Goal: Task Accomplishment & Management: Use online tool/utility

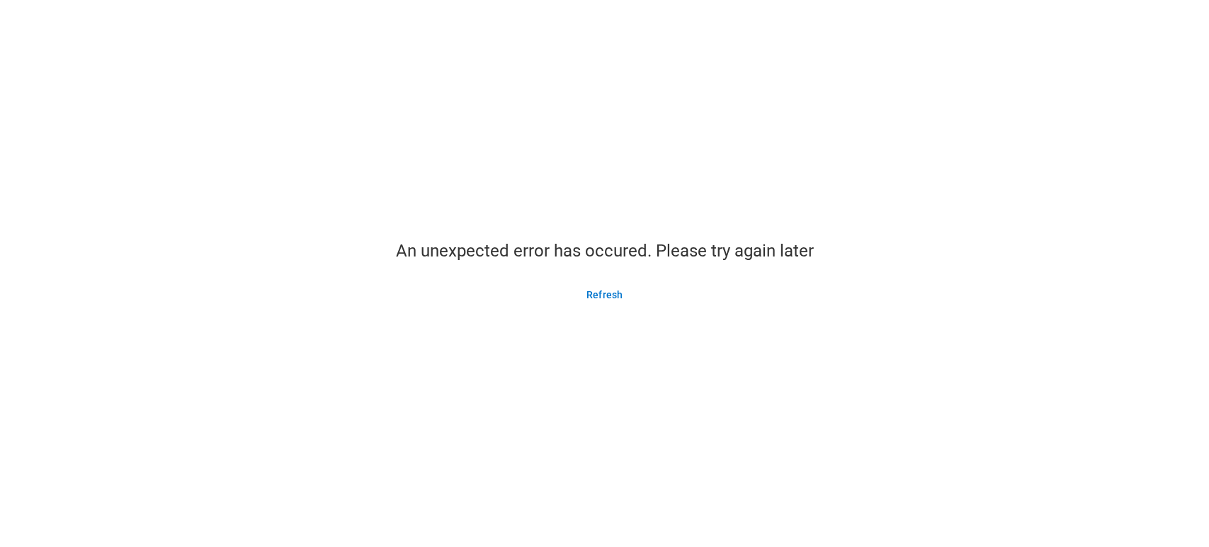
click at [609, 288] on button "Refresh" at bounding box center [605, 294] width 70 height 23
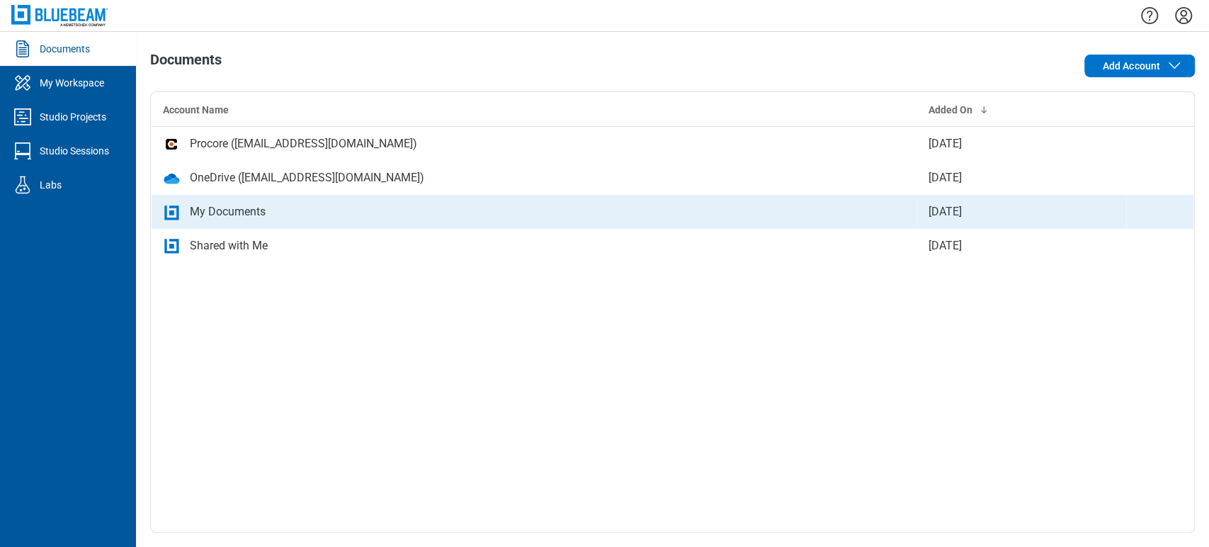
click at [524, 216] on div "My Documents" at bounding box center [534, 211] width 743 height 17
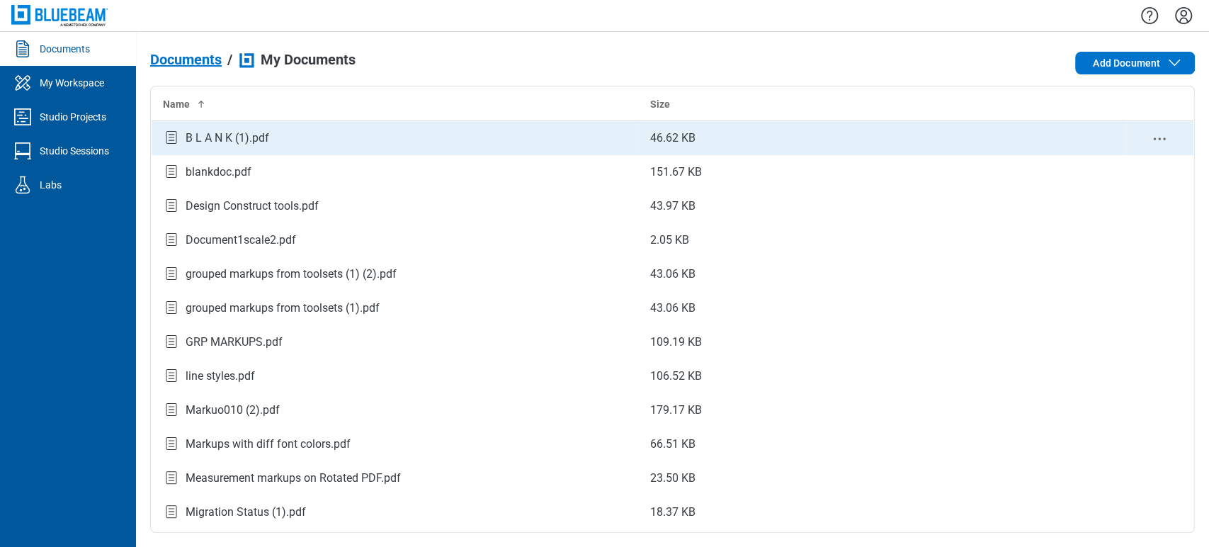
click at [300, 132] on div "B L A N K (1).pdf" at bounding box center [395, 138] width 465 height 19
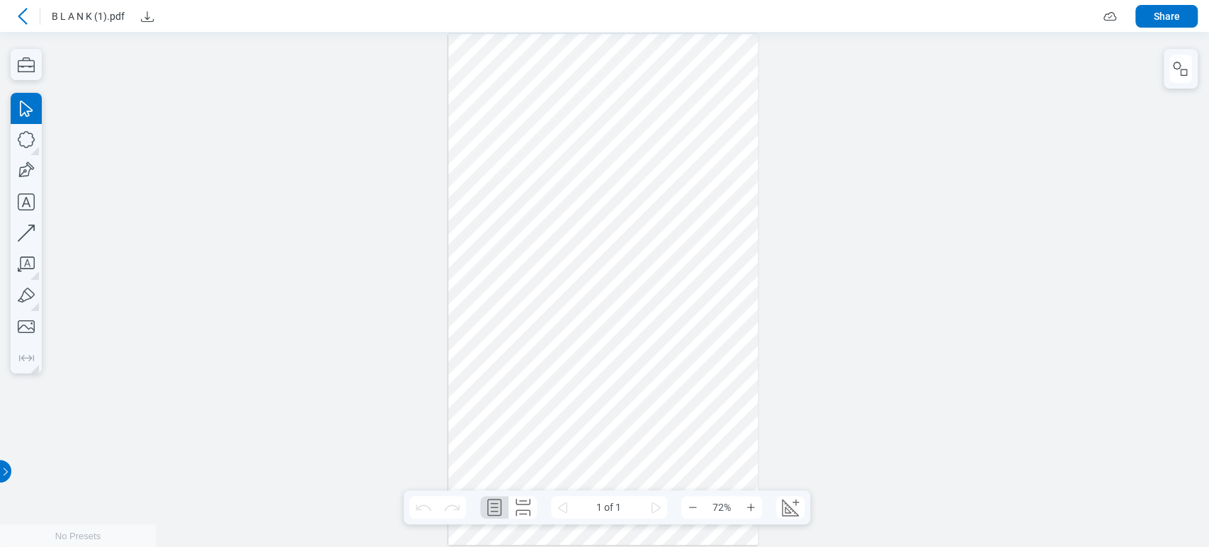
click at [609, 222] on div at bounding box center [603, 289] width 310 height 511
click at [1204, 68] on div at bounding box center [604, 289] width 1209 height 515
click at [1183, 72] on icon "button" at bounding box center [1180, 68] width 17 height 17
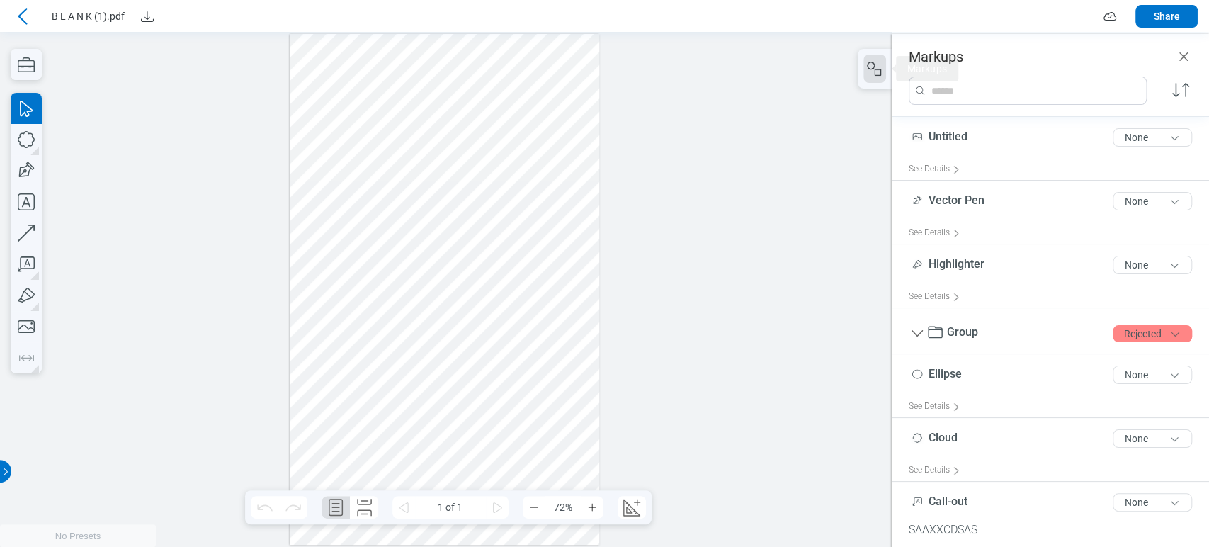
click at [470, 179] on div at bounding box center [445, 289] width 310 height 511
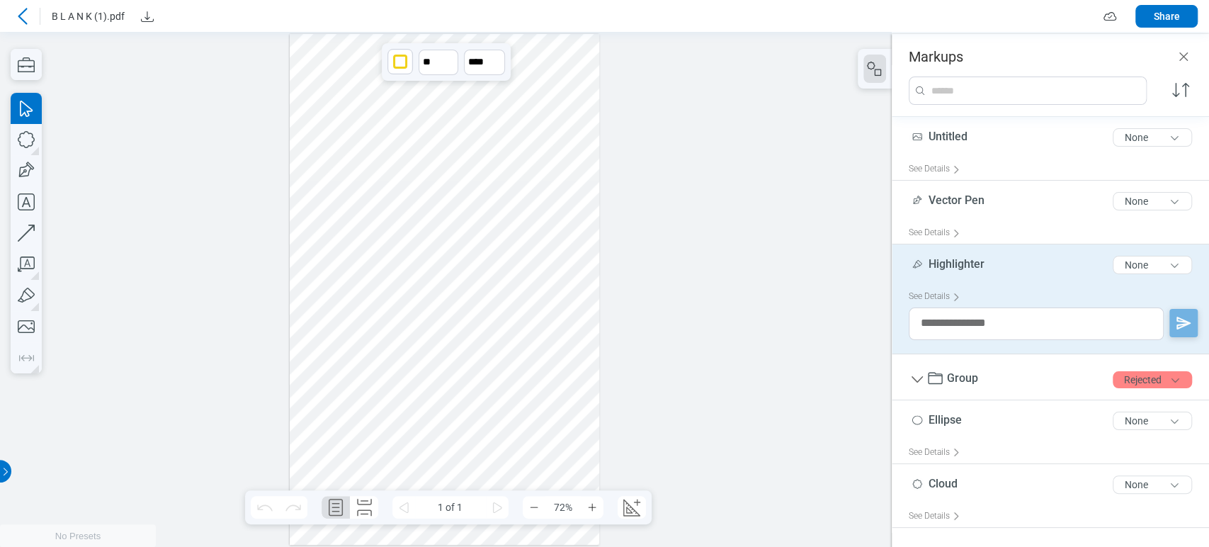
click at [530, 275] on div at bounding box center [445, 289] width 310 height 511
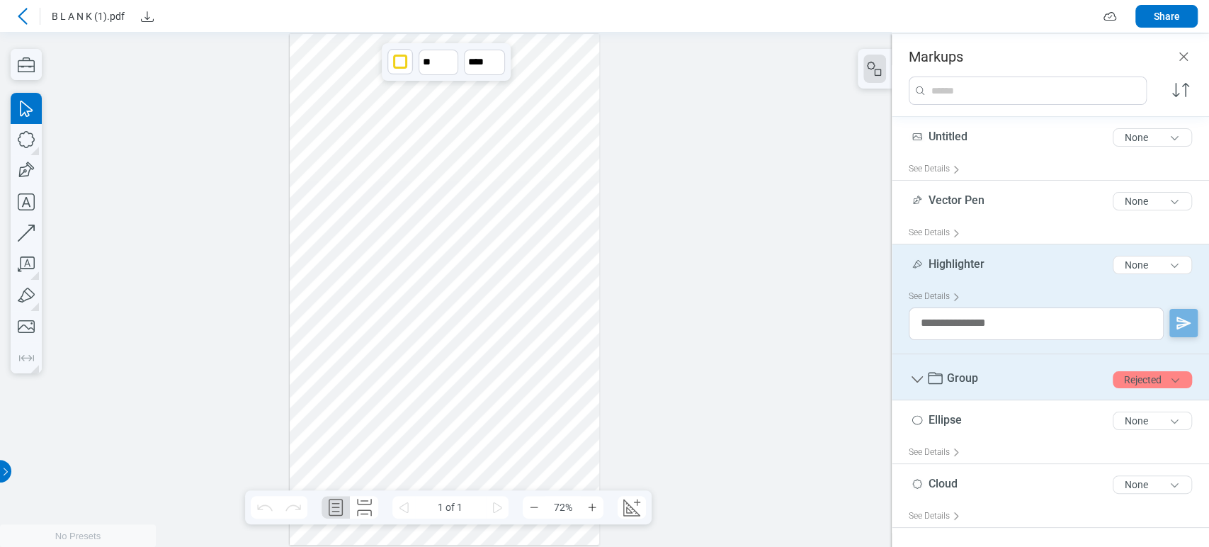
click at [1006, 373] on div "Group 5 of 300 characters Rejected" at bounding box center [1056, 380] width 295 height 40
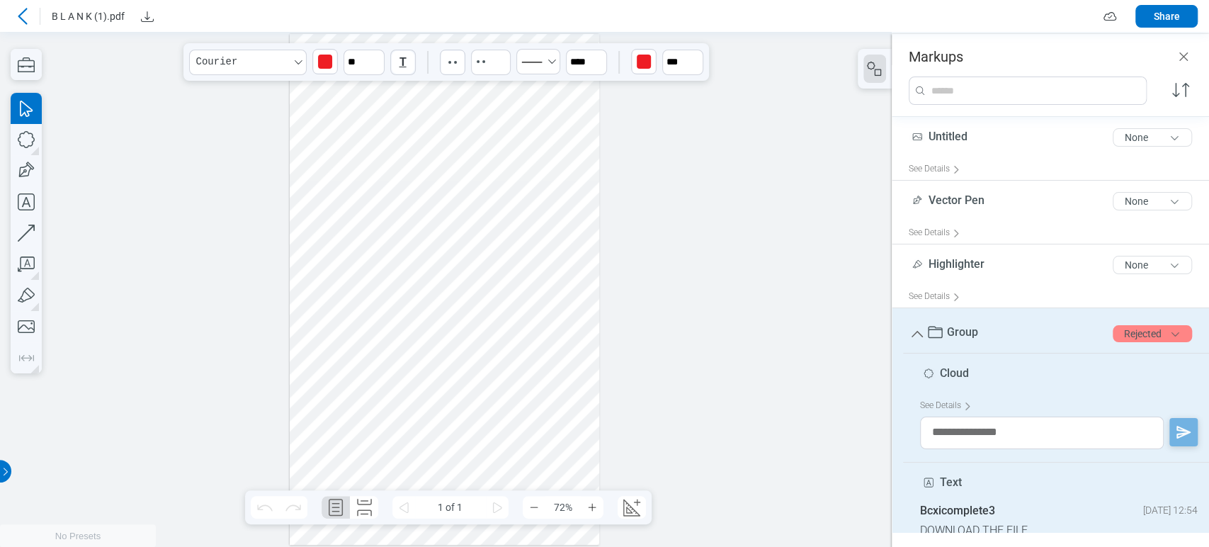
click at [958, 371] on span "Cloud" at bounding box center [954, 372] width 29 height 13
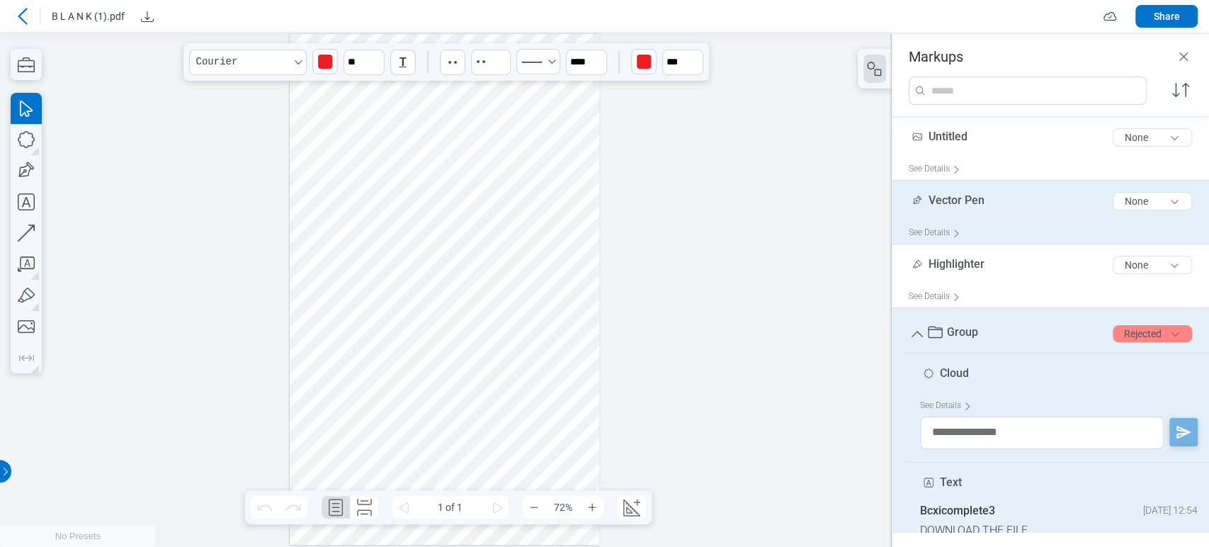
click at [961, 209] on div "Vector Pen 10 of 300 characters None" at bounding box center [1056, 203] width 295 height 35
type input "*"
type input "****"
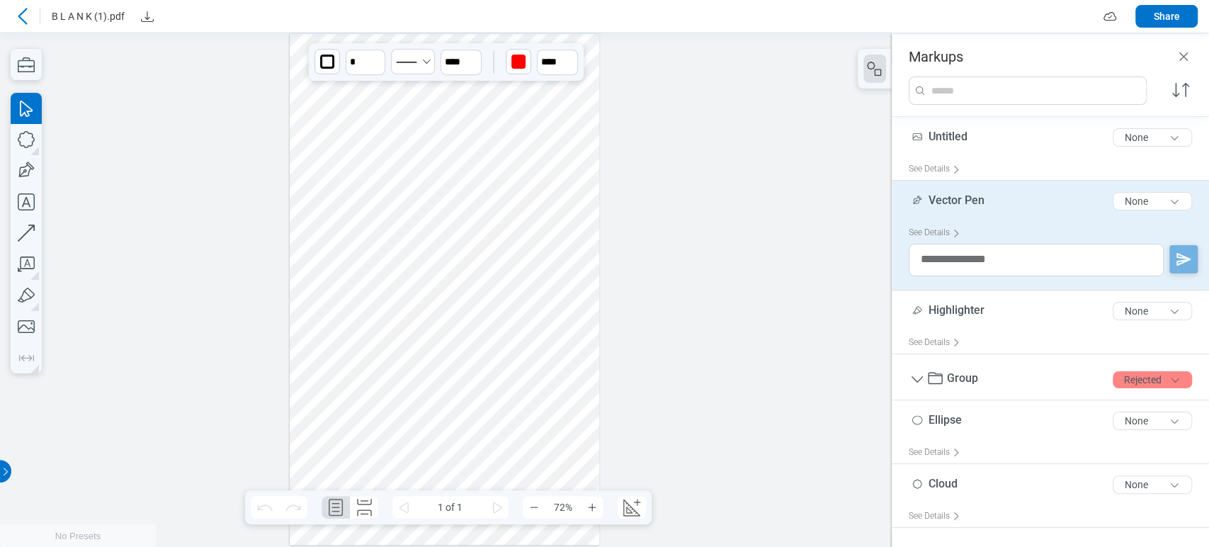
drag, startPoint x: 961, startPoint y: 209, endPoint x: 963, endPoint y: 200, distance: 8.6
click at [963, 200] on span "Vector Pen" at bounding box center [957, 199] width 56 height 13
type input "**********"
click at [782, 218] on div at bounding box center [446, 289] width 892 height 515
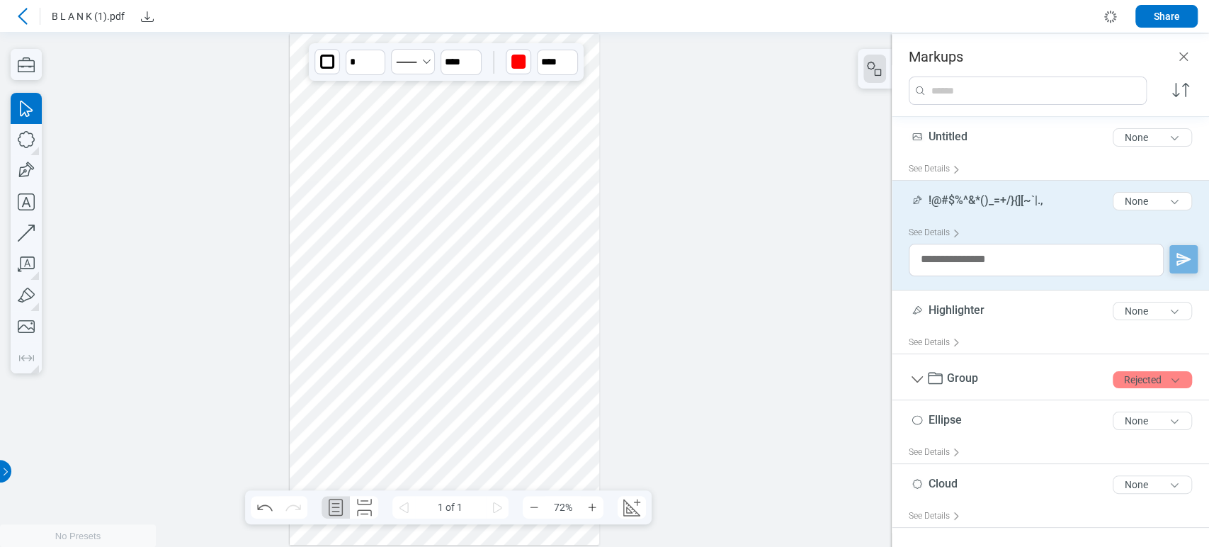
click at [828, 247] on div at bounding box center [446, 289] width 892 height 515
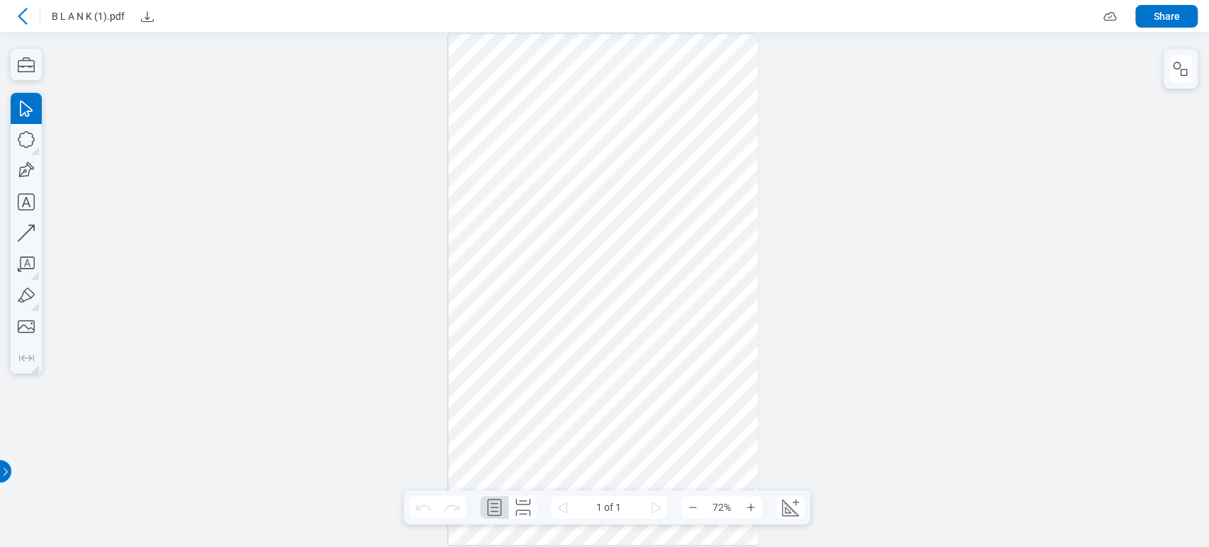
click at [1174, 53] on div at bounding box center [1181, 69] width 34 height 40
click at [1184, 70] on icon "button" at bounding box center [1180, 68] width 17 height 17
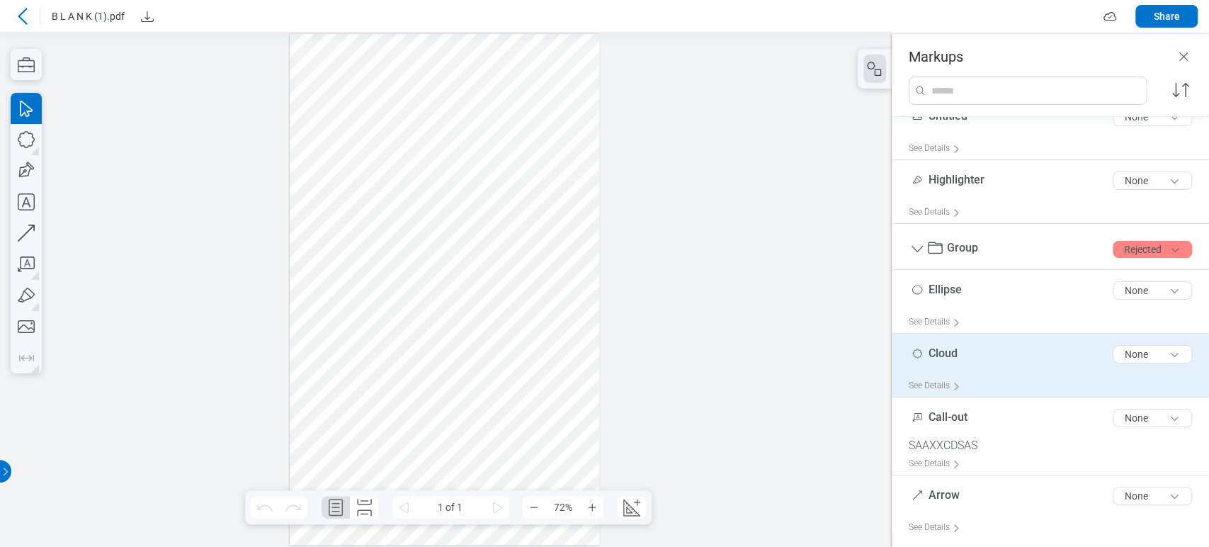
scroll to position [91, 0]
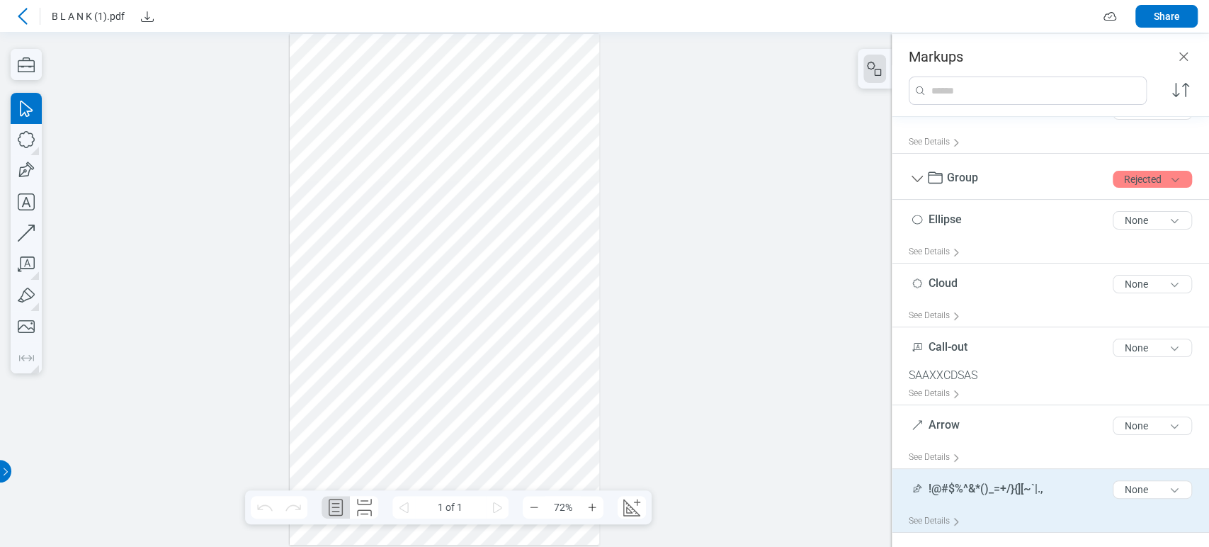
click at [980, 494] on span "!@#$%^&*()_=+/}{][~`|.," at bounding box center [986, 488] width 115 height 13
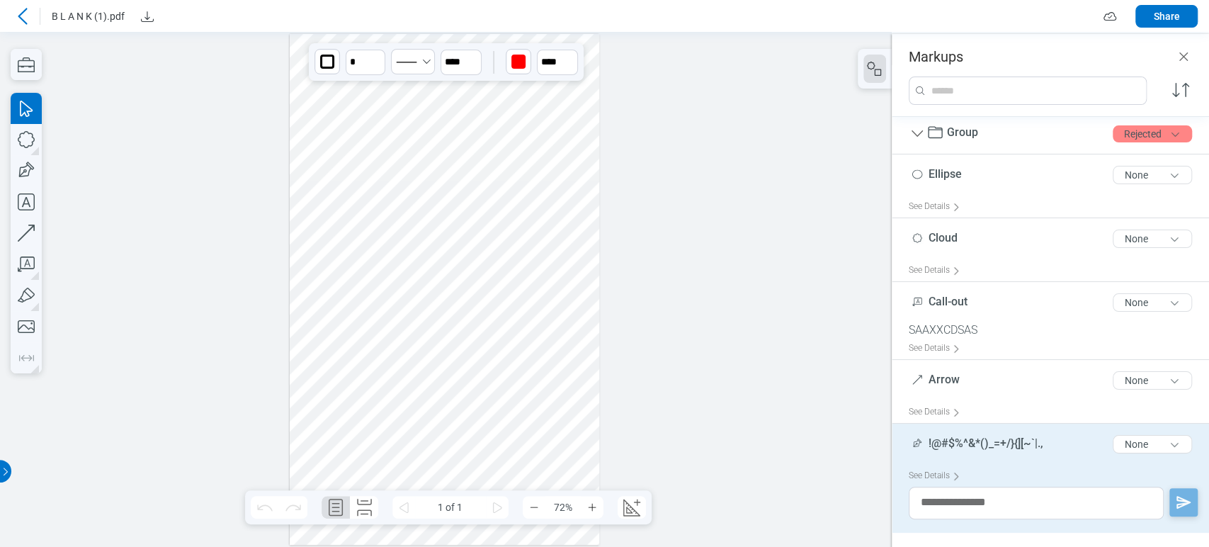
click at [989, 445] on span "!@#$%^&*()_=+/}{][~`|.," at bounding box center [986, 442] width 115 height 13
click at [19, 9] on icon at bounding box center [22, 16] width 17 height 17
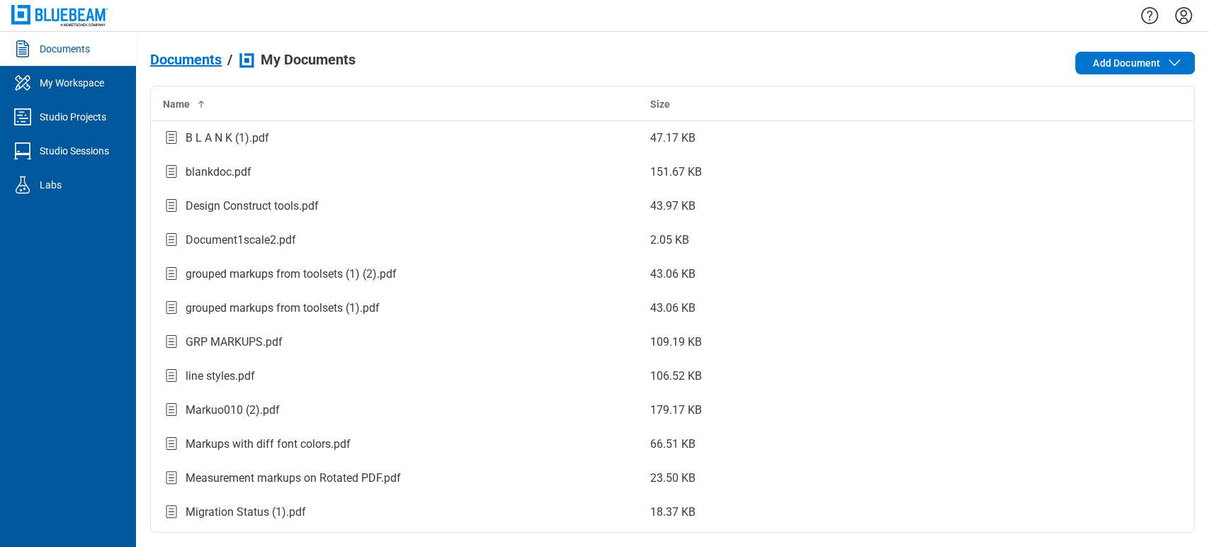
click at [64, 45] on div "Documents" at bounding box center [65, 49] width 50 height 14
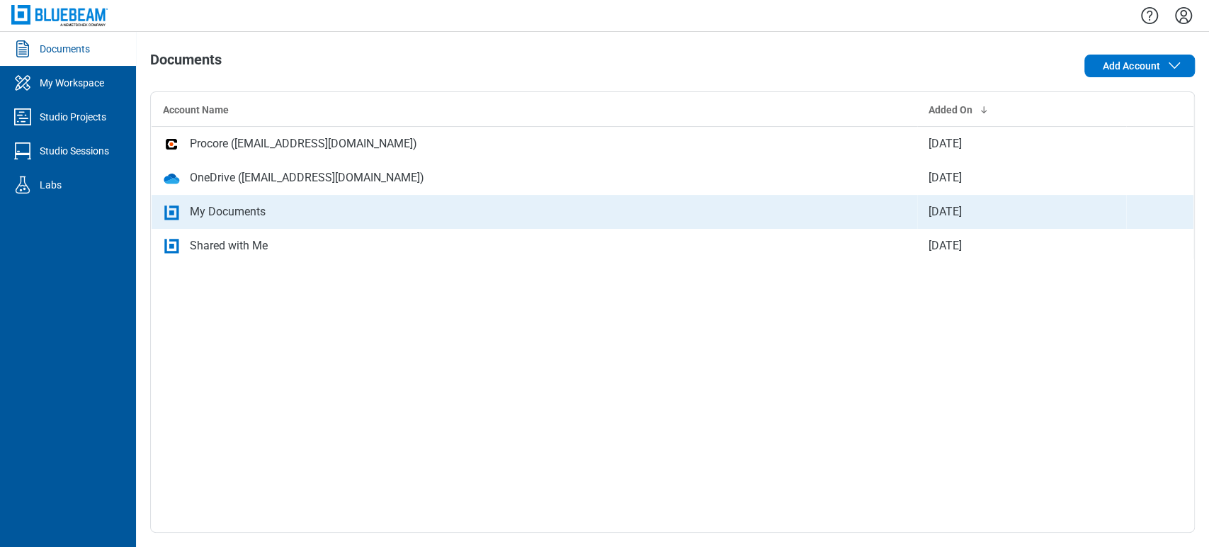
click at [249, 215] on div "My Documents" at bounding box center [228, 211] width 76 height 17
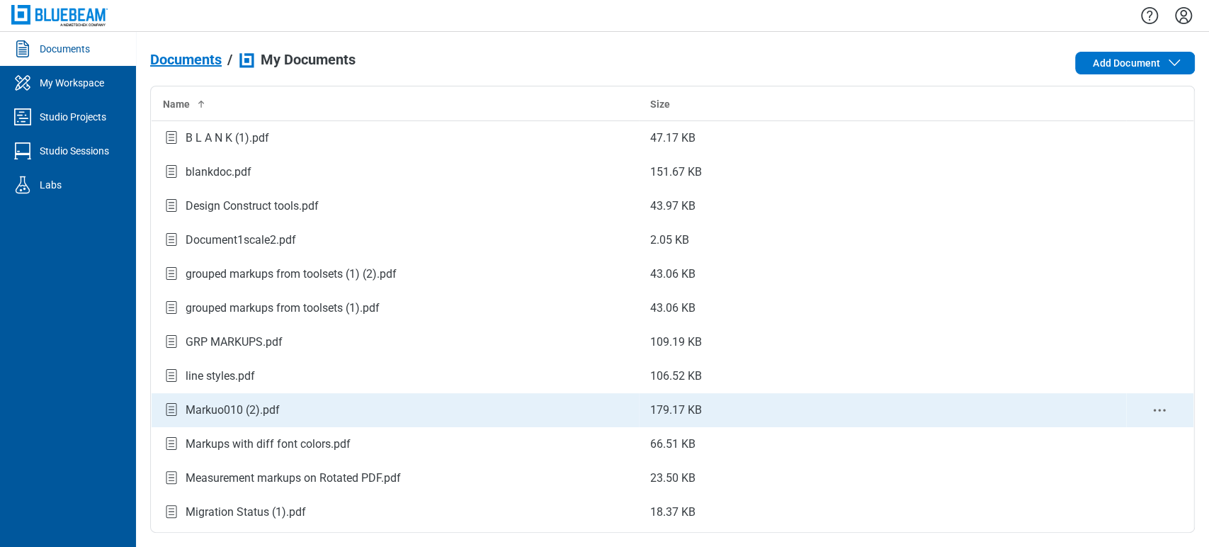
click at [282, 408] on div "Markuo010 (2).pdf" at bounding box center [395, 409] width 465 height 19
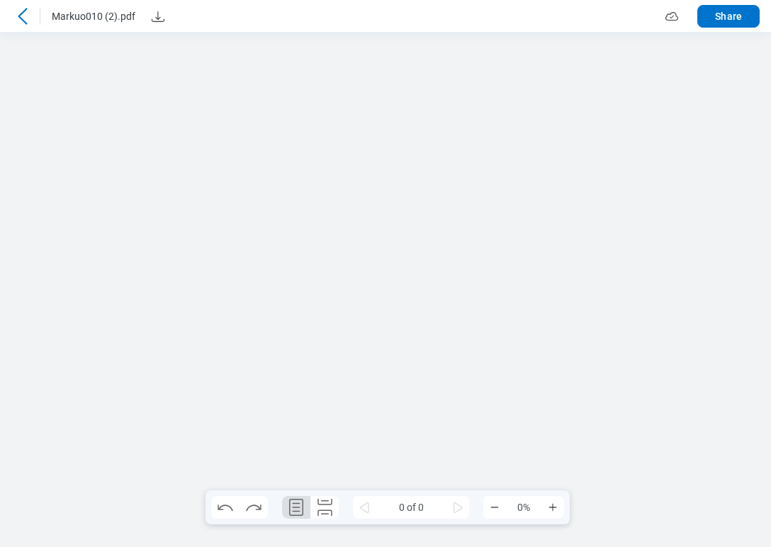
click at [20, 20] on icon at bounding box center [22, 16] width 17 height 17
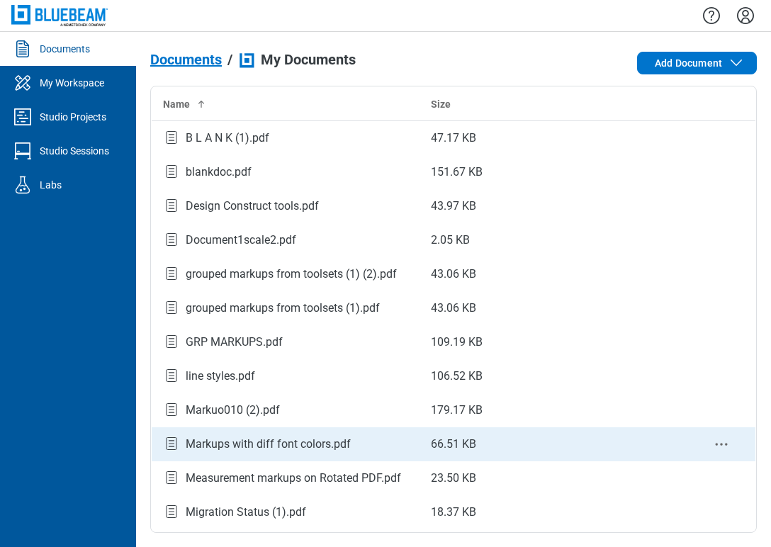
click at [238, 452] on div "Markups with diff font colors.pdf" at bounding box center [268, 444] width 165 height 17
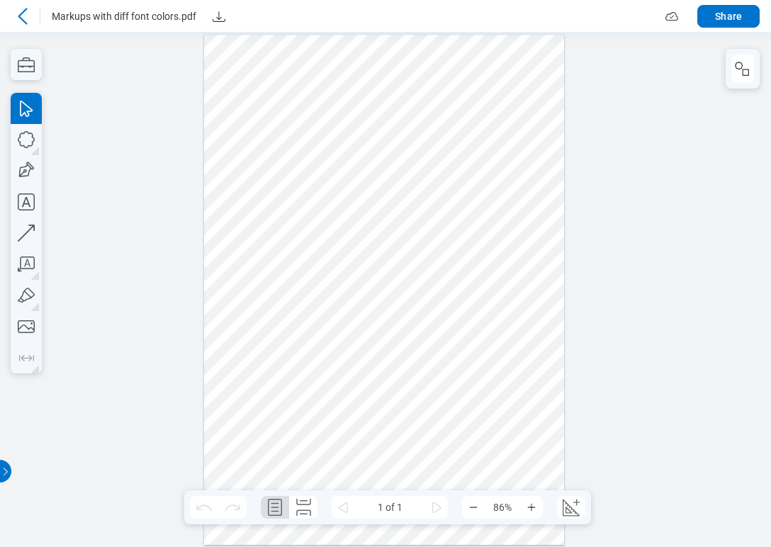
click at [242, 237] on div at bounding box center [384, 290] width 361 height 510
click at [268, 167] on div at bounding box center [384, 290] width 361 height 510
drag, startPoint x: 268, startPoint y: 167, endPoint x: 391, endPoint y: 164, distance: 123.3
click at [391, 164] on div at bounding box center [384, 290] width 361 height 510
drag, startPoint x: 232, startPoint y: 239, endPoint x: 232, endPoint y: 213, distance: 26.2
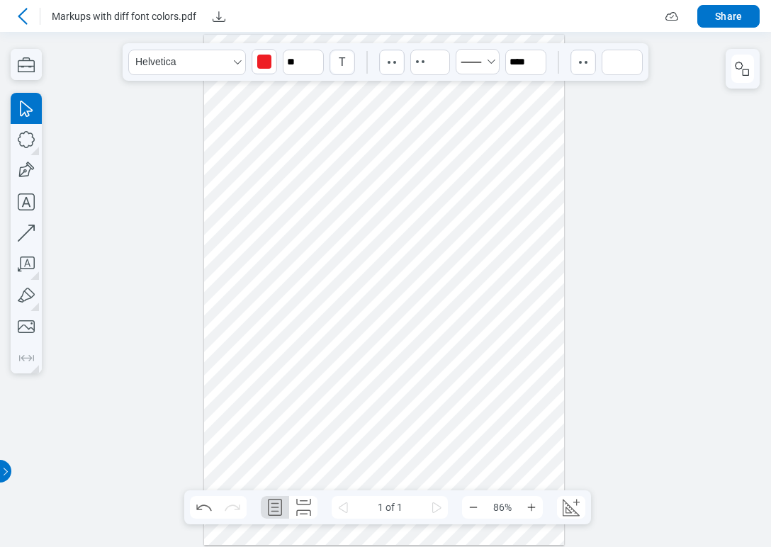
click at [232, 213] on div at bounding box center [384, 290] width 361 height 510
click at [302, 334] on div at bounding box center [384, 290] width 361 height 510
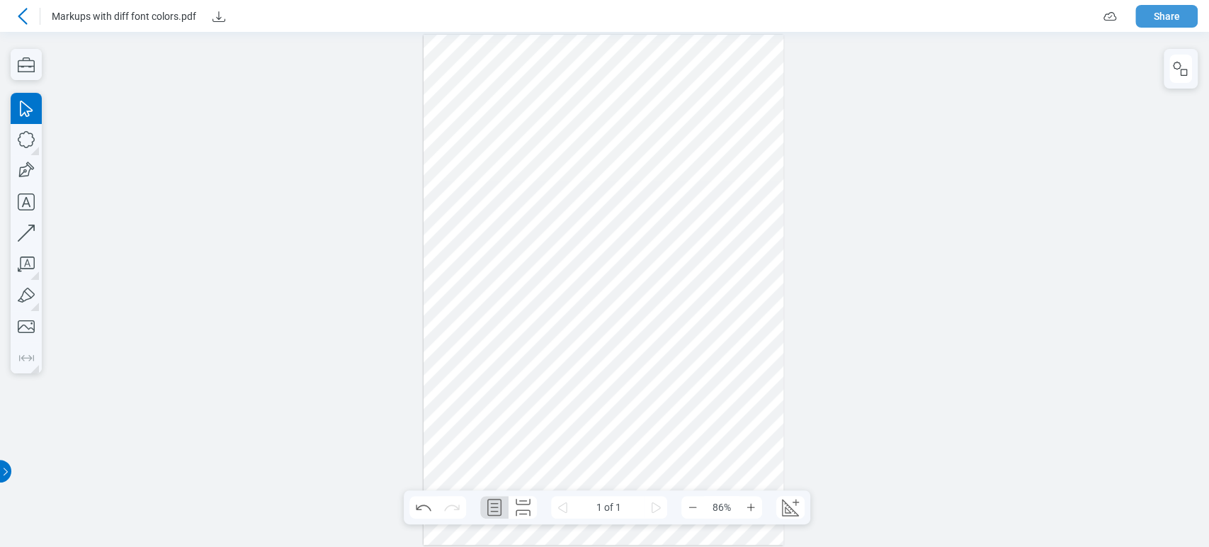
click at [770, 16] on button "Share" at bounding box center [1167, 16] width 62 height 23
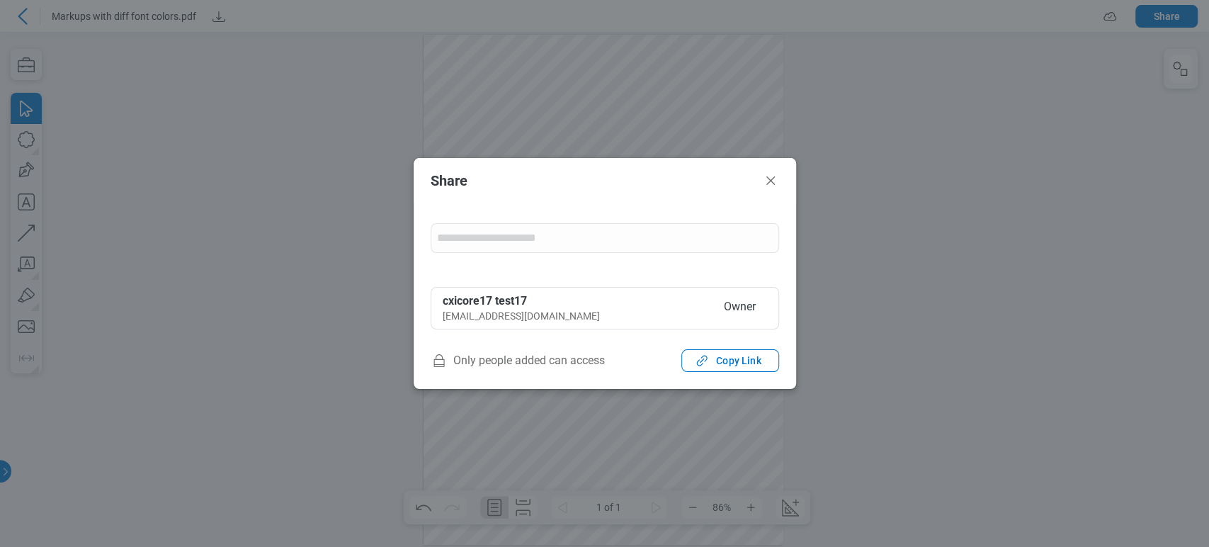
click at [528, 237] on input "form" at bounding box center [604, 238] width 347 height 28
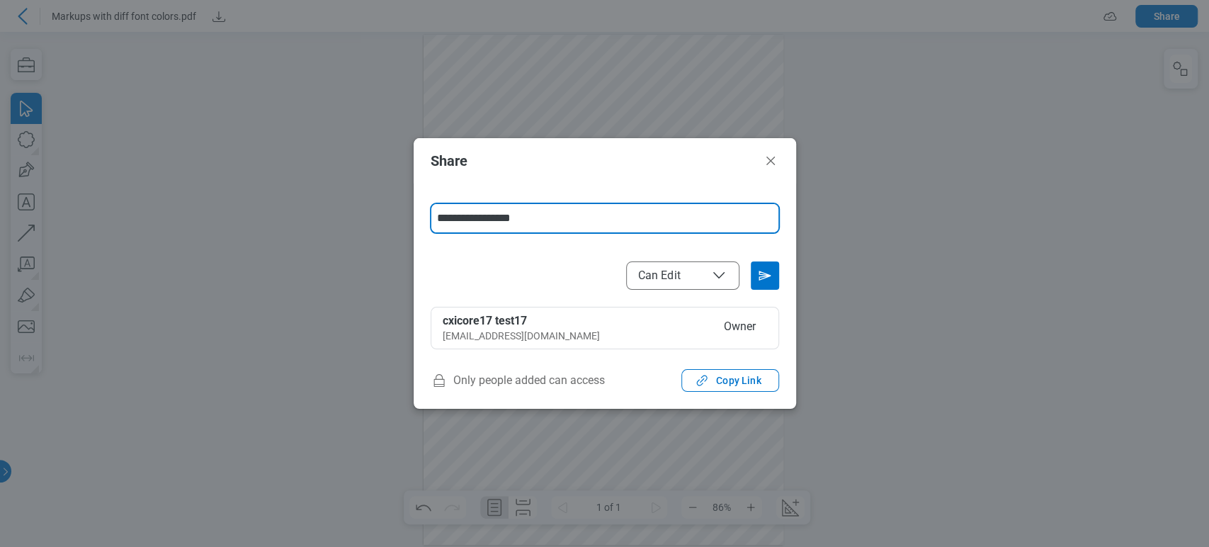
type input "**********"
click at [713, 281] on icon "File Access" at bounding box center [719, 275] width 17 height 17
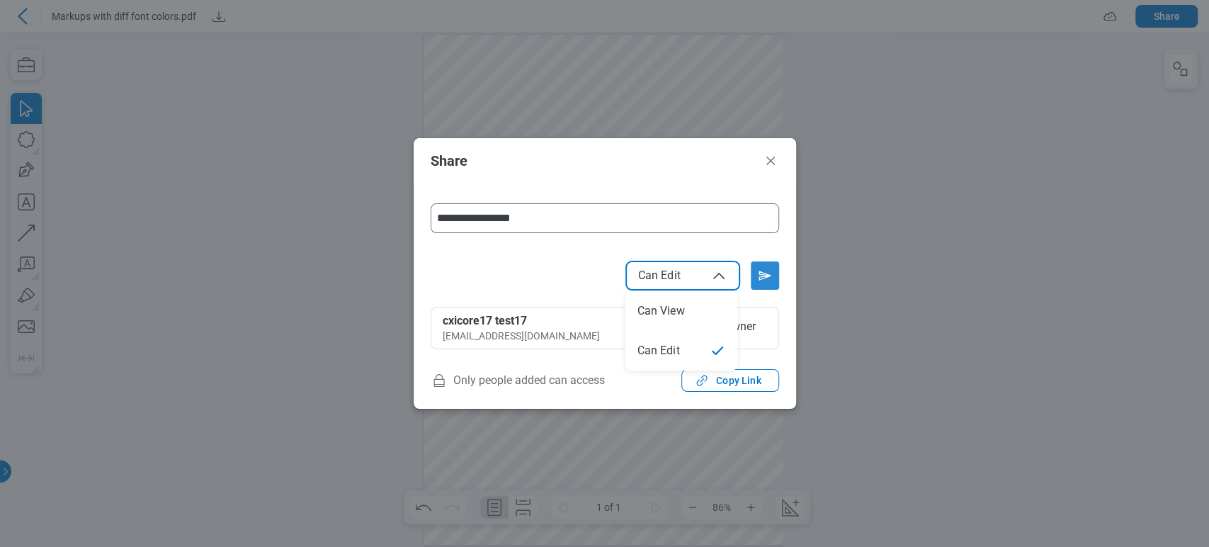
click at [762, 278] on icon "Send email invitation" at bounding box center [764, 275] width 11 height 9
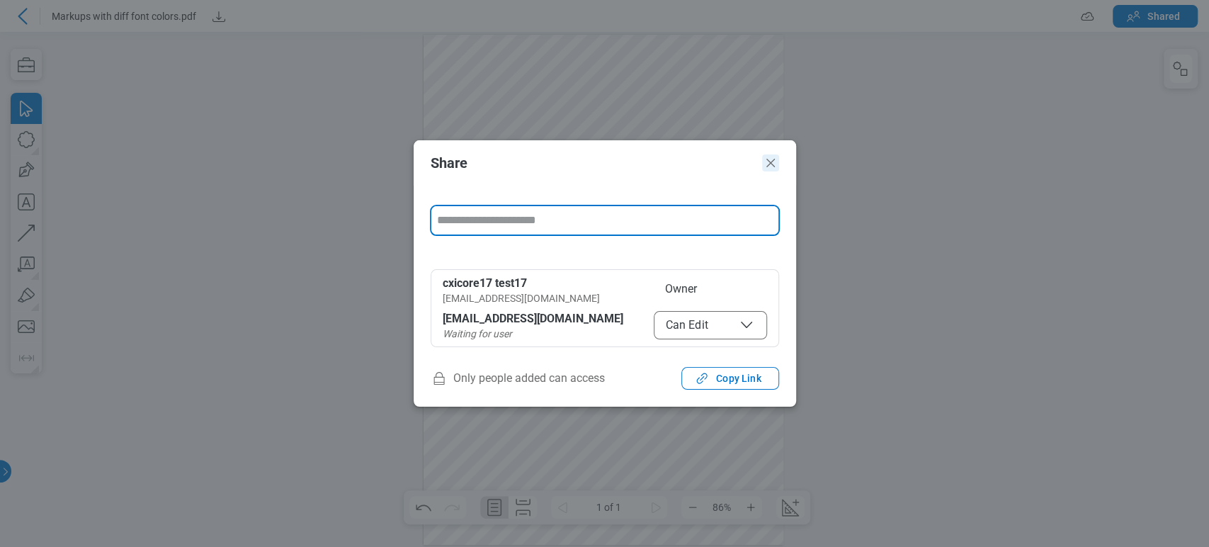
click at [770, 159] on icon "Close" at bounding box center [770, 162] width 17 height 17
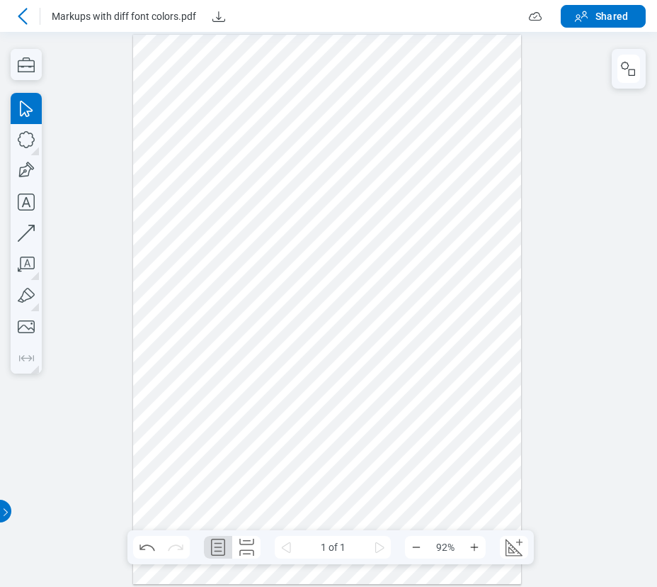
click at [559, 108] on div at bounding box center [328, 309] width 657 height 555
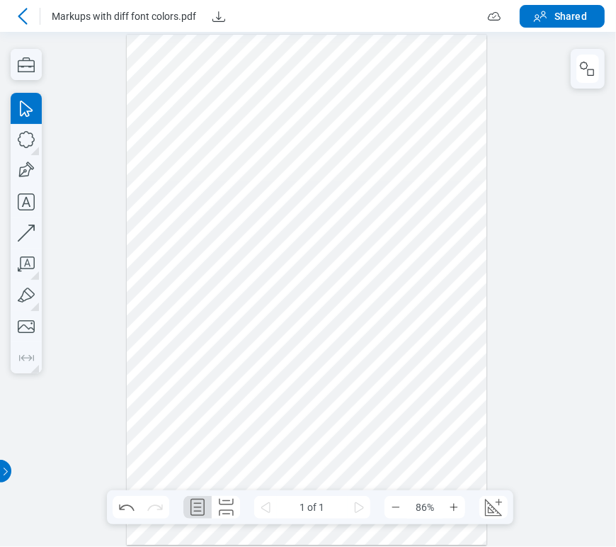
drag, startPoint x: 497, startPoint y: 103, endPoint x: 504, endPoint y: 104, distance: 7.9
click at [497, 103] on div at bounding box center [308, 289] width 616 height 515
click at [595, 60] on icon "button" at bounding box center [587, 68] width 17 height 17
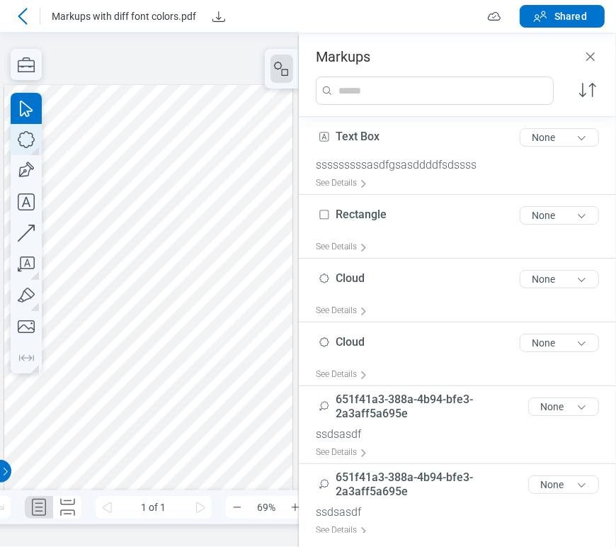
click at [26, 145] on icon "button" at bounding box center [26, 139] width 31 height 31
drag, startPoint x: 133, startPoint y: 244, endPoint x: 225, endPoint y: 340, distance: 132.8
click at [225, 340] on div at bounding box center [148, 289] width 289 height 409
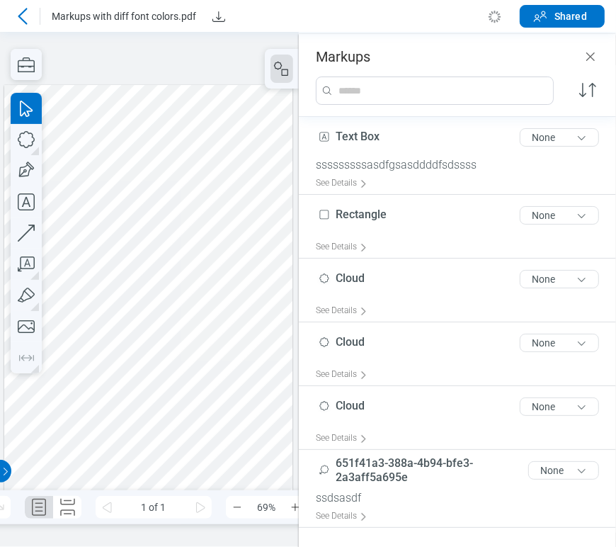
click at [214, 400] on div at bounding box center [148, 289] width 289 height 409
click at [198, 294] on div at bounding box center [148, 289] width 289 height 409
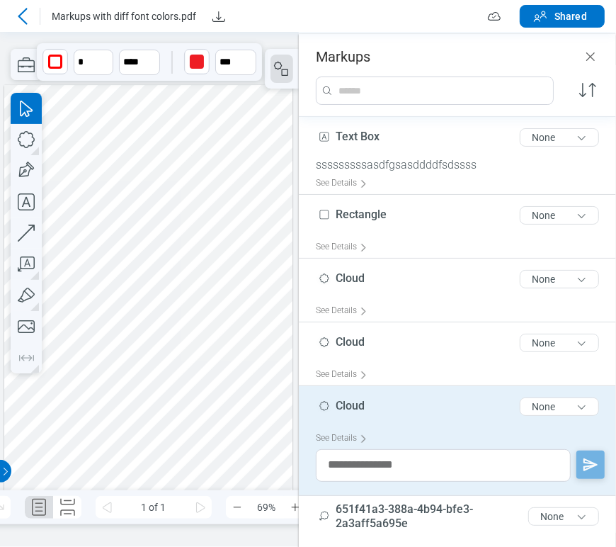
click at [350, 397] on div "Cloud 5 of 300 characters None" at bounding box center [463, 409] width 295 height 35
click at [356, 399] on span "Cloud" at bounding box center [350, 405] width 29 height 13
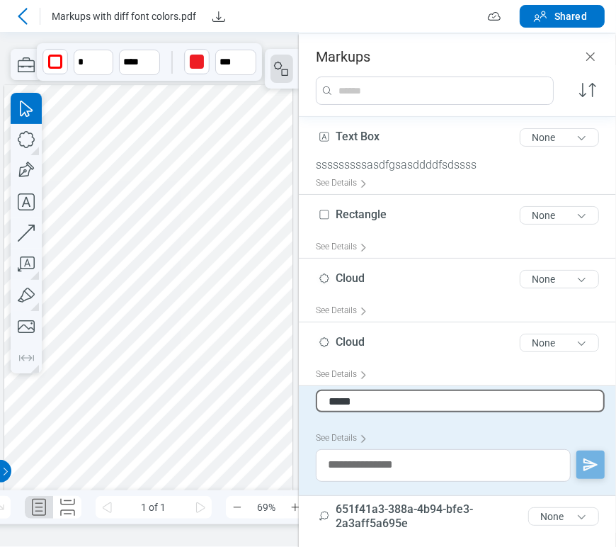
click at [356, 399] on input "*****" at bounding box center [460, 401] width 289 height 23
type input "*******"
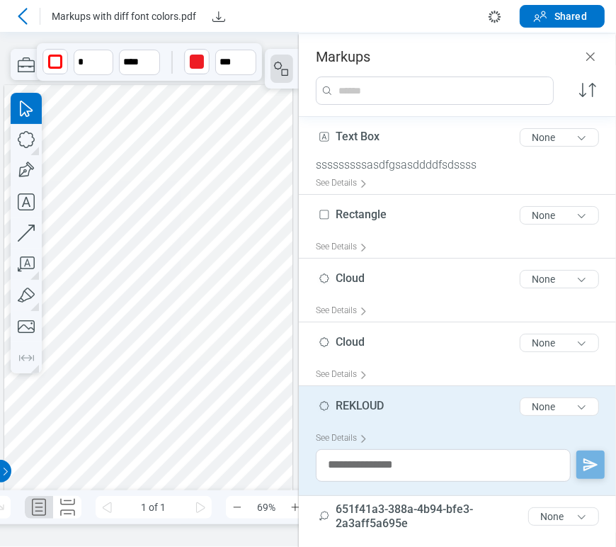
click at [183, 395] on div at bounding box center [148, 289] width 289 height 409
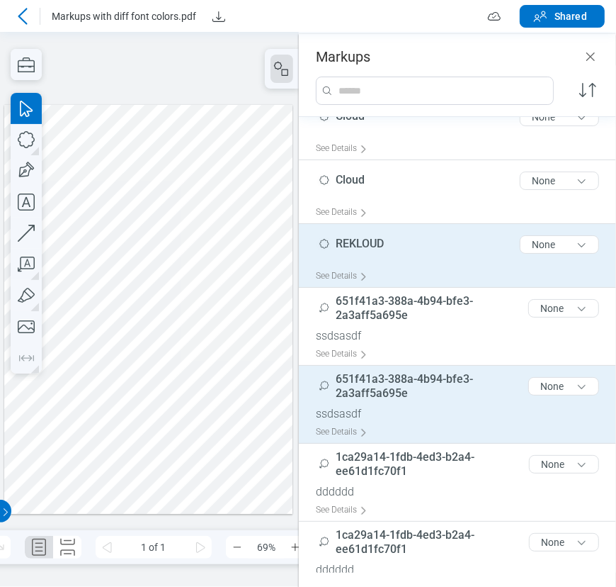
scroll to position [188, 0]
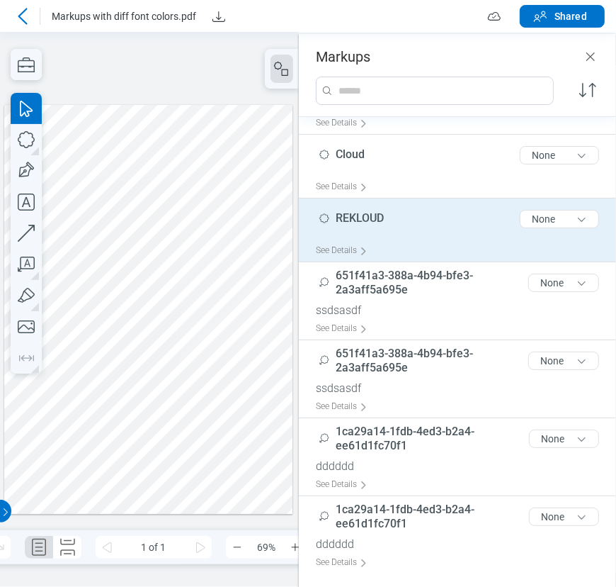
click at [167, 205] on div at bounding box center [148, 309] width 289 height 409
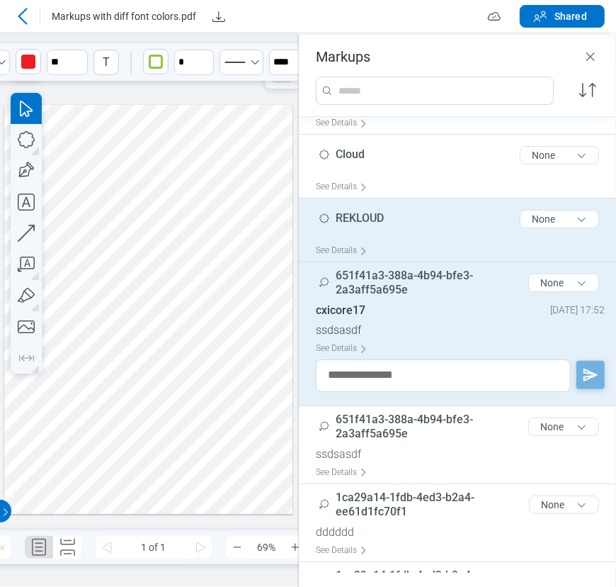
click at [69, 268] on div at bounding box center [148, 309] width 289 height 409
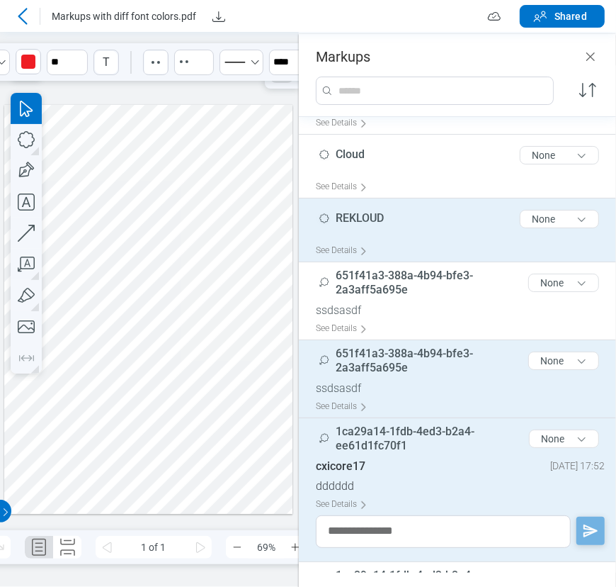
click at [404, 367] on span "651f41a3-388a-4b94-bfe3-2a3aff5a695e" at bounding box center [404, 360] width 137 height 28
type input "*"
type input "***"
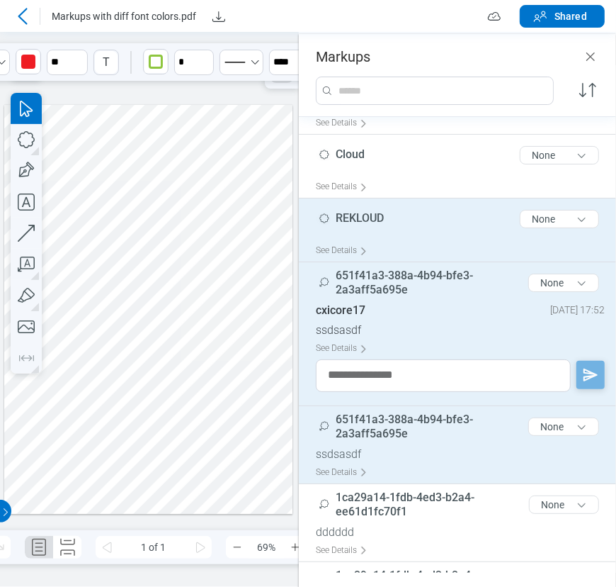
click at [412, 412] on span "651f41a3-388a-4b94-bfe3-2a3aff5a695e" at bounding box center [404, 426] width 137 height 28
click at [398, 426] on span "651f41a3-388a-4b94-bfe3-2a3aff5a695e" at bounding box center [404, 426] width 137 height 28
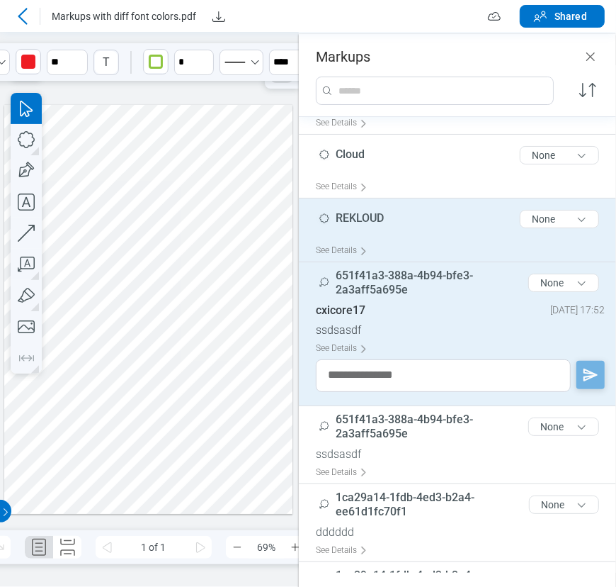
click at [134, 385] on div at bounding box center [148, 309] width 289 height 409
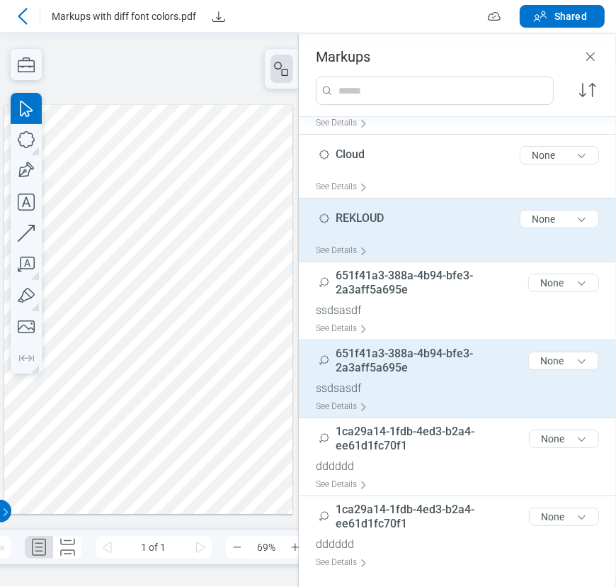
click at [453, 359] on span "651f41a3-388a-4b94-bfe3-2a3aff5a695e" at bounding box center [429, 360] width 187 height 28
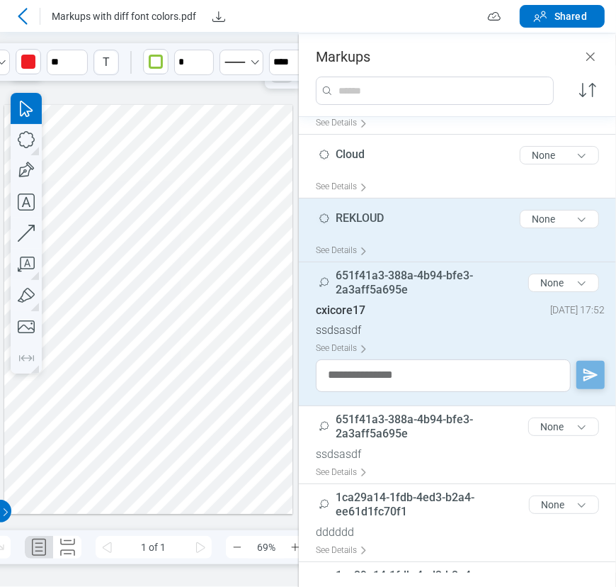
click at [152, 391] on div at bounding box center [148, 309] width 289 height 409
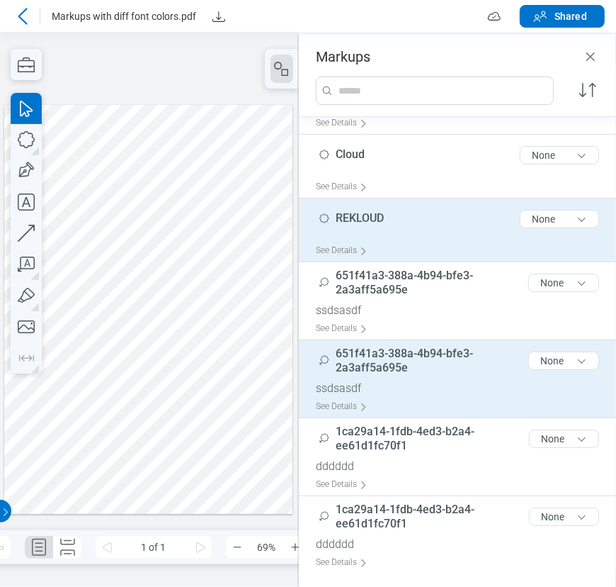
click at [412, 371] on span "651f41a3-388a-4b94-bfe3-2a3aff5a695e" at bounding box center [429, 360] width 187 height 28
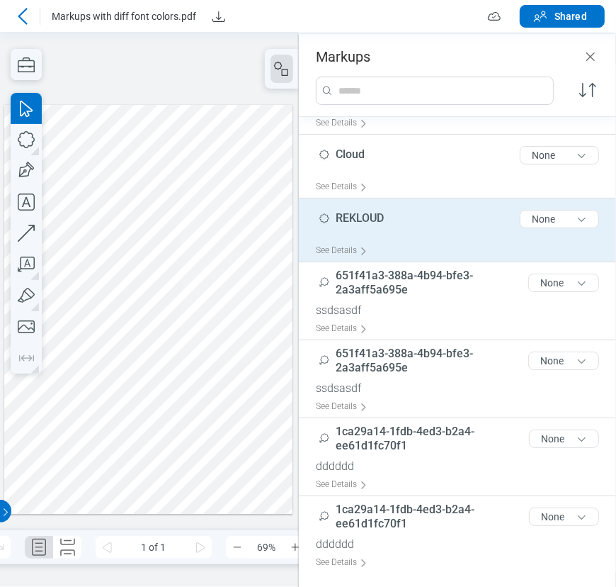
click at [161, 373] on div at bounding box center [148, 309] width 289 height 409
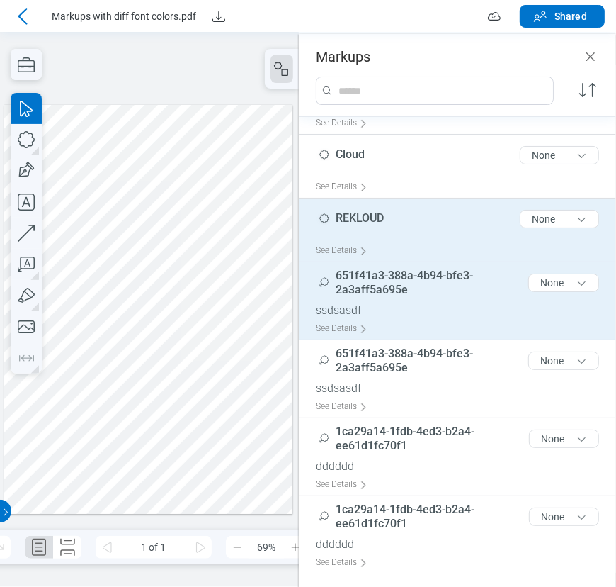
click at [374, 310] on div "ssdsasdf" at bounding box center [463, 310] width 295 height 14
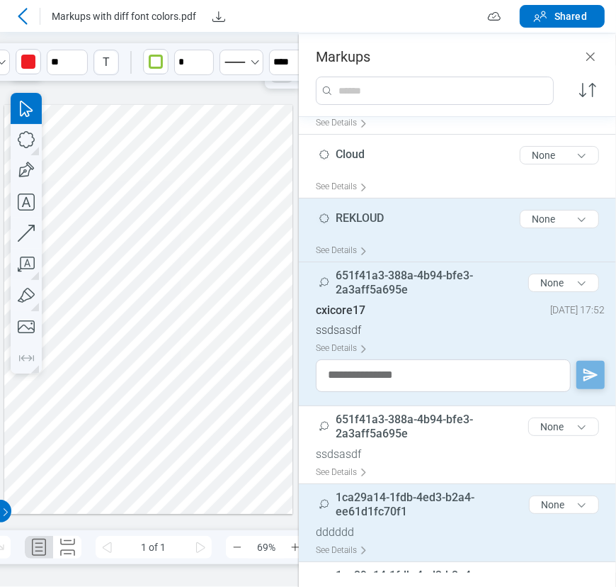
click at [402, 509] on span "1ca29a14-1fdb-4ed3-b2a4-ee61d1fc70f1" at bounding box center [405, 504] width 139 height 28
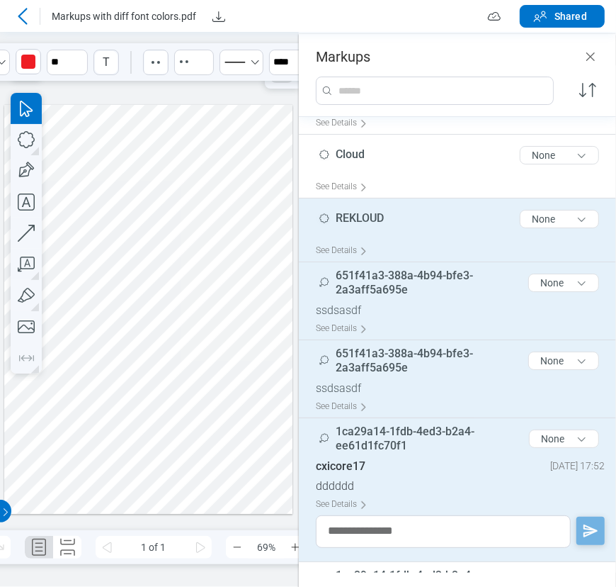
click at [430, 384] on div "ssdsasdf" at bounding box center [463, 388] width 295 height 14
type input "*"
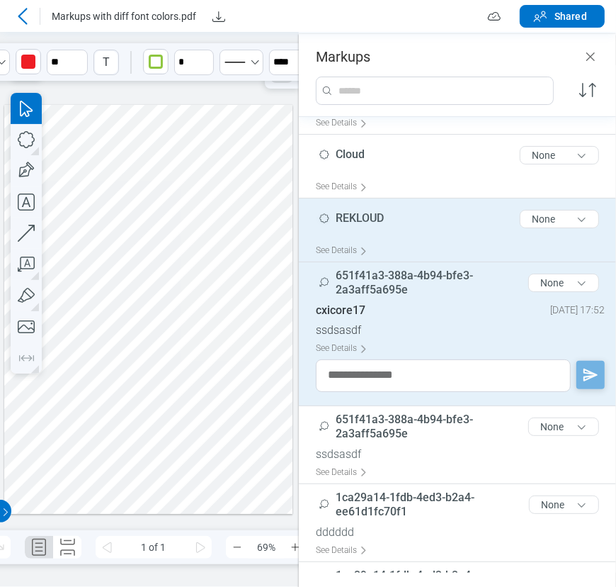
click at [173, 208] on div at bounding box center [148, 309] width 289 height 409
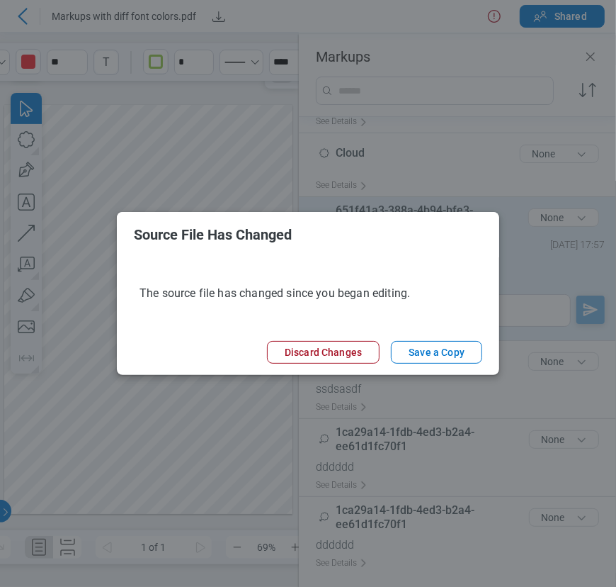
scroll to position [254, 0]
click at [319, 349] on button "Discard Changes" at bounding box center [323, 352] width 113 height 23
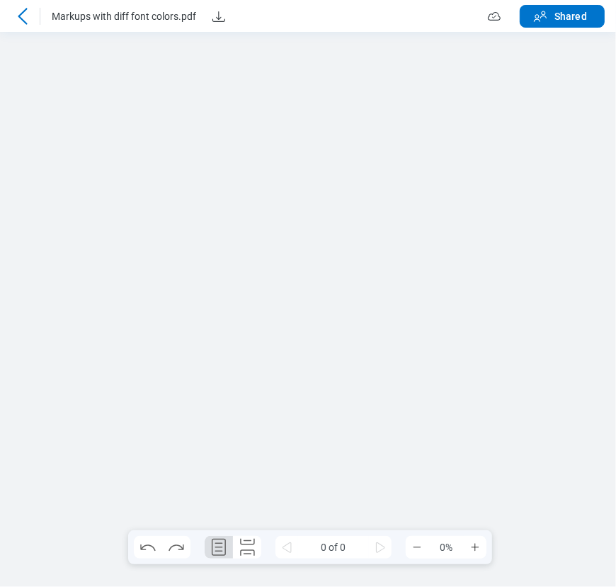
scroll to position [0, 0]
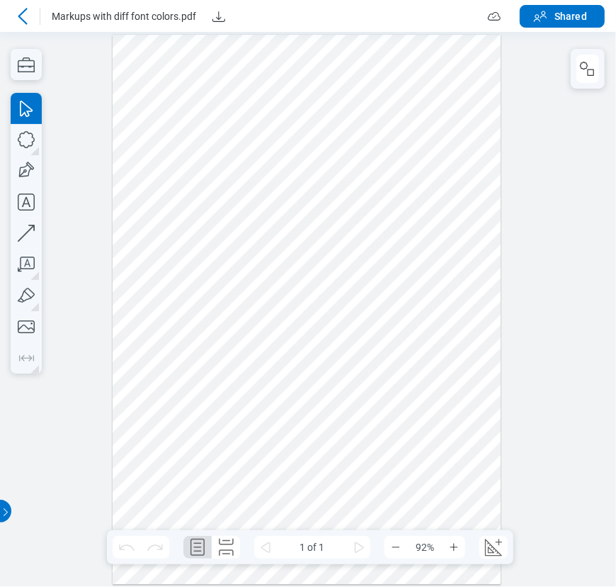
click at [25, 16] on icon at bounding box center [22, 16] width 17 height 17
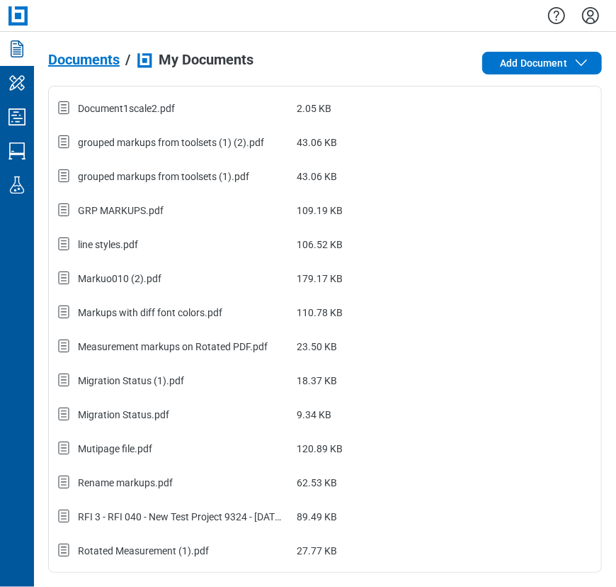
scroll to position [297, 0]
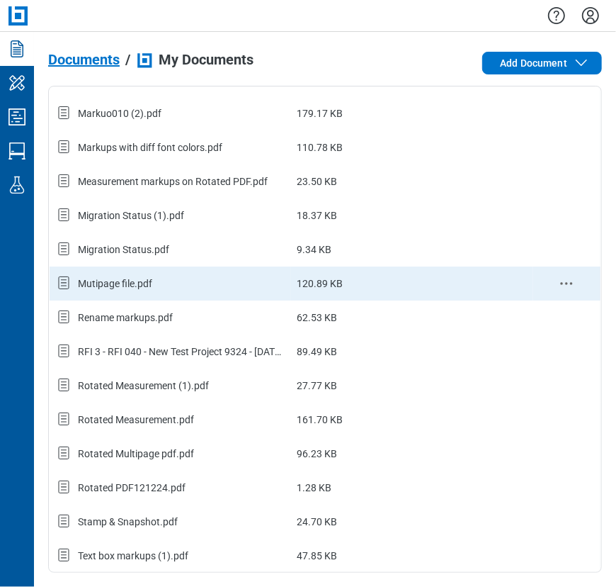
click at [374, 285] on td "120.89 KB" at bounding box center [412, 283] width 242 height 34
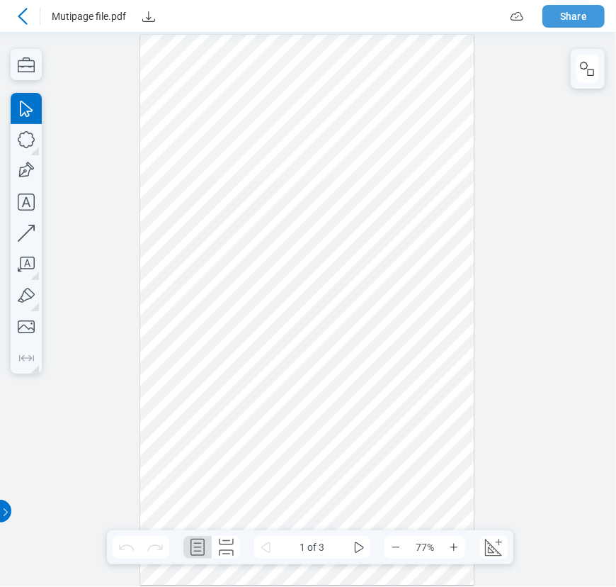
click at [558, 7] on button "Share" at bounding box center [574, 16] width 62 height 23
select select "******"
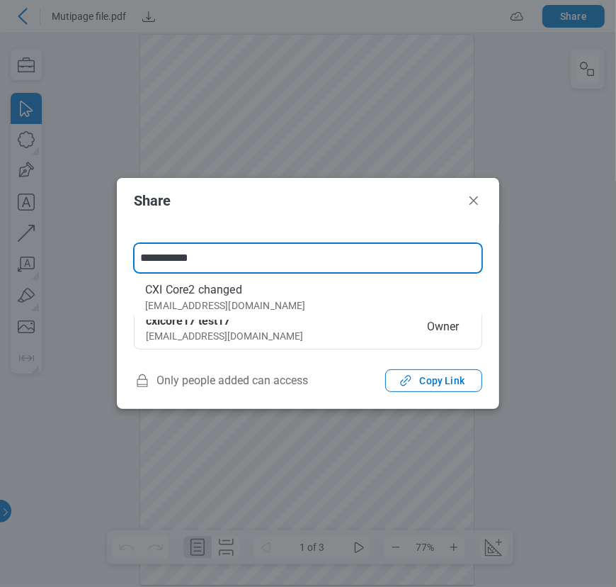
type input "**********"
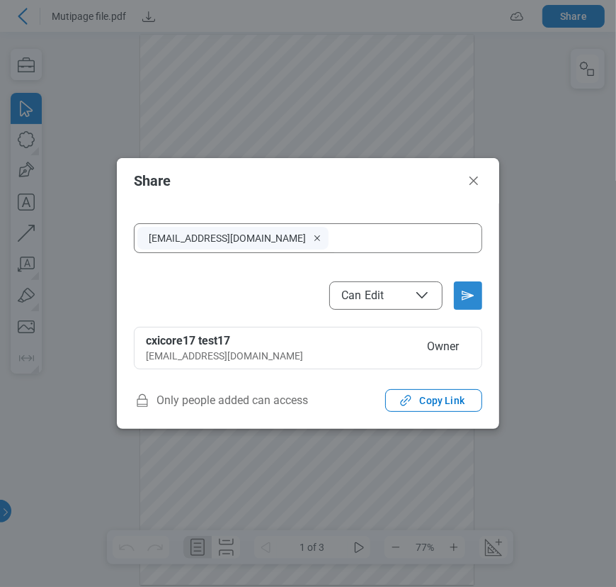
click at [461, 288] on icon "Send email invitation" at bounding box center [468, 295] width 23 height 23
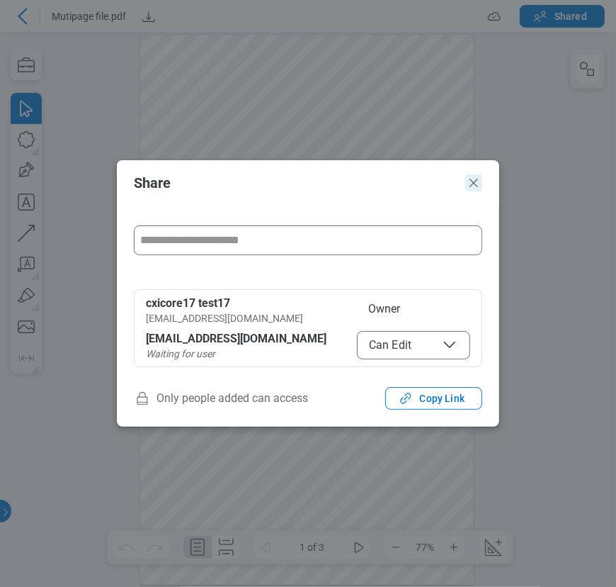
click at [478, 182] on icon "Close" at bounding box center [473, 182] width 17 height 17
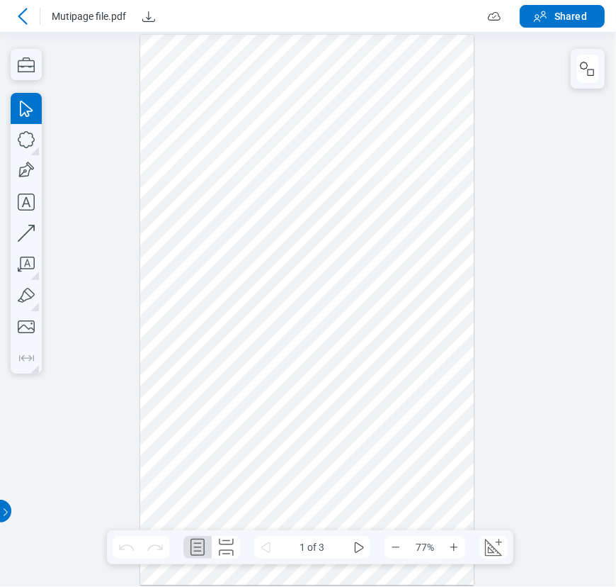
click at [264, 415] on div at bounding box center [307, 310] width 334 height 550
click at [584, 81] on button "button" at bounding box center [588, 69] width 23 height 28
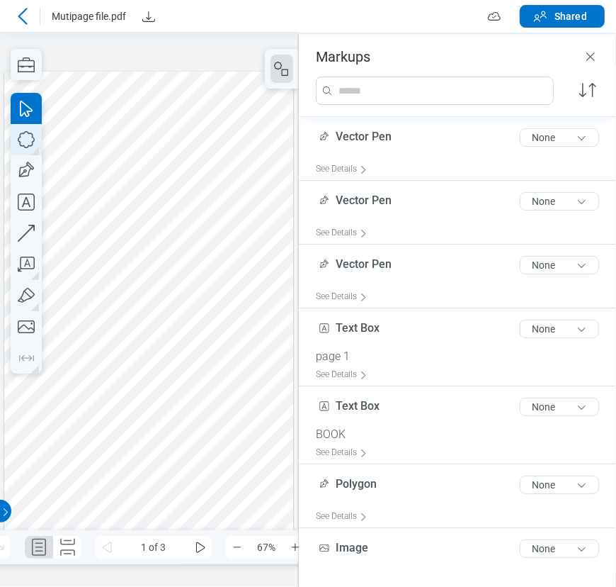
click at [37, 142] on icon "button" at bounding box center [26, 139] width 31 height 31
drag, startPoint x: 137, startPoint y: 210, endPoint x: 198, endPoint y: 276, distance: 89.2
click at [198, 276] on div at bounding box center [148, 310] width 289 height 476
click at [183, 266] on div at bounding box center [148, 310] width 289 height 476
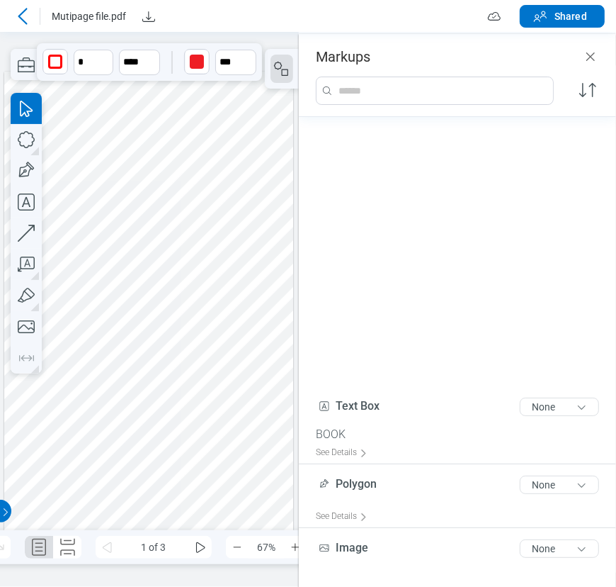
scroll to position [318, 0]
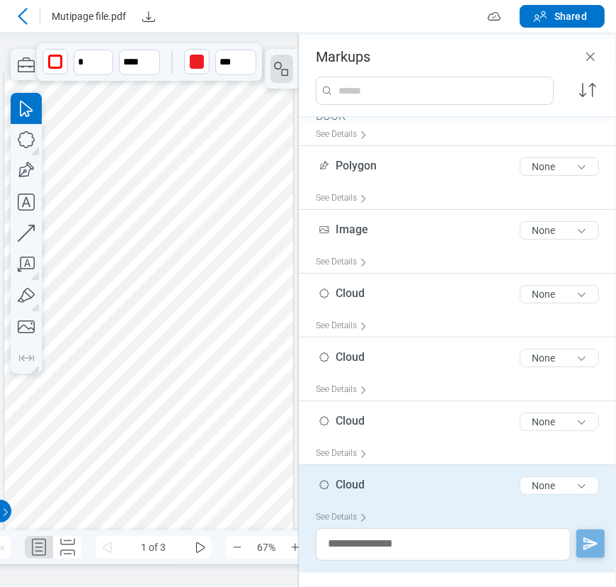
click at [344, 477] on span "Cloud" at bounding box center [350, 483] width 29 height 13
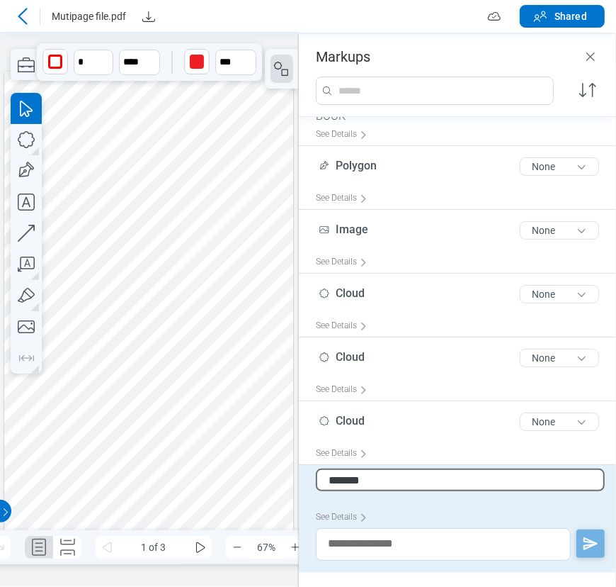
type input "********"
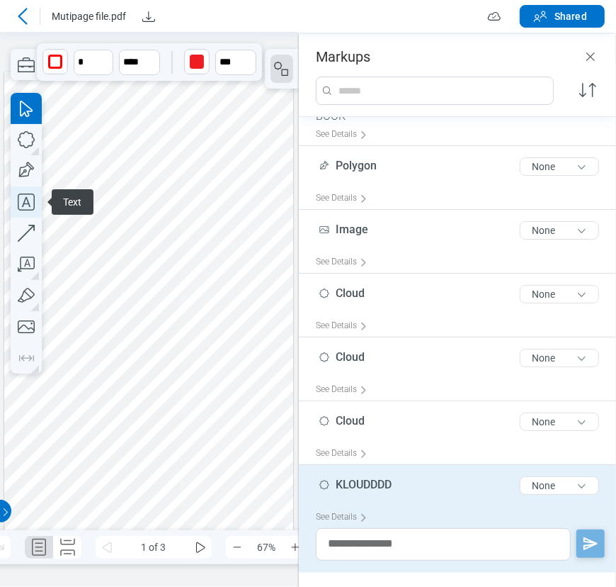
click at [23, 197] on icon "button" at bounding box center [26, 201] width 31 height 31
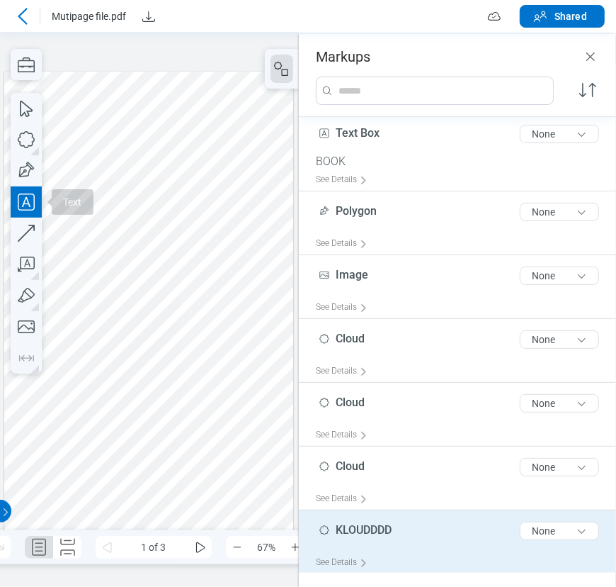
click at [146, 330] on div at bounding box center [148, 310] width 289 height 476
click at [261, 446] on div at bounding box center [148, 310] width 289 height 476
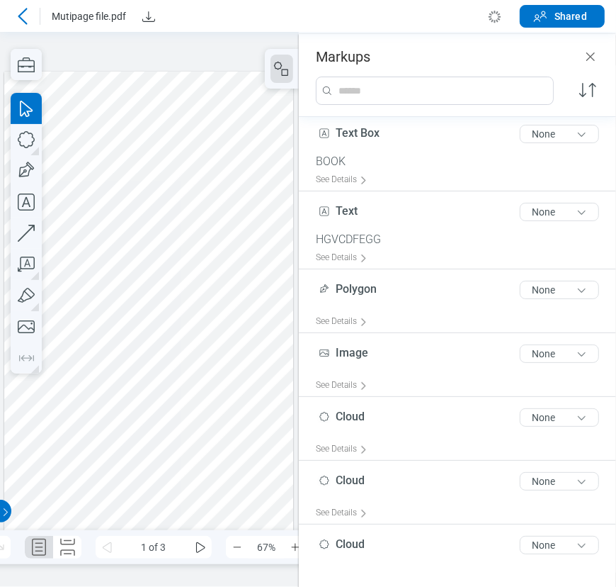
click at [168, 334] on div at bounding box center [148, 310] width 289 height 476
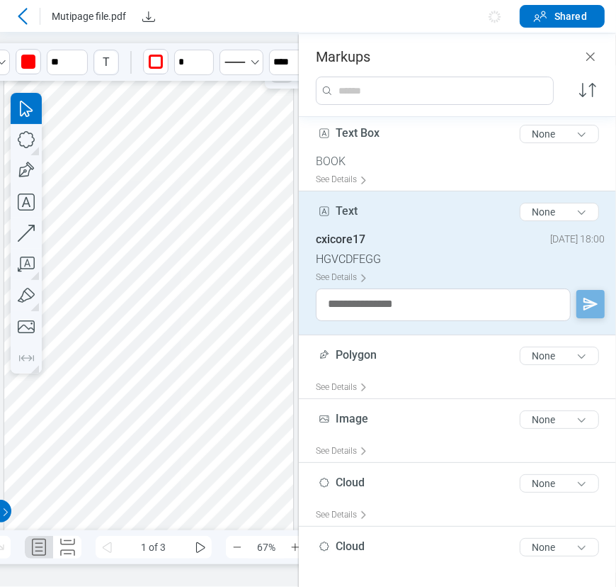
click at [349, 204] on span "Text" at bounding box center [347, 210] width 22 height 13
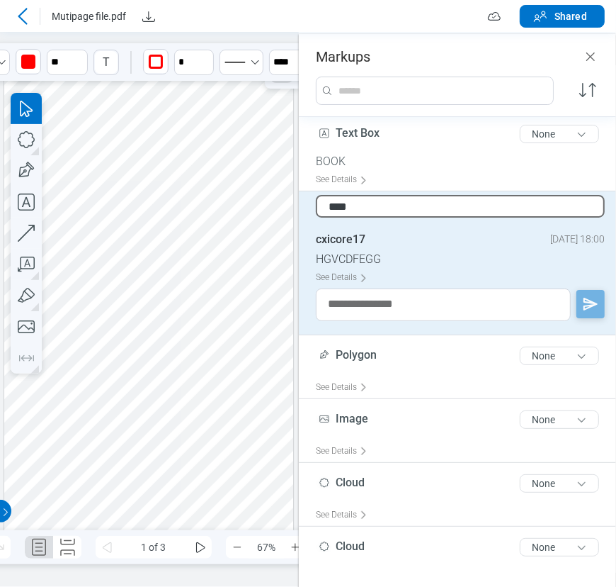
click at [337, 204] on input "****" at bounding box center [460, 206] width 289 height 23
type input "********"
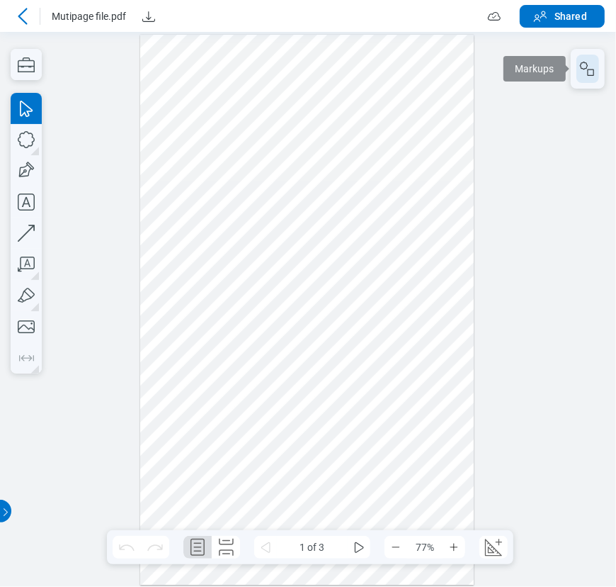
click at [592, 69] on rect "button" at bounding box center [591, 72] width 6 height 6
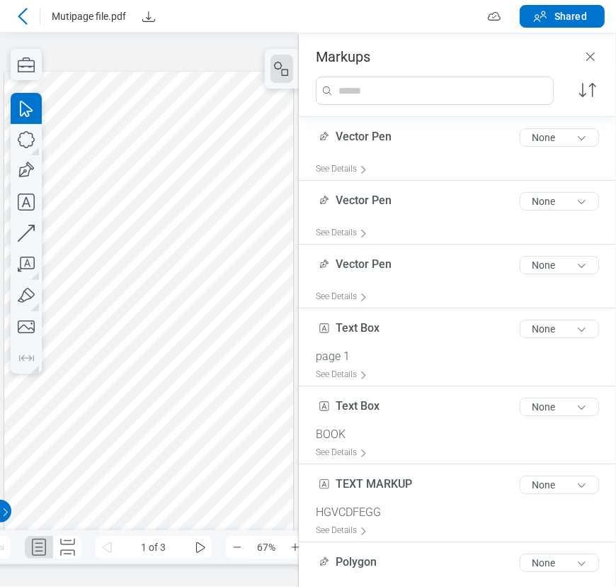
click at [195, 327] on div at bounding box center [148, 310] width 289 height 476
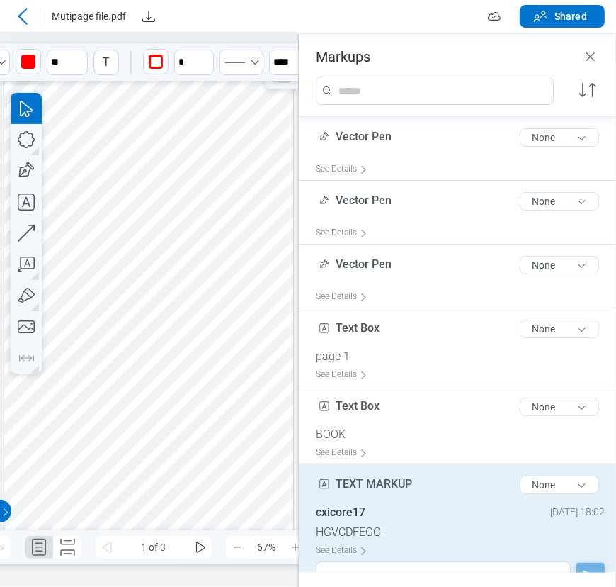
click at [30, 23] on icon at bounding box center [22, 16] width 17 height 17
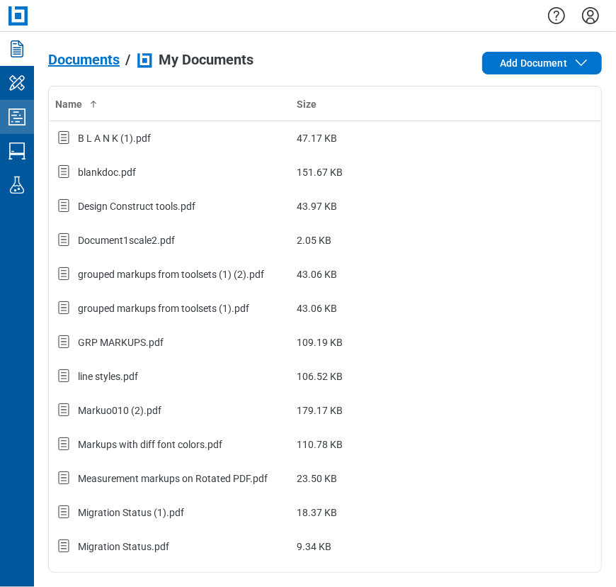
click at [24, 122] on icon "Studio Projects" at bounding box center [17, 116] width 17 height 17
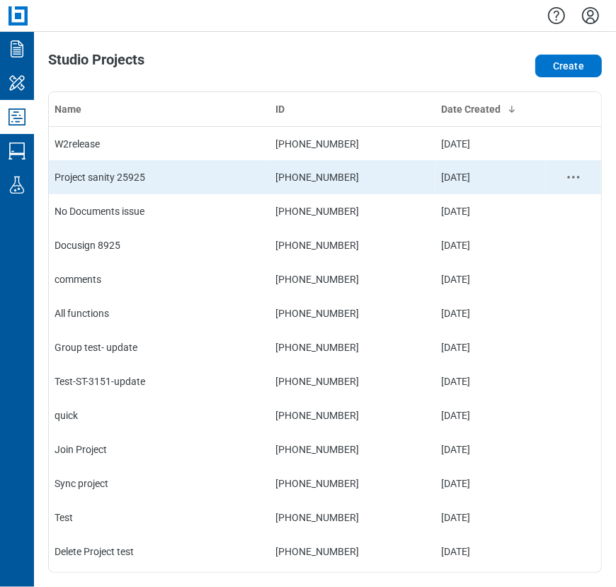
click at [130, 166] on td "Project sanity 25925" at bounding box center [159, 177] width 221 height 34
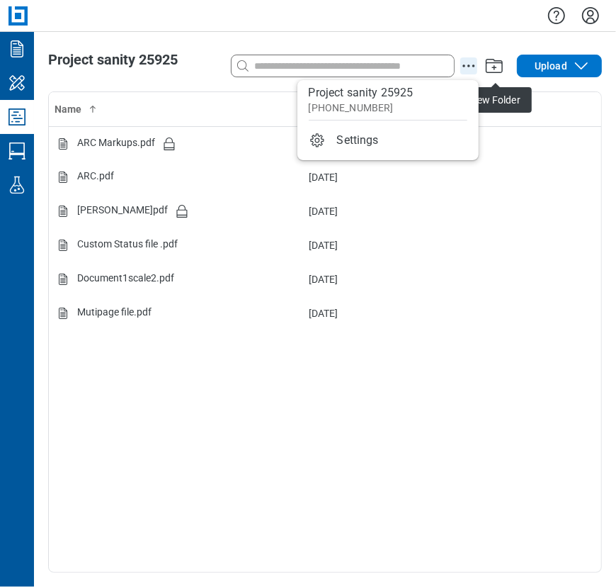
click at [470, 62] on icon "action-menu" at bounding box center [468, 65] width 17 height 17
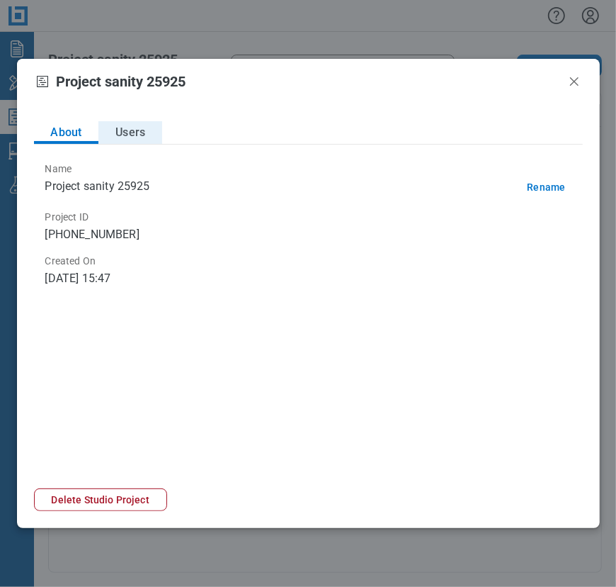
click at [140, 126] on button "Users" at bounding box center [130, 132] width 64 height 23
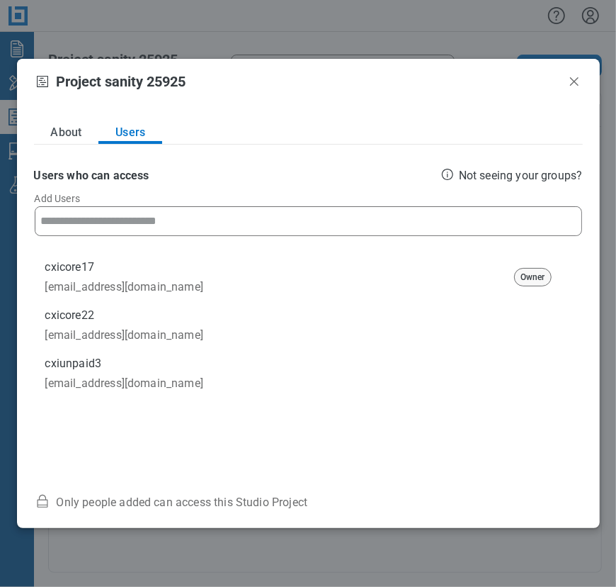
click at [144, 214] on input at bounding box center [308, 221] width 546 height 28
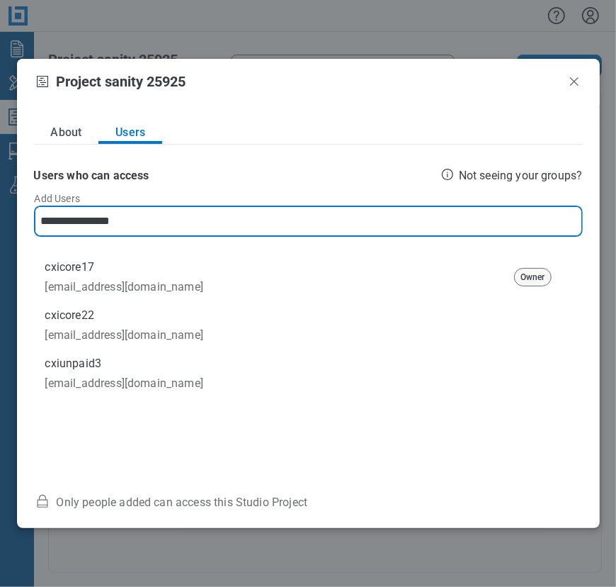
type input "**********"
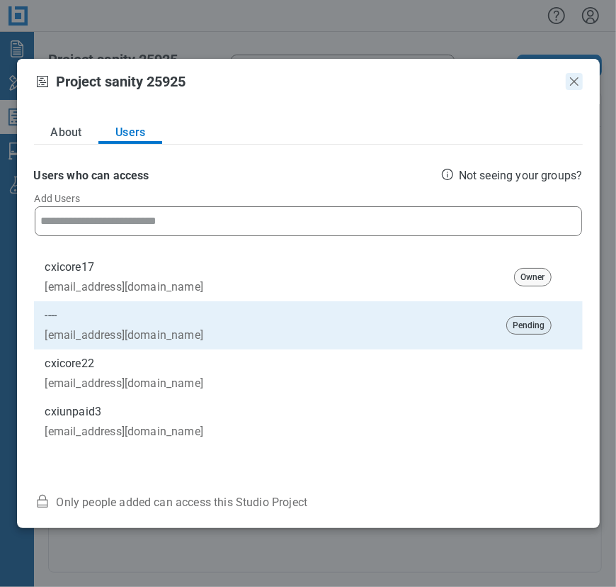
click at [578, 88] on icon "Close" at bounding box center [574, 81] width 17 height 17
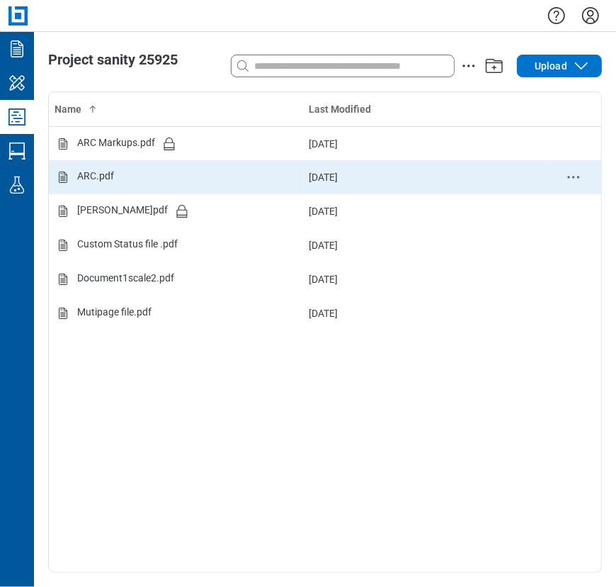
click at [196, 186] on td "ARC.pdf" at bounding box center [176, 177] width 254 height 34
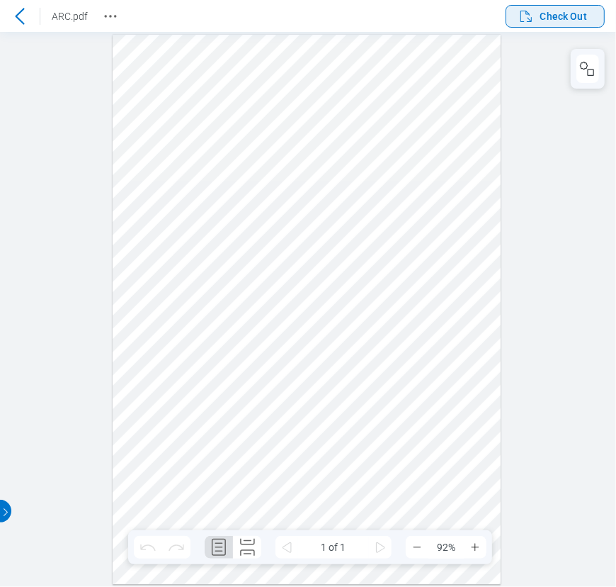
click at [551, 11] on span "Check Out" at bounding box center [564, 16] width 47 height 14
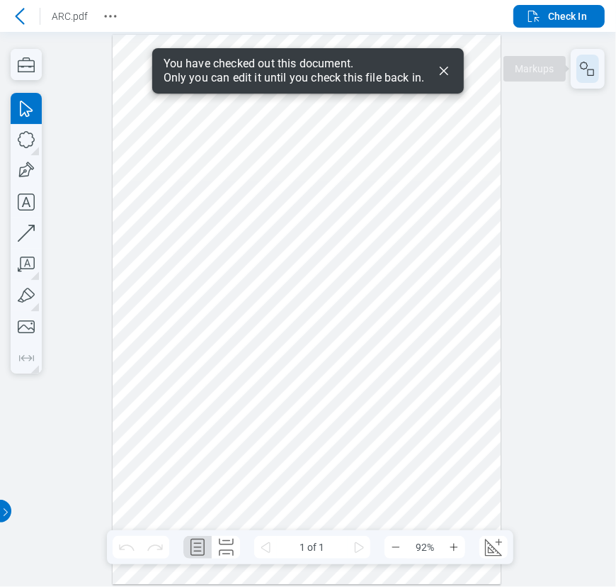
click at [582, 67] on icon "button" at bounding box center [587, 68] width 17 height 17
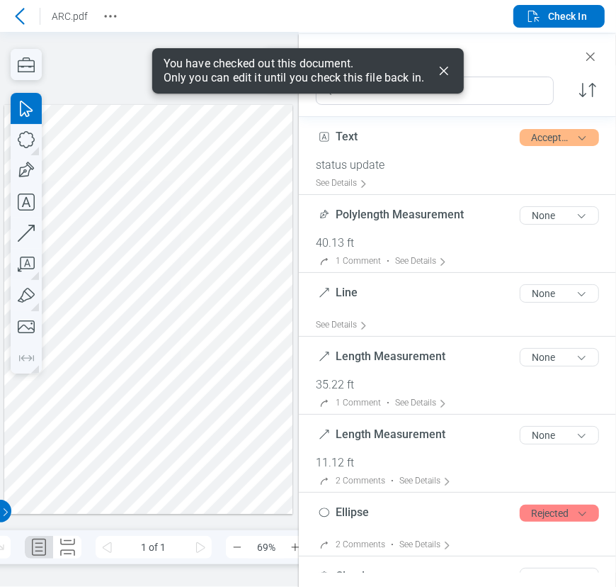
click at [198, 132] on div at bounding box center [148, 309] width 289 height 409
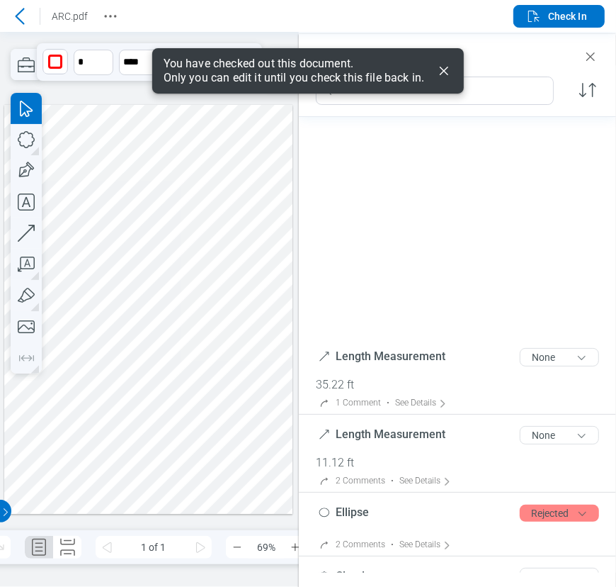
scroll to position [266, 0]
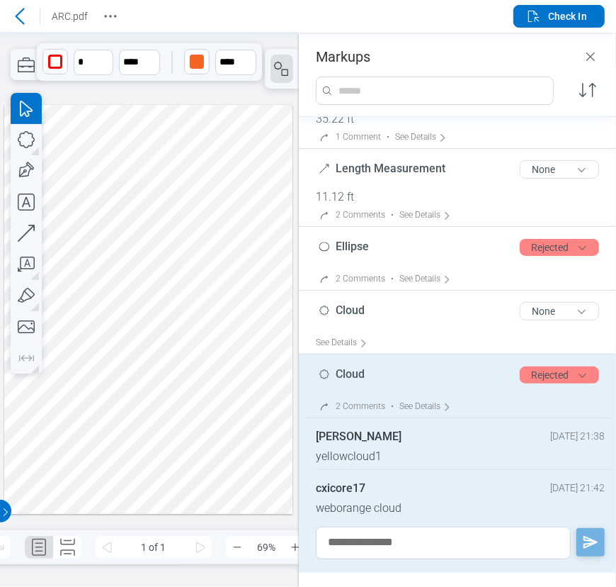
drag, startPoint x: 187, startPoint y: 142, endPoint x: 209, endPoint y: 137, distance: 22.5
click at [209, 137] on div at bounding box center [148, 309] width 289 height 409
click at [220, 249] on div at bounding box center [148, 309] width 289 height 409
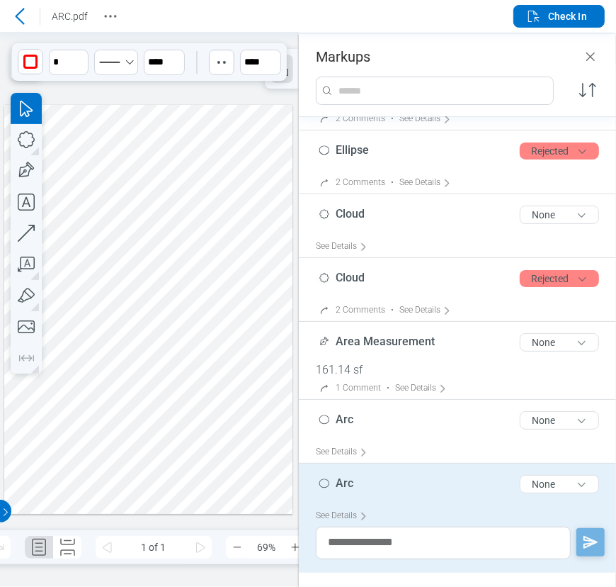
click at [200, 129] on div at bounding box center [148, 309] width 289 height 409
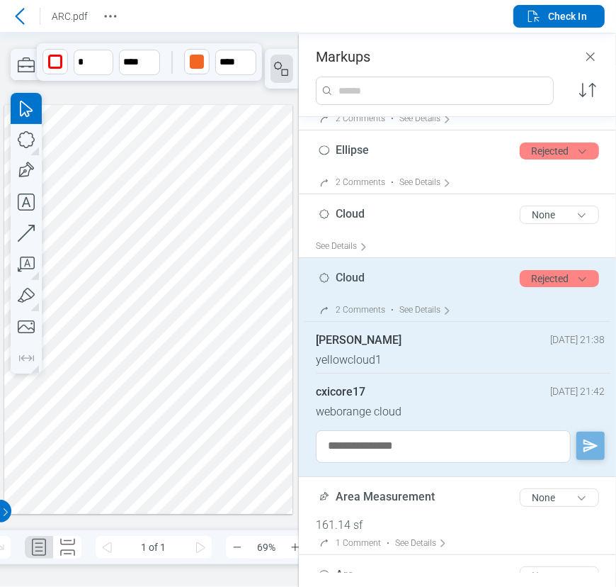
click at [399, 268] on div "Cloud 5 of 300 characters Rejected" at bounding box center [463, 281] width 295 height 35
click at [357, 282] on span "Cloud" at bounding box center [350, 277] width 29 height 13
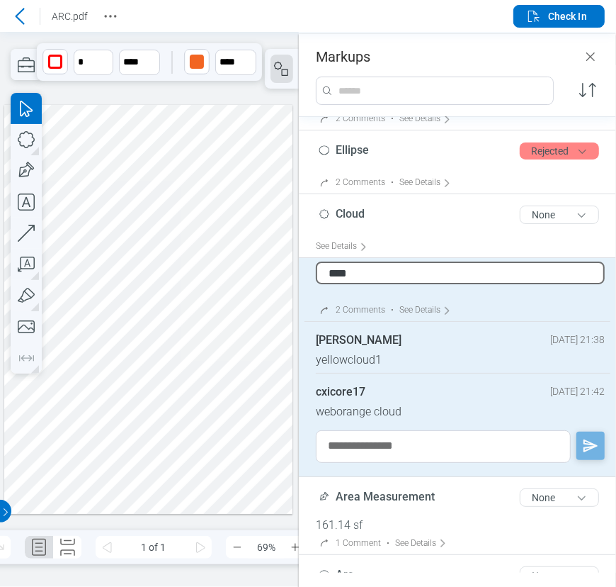
type input "*****"
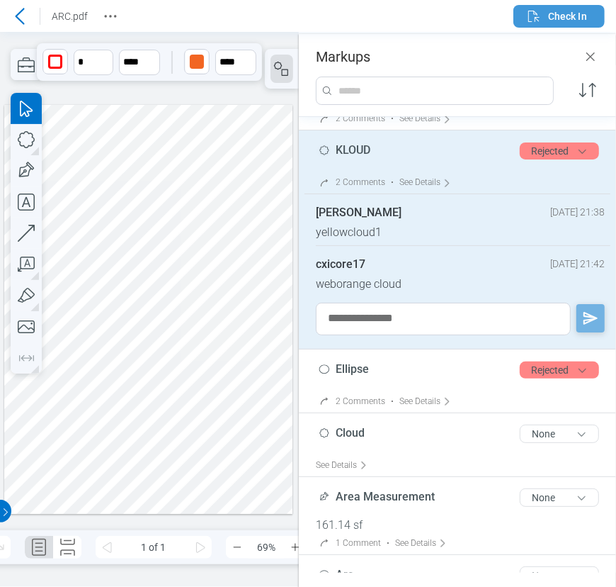
click at [526, 19] on icon "button" at bounding box center [534, 16] width 17 height 17
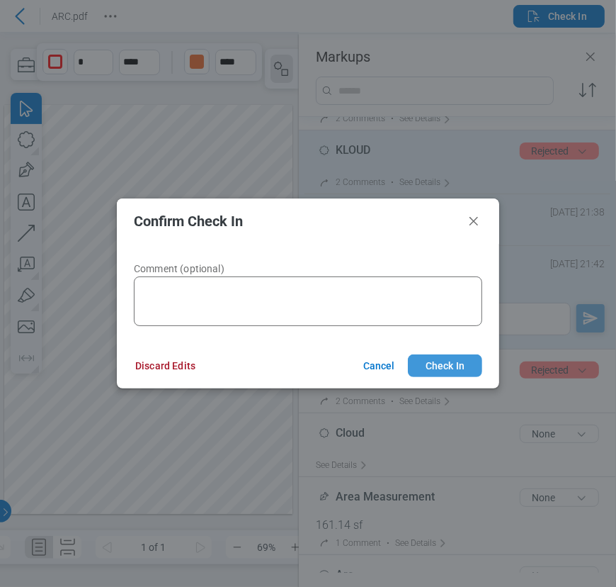
click at [456, 367] on button "Check In" at bounding box center [445, 365] width 74 height 23
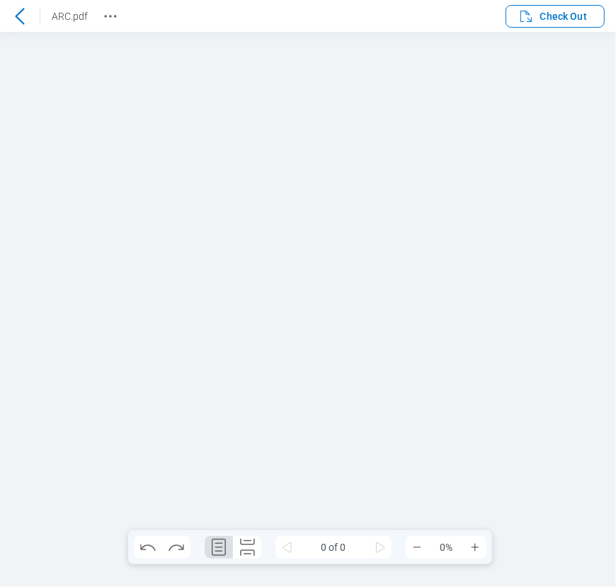
scroll to position [0, 0]
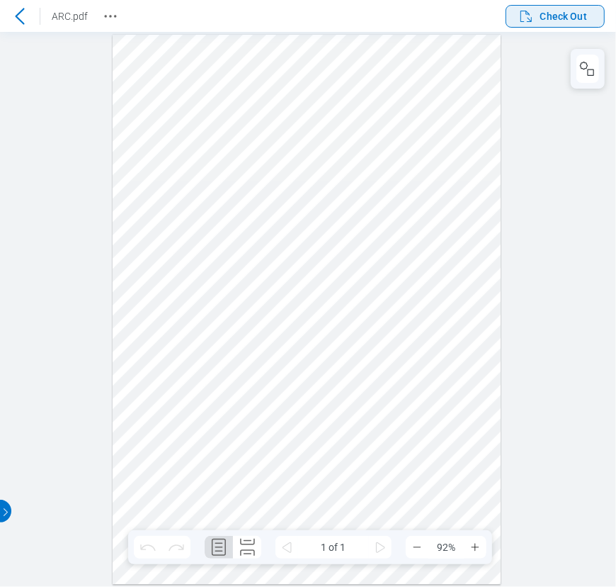
click at [521, 9] on icon "button" at bounding box center [526, 16] width 17 height 17
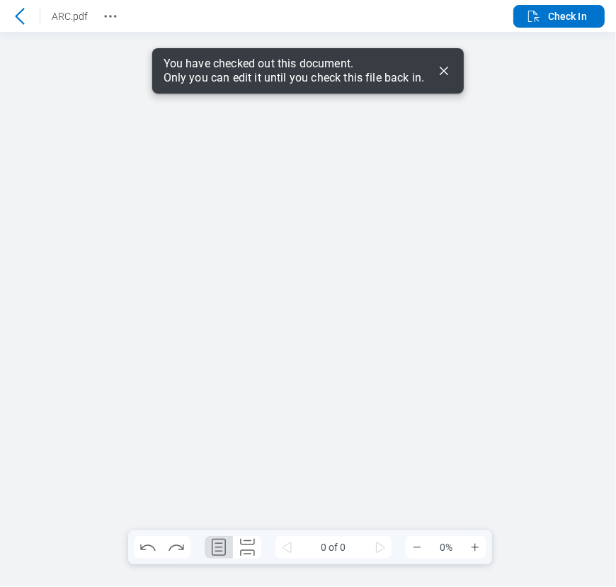
click at [447, 73] on icon "Dismiss" at bounding box center [444, 71] width 9 height 9
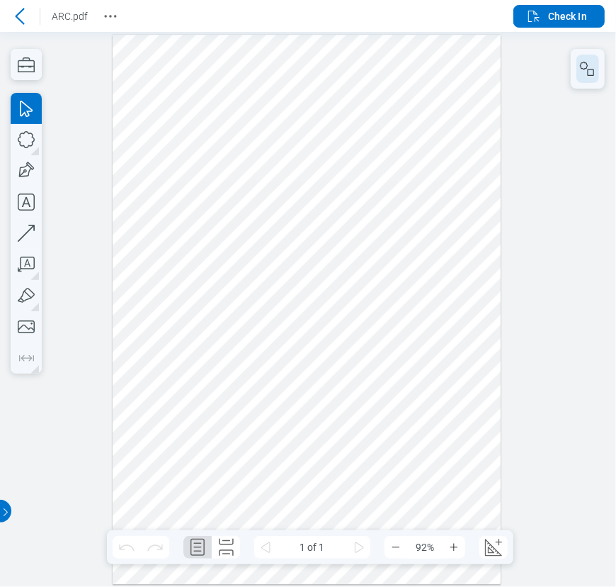
click at [588, 66] on icon "button" at bounding box center [584, 66] width 8 height 8
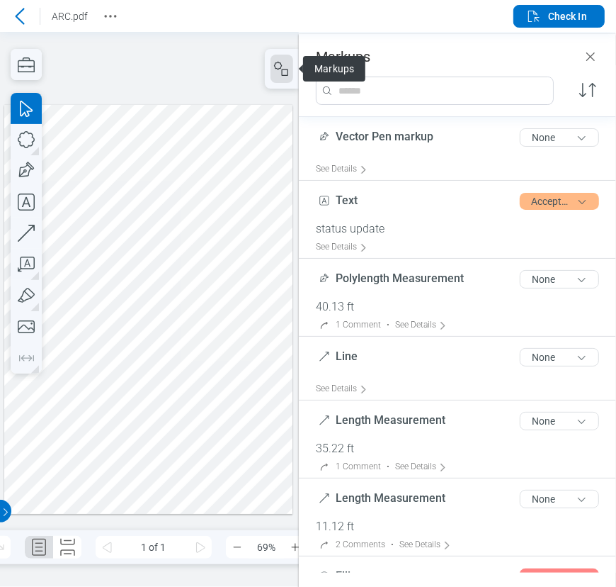
click at [252, 222] on div at bounding box center [148, 309] width 289 height 409
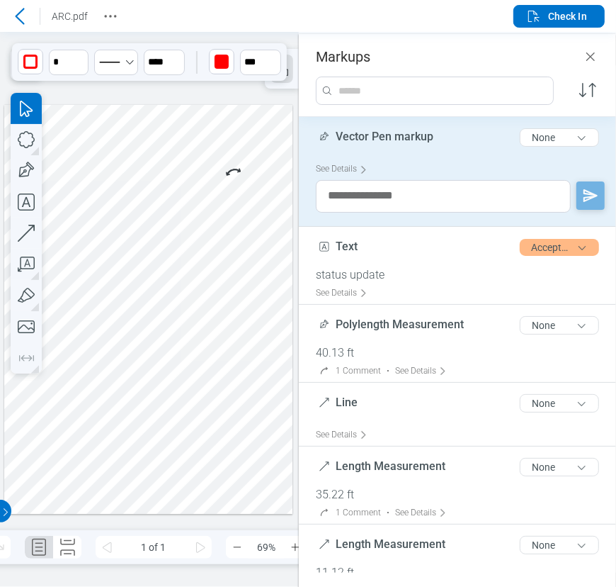
click at [213, 130] on div at bounding box center [148, 309] width 289 height 409
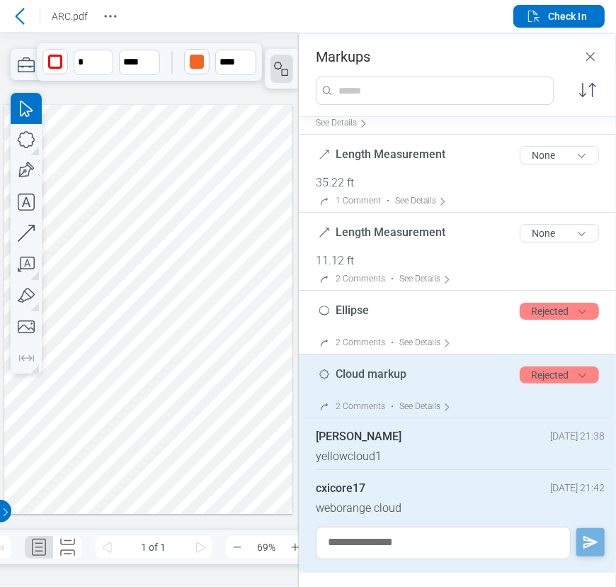
click at [587, 59] on icon "Close" at bounding box center [590, 56] width 17 height 17
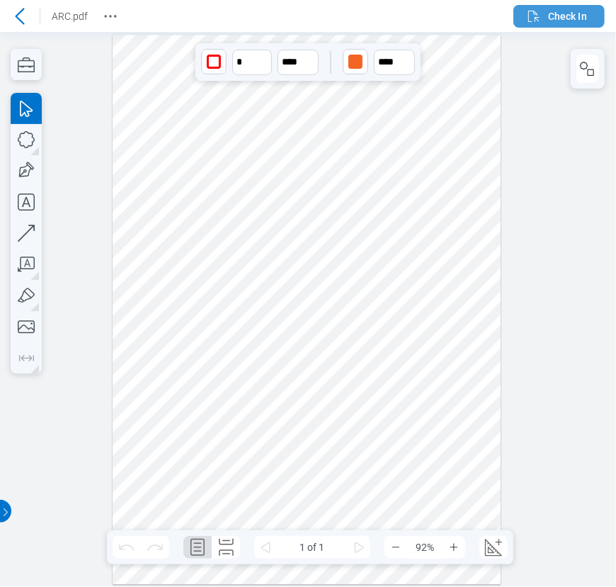
click at [590, 16] on button "Check In" at bounding box center [559, 16] width 91 height 23
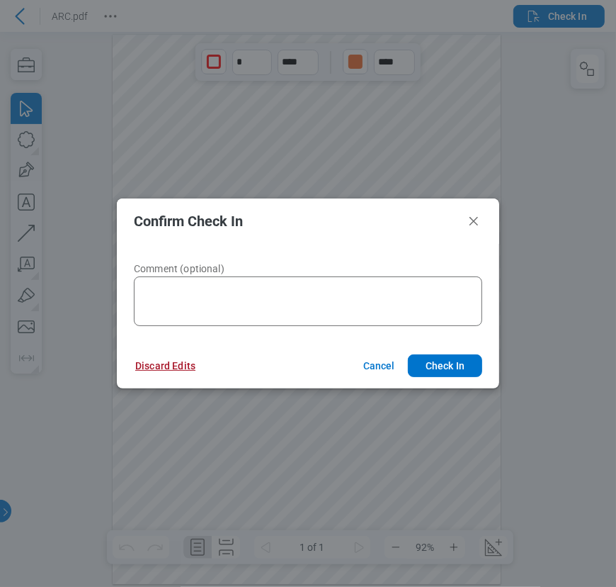
click at [170, 361] on button "Discard Edits" at bounding box center [165, 365] width 94 height 23
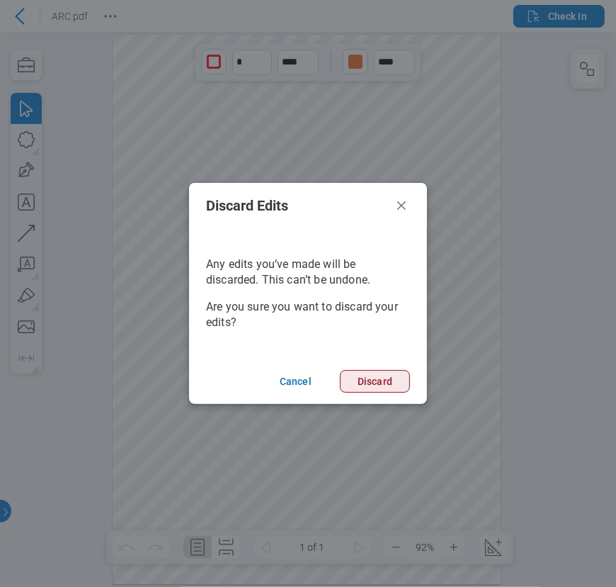
click at [362, 383] on button "Discard" at bounding box center [375, 381] width 70 height 23
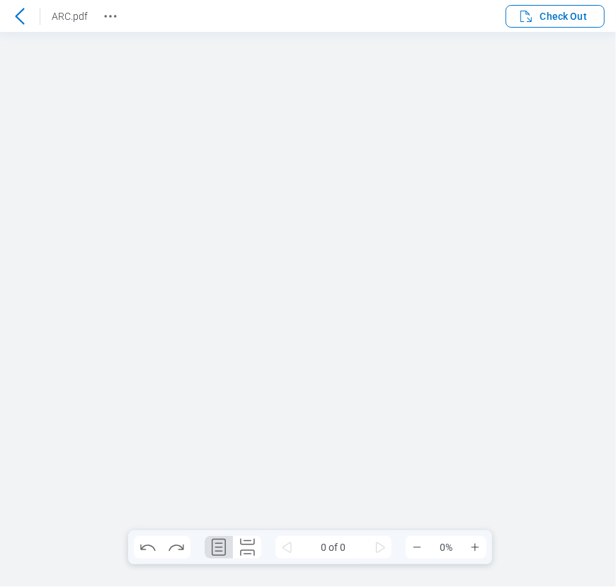
scroll to position [0, 0]
click at [14, 11] on icon at bounding box center [19, 16] width 17 height 17
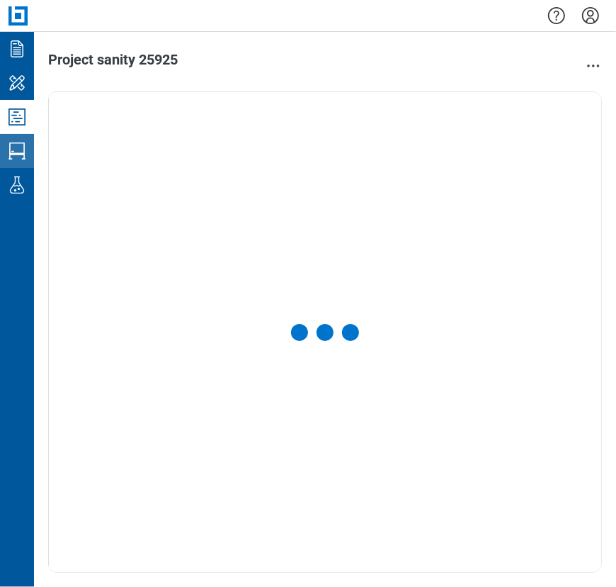
click at [21, 158] on icon "Studio Sessions" at bounding box center [17, 151] width 23 height 23
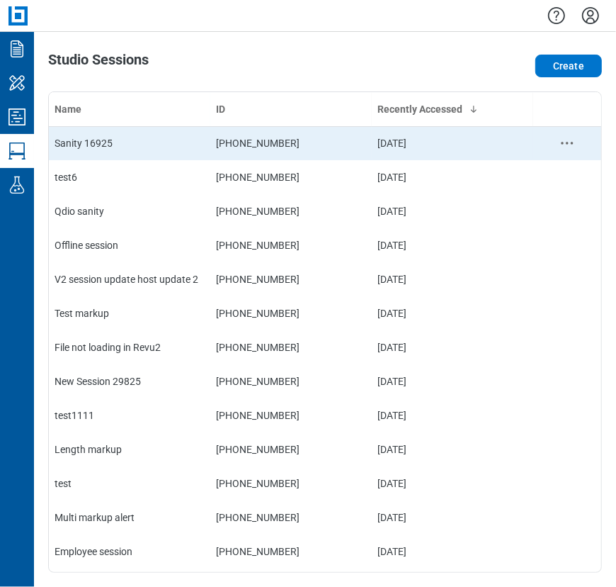
click at [130, 149] on div "Sanity 16925" at bounding box center [130, 143] width 150 height 14
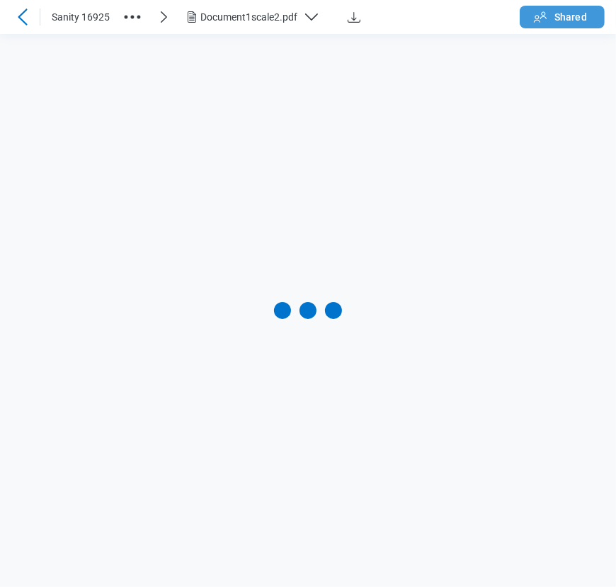
click at [597, 18] on button "Shared" at bounding box center [562, 17] width 85 height 23
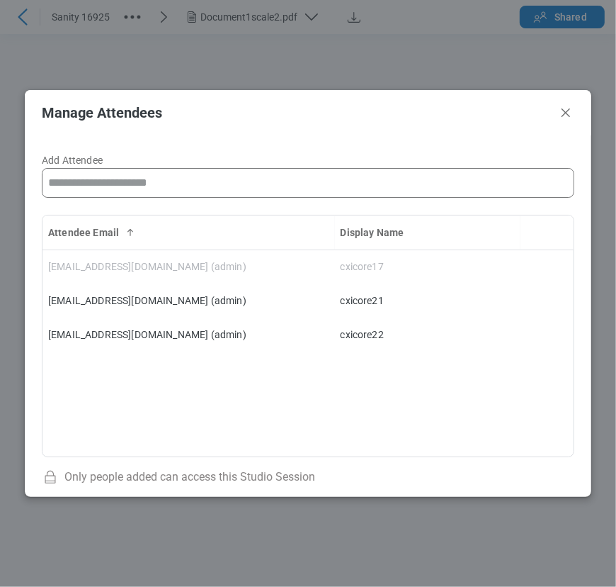
click at [247, 174] on input "Add Attendee" at bounding box center [308, 183] width 531 height 28
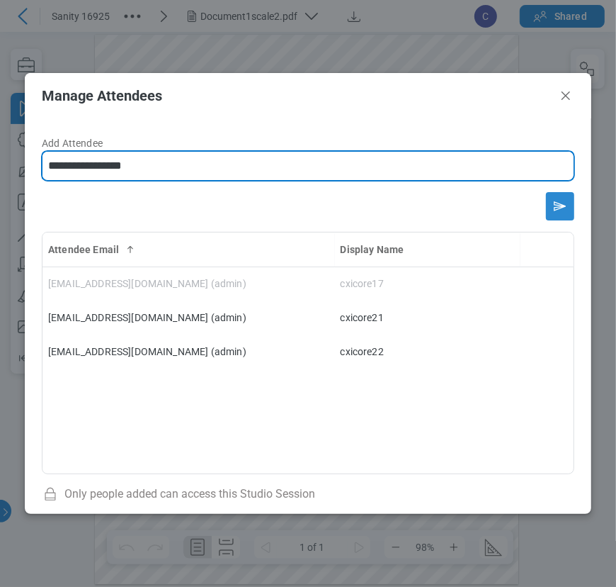
type input "**********"
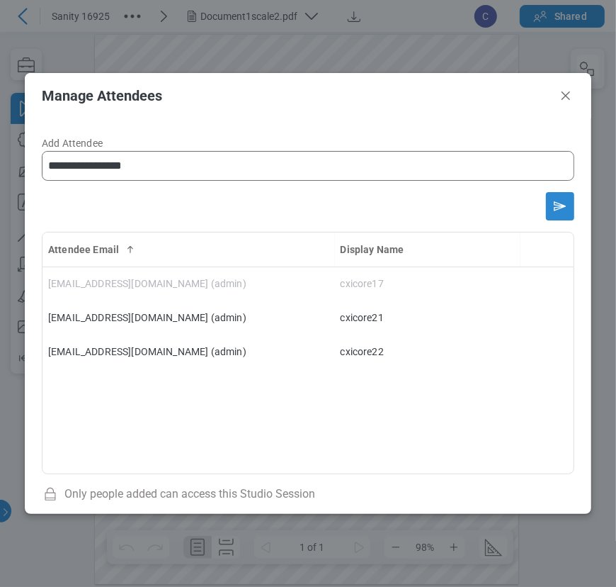
click at [561, 210] on icon "Send email invitation" at bounding box center [560, 206] width 23 height 23
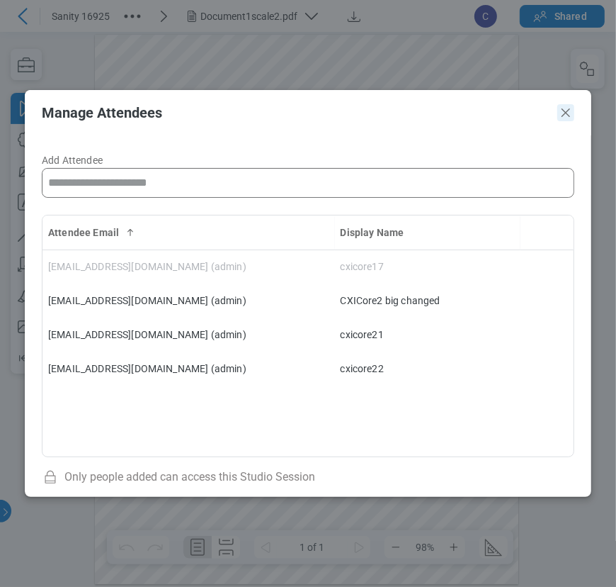
click at [567, 116] on icon "Close" at bounding box center [566, 112] width 17 height 17
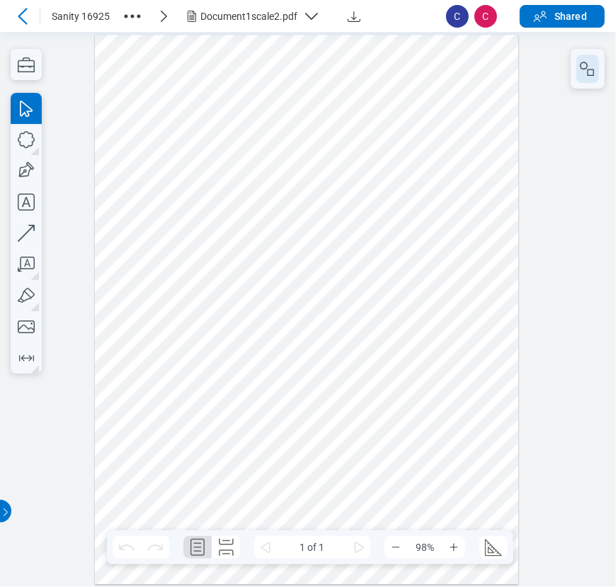
click at [581, 67] on icon "button" at bounding box center [587, 68] width 17 height 17
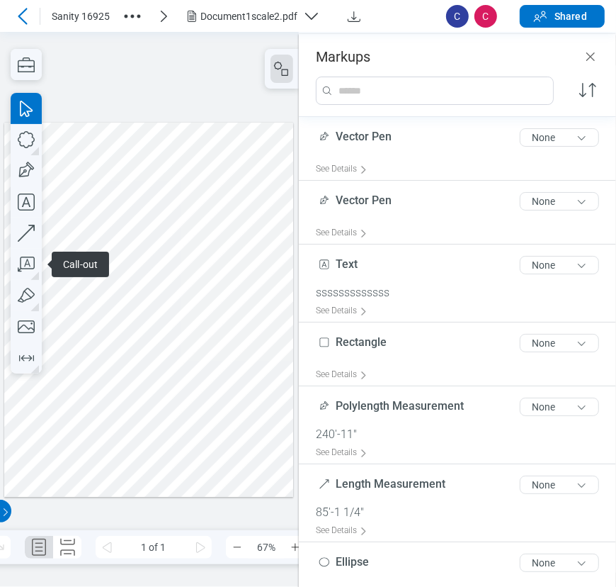
click at [239, 204] on div at bounding box center [148, 310] width 289 height 374
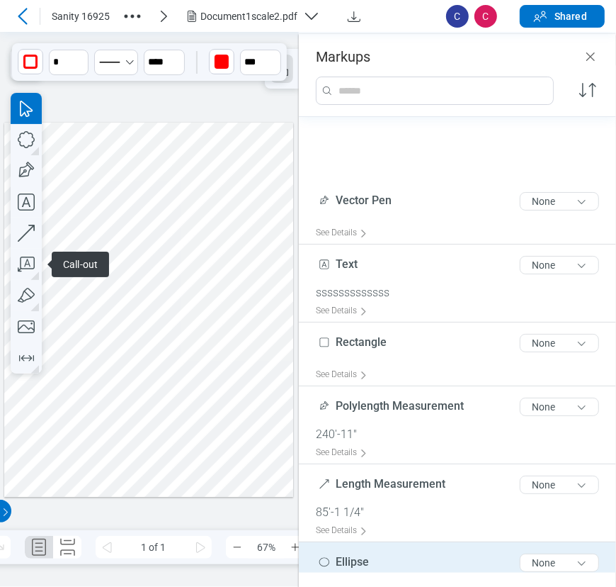
scroll to position [79, 0]
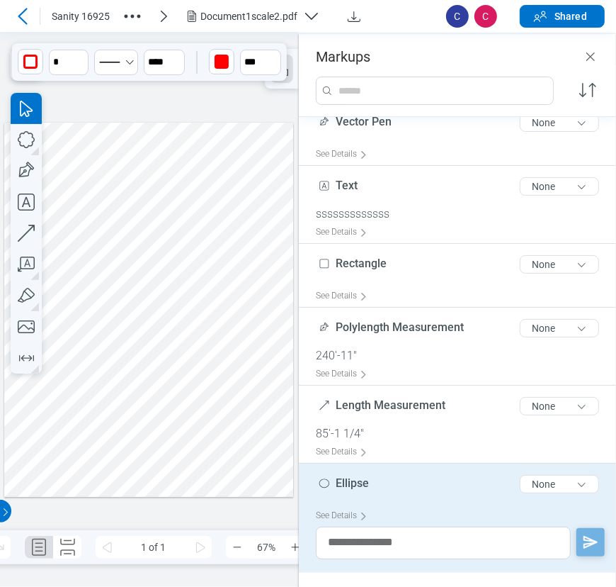
click at [351, 477] on span "Ellipse" at bounding box center [352, 482] width 33 height 13
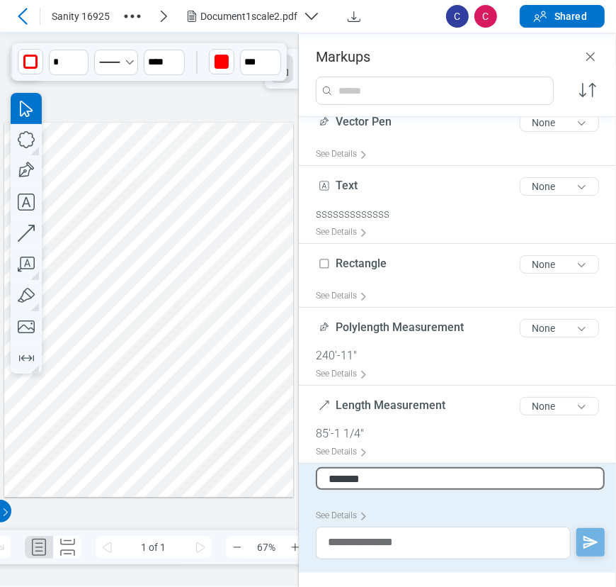
click at [375, 485] on input "*******" at bounding box center [460, 478] width 289 height 23
type input "**********"
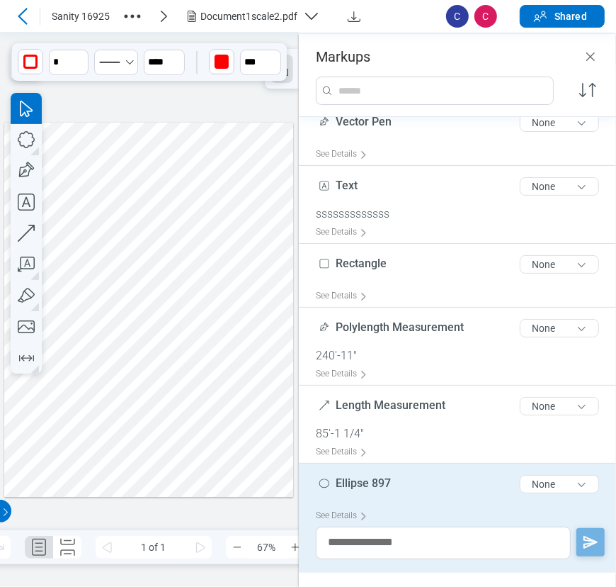
click at [260, 446] on div at bounding box center [148, 310] width 289 height 374
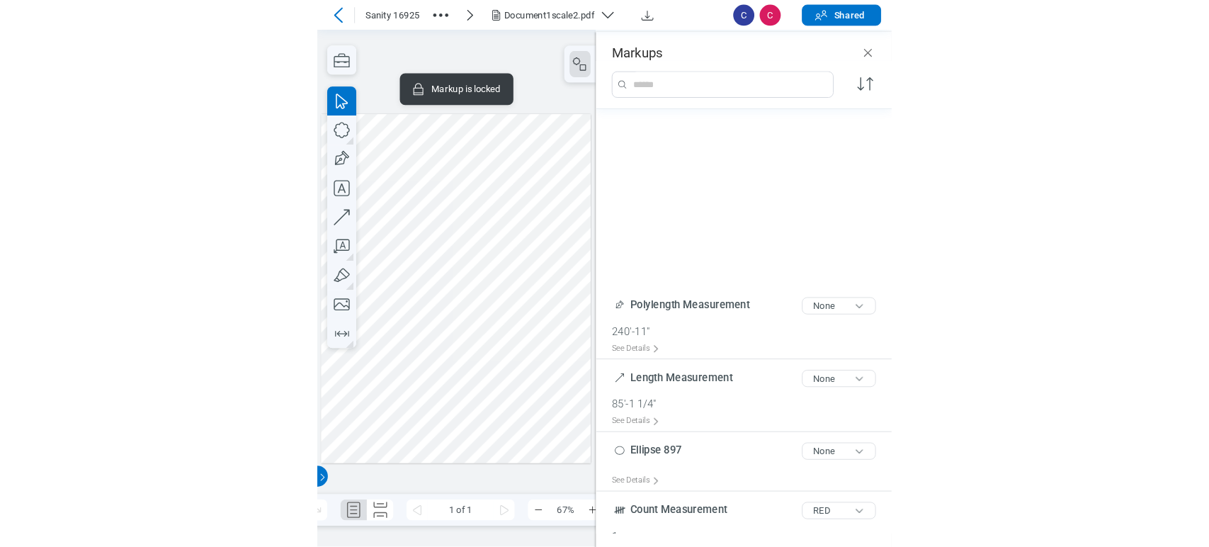
scroll to position [283, 0]
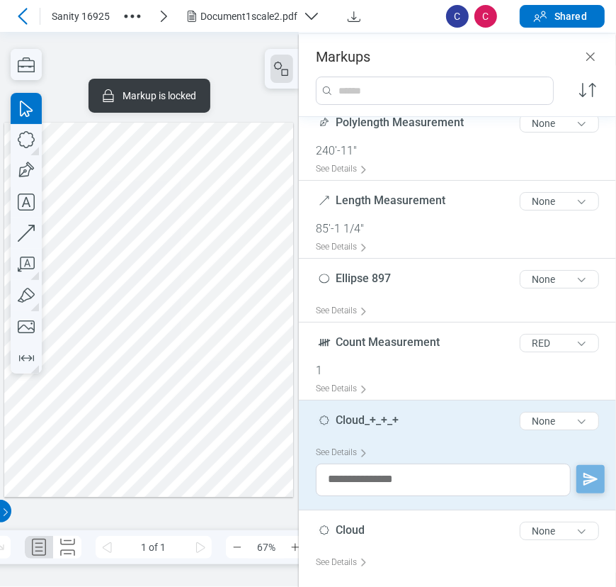
click at [17, 10] on icon at bounding box center [22, 16] width 17 height 17
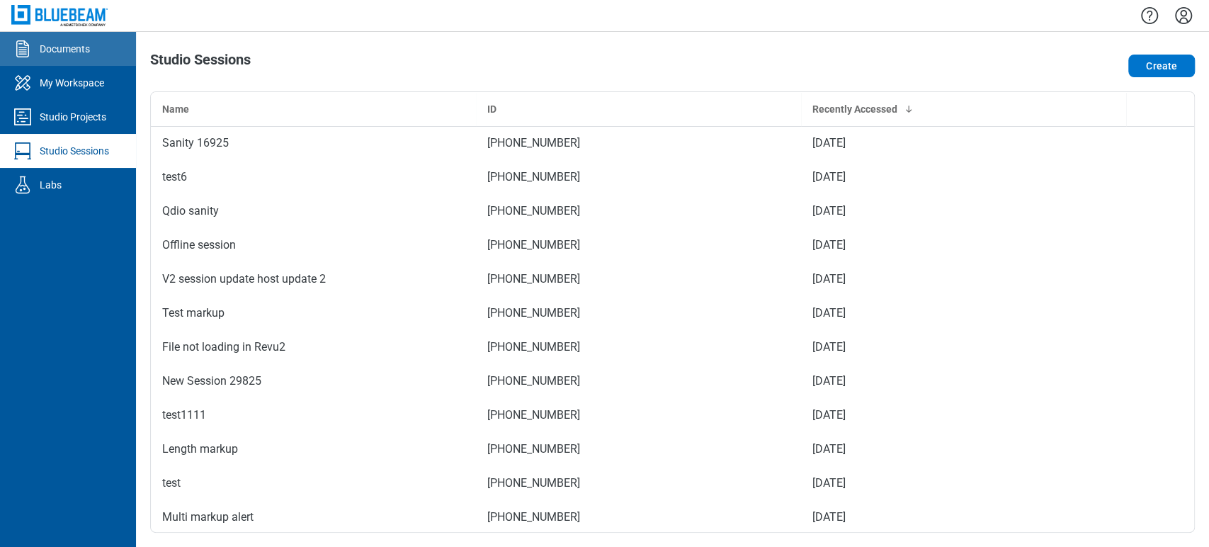
click at [47, 54] on div "Documents" at bounding box center [65, 49] width 50 height 14
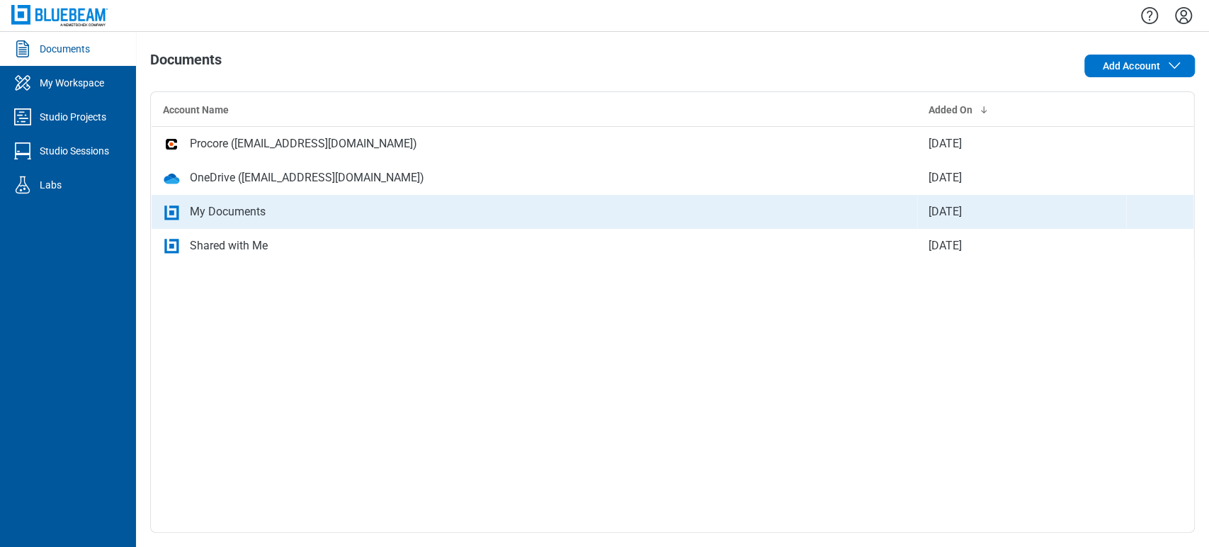
click at [295, 217] on div "My Documents" at bounding box center [534, 211] width 743 height 17
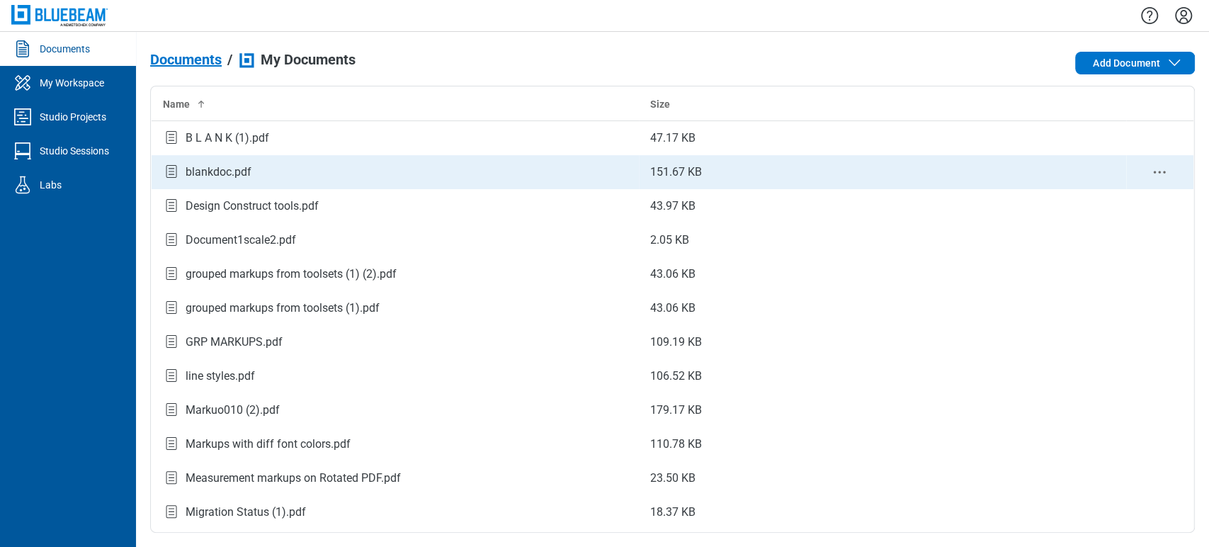
click at [295, 180] on div "blankdoc.pdf" at bounding box center [395, 171] width 465 height 19
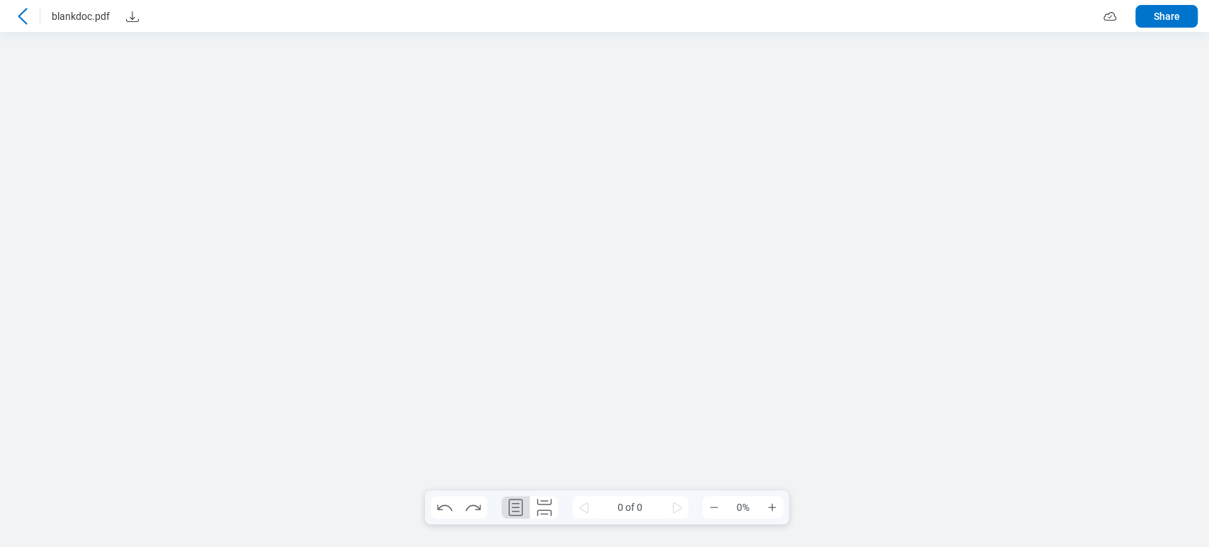
click at [23, 8] on icon at bounding box center [22, 16] width 17 height 17
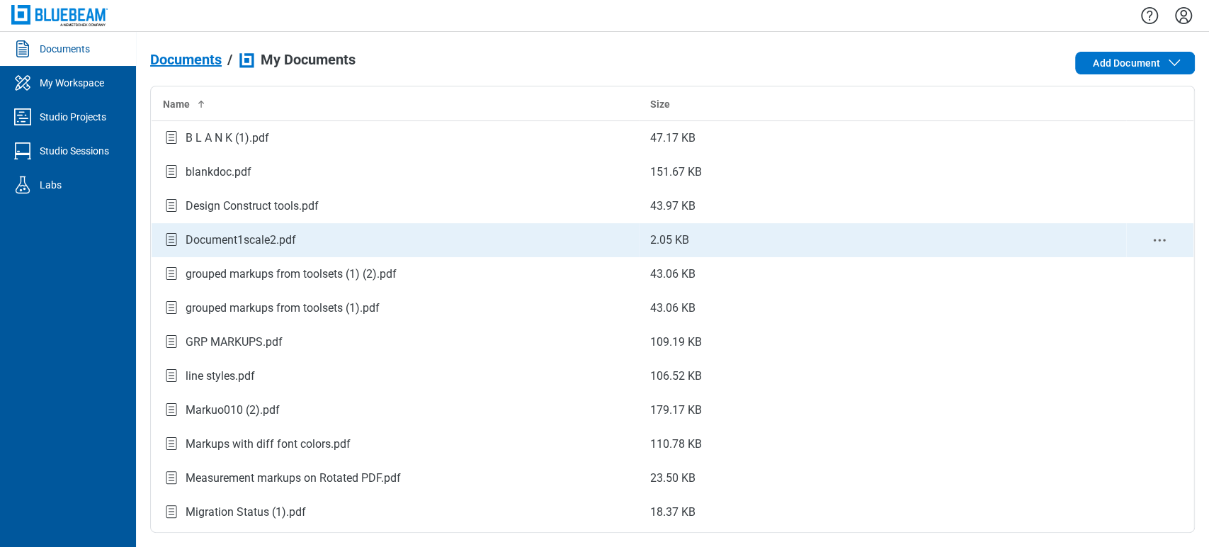
click at [232, 242] on div "Document1scale2.pdf" at bounding box center [241, 240] width 111 height 17
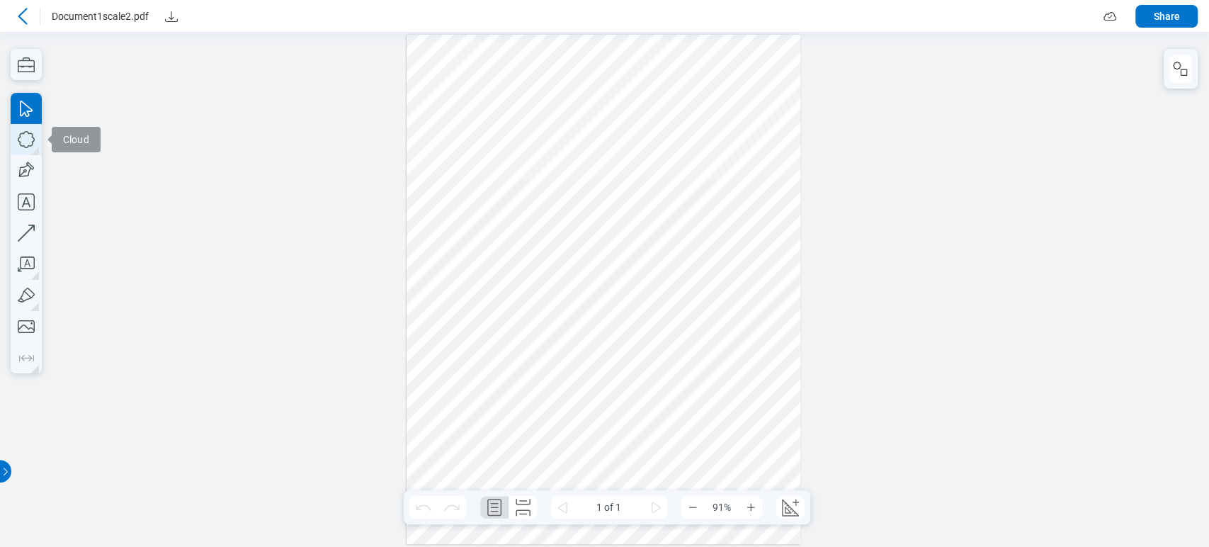
click at [14, 146] on icon "button" at bounding box center [26, 139] width 31 height 31
drag, startPoint x: 502, startPoint y: 135, endPoint x: 545, endPoint y: 207, distance: 84.2
click at [545, 207] on div at bounding box center [604, 290] width 394 height 510
click at [616, 511] on icon "Create Scale" at bounding box center [788, 510] width 6 height 6
select select "**"
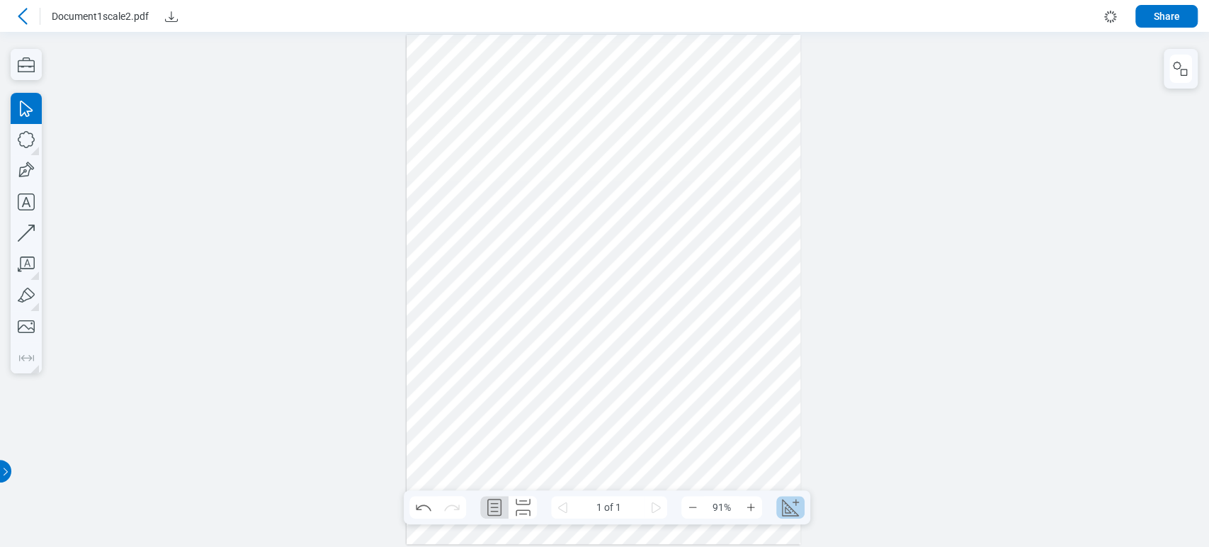
select select "**"
select select "***"
select select "**********"
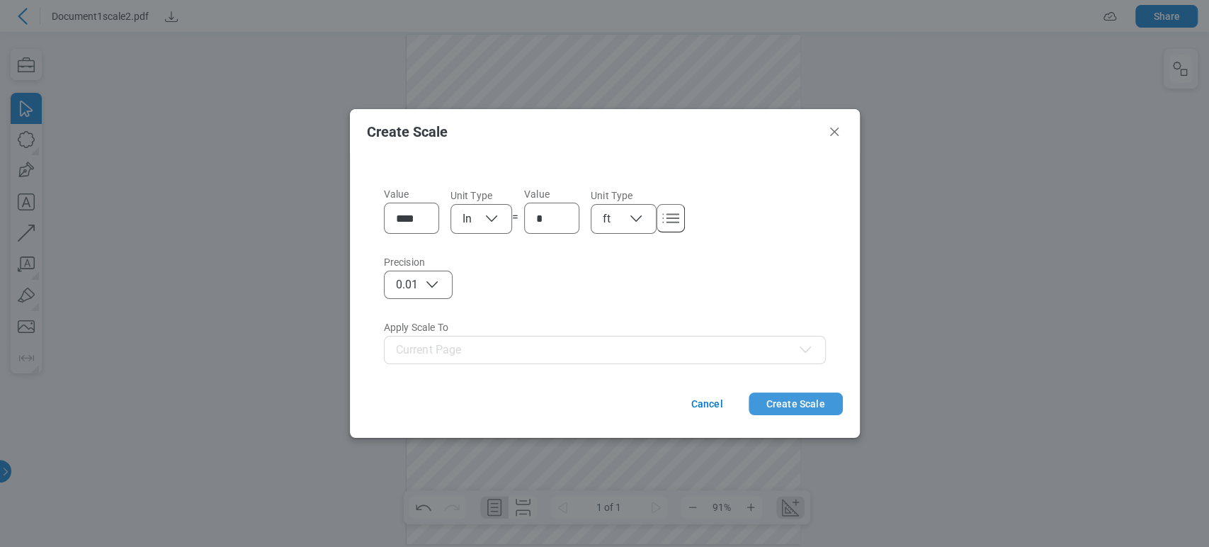
click at [616, 401] on button "Create Scale" at bounding box center [796, 403] width 94 height 23
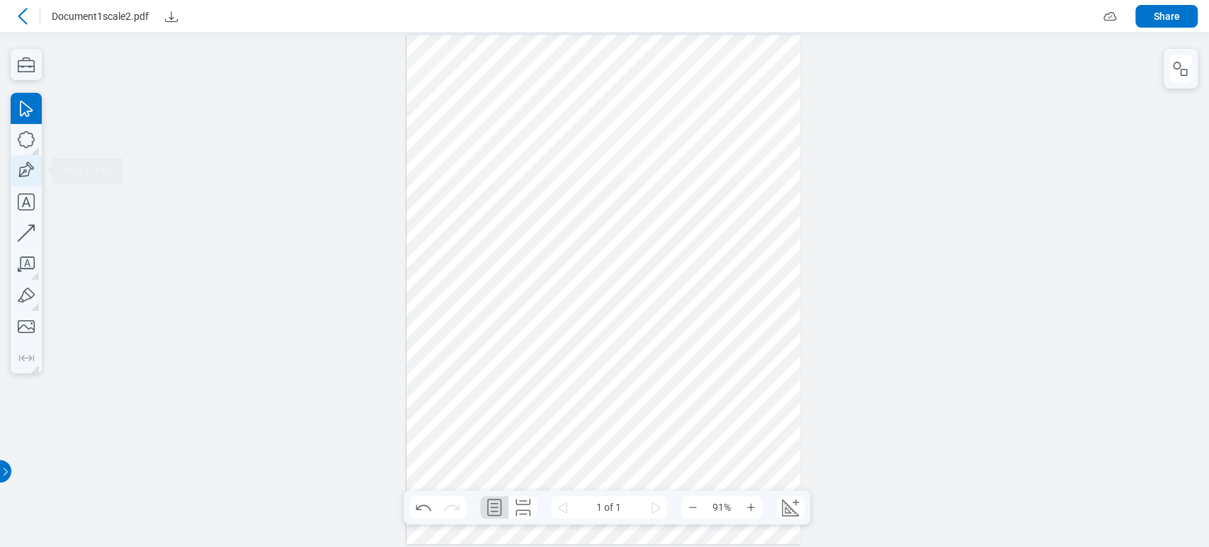
click at [23, 171] on icon "button" at bounding box center [26, 170] width 31 height 31
drag, startPoint x: 669, startPoint y: 140, endPoint x: 716, endPoint y: 214, distance: 87.3
click at [616, 215] on div at bounding box center [604, 290] width 394 height 510
click at [24, 203] on icon "button" at bounding box center [26, 201] width 31 height 31
click at [455, 284] on div at bounding box center [604, 290] width 394 height 510
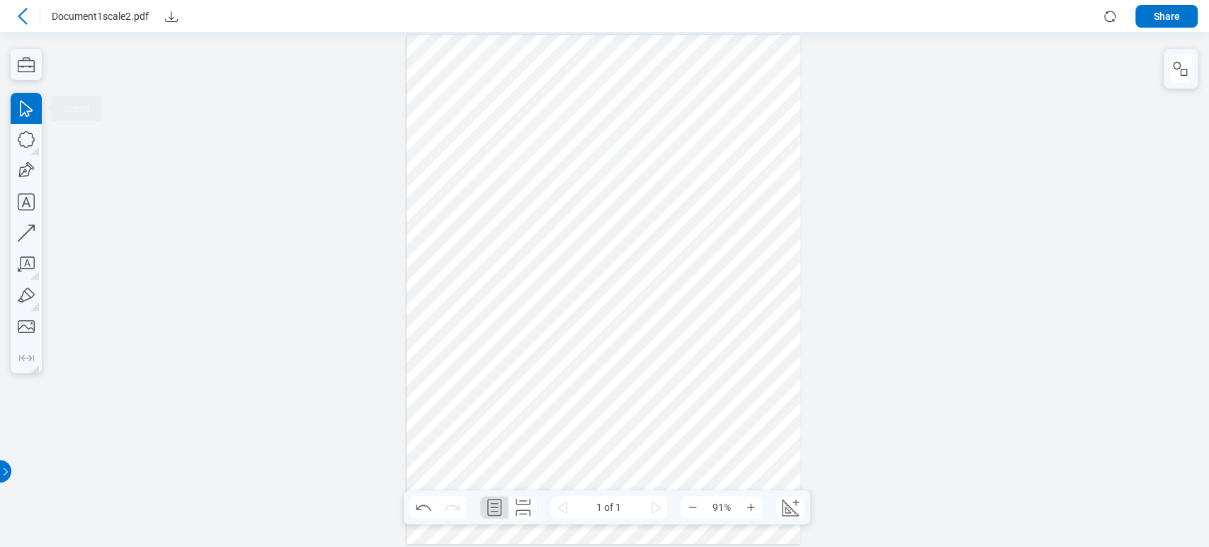
click at [576, 308] on div at bounding box center [604, 290] width 394 height 510
click at [616, 73] on icon "button" at bounding box center [1180, 68] width 17 height 17
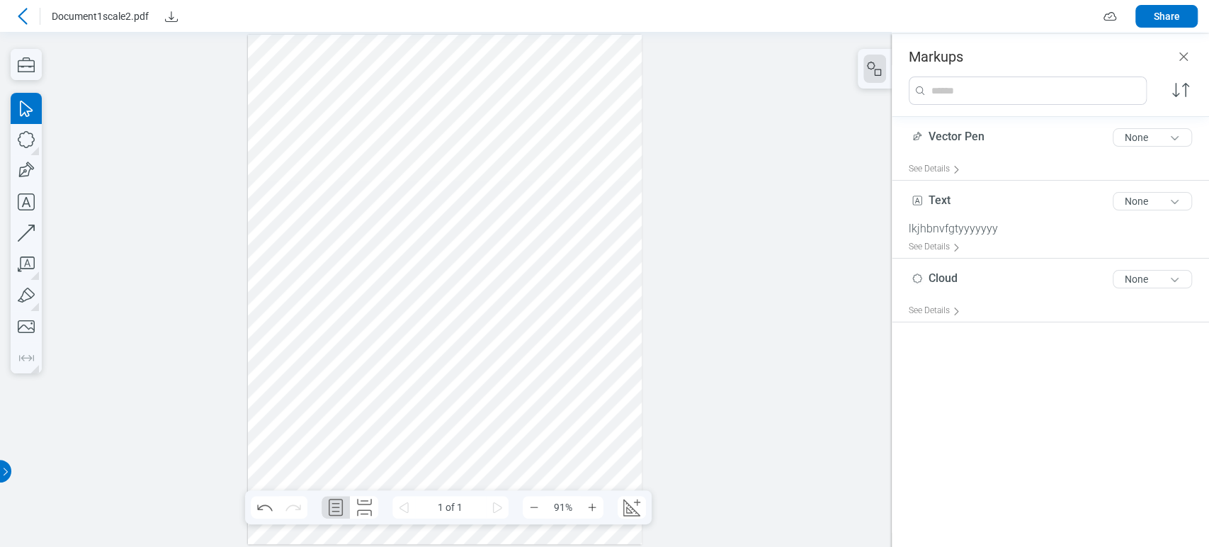
click at [313, 140] on div at bounding box center [445, 290] width 394 height 510
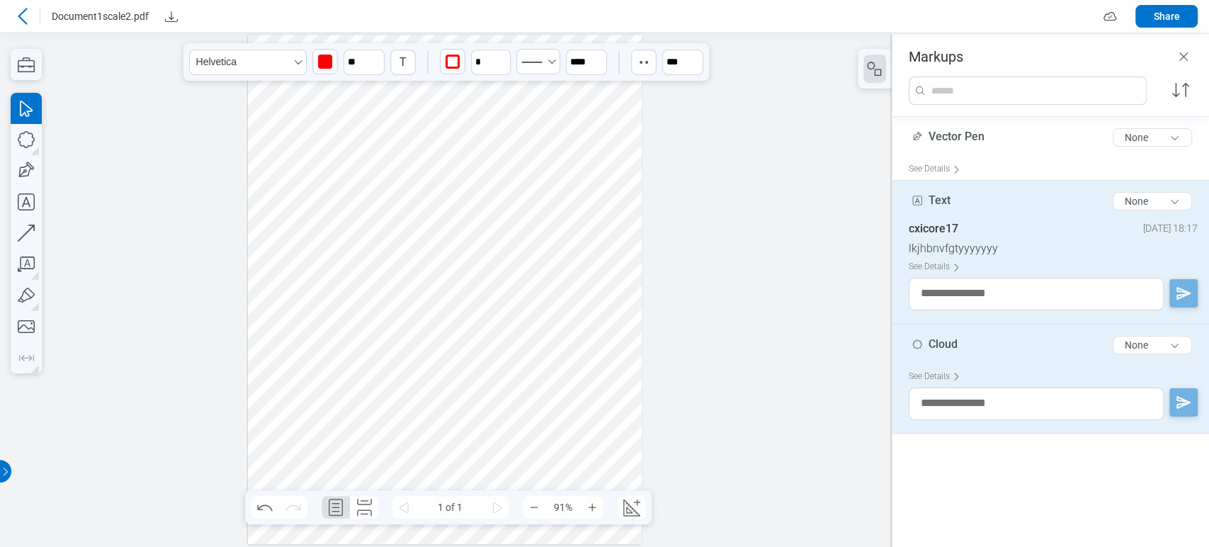
click at [354, 288] on div at bounding box center [445, 290] width 394 height 510
click at [485, 203] on div at bounding box center [445, 290] width 394 height 510
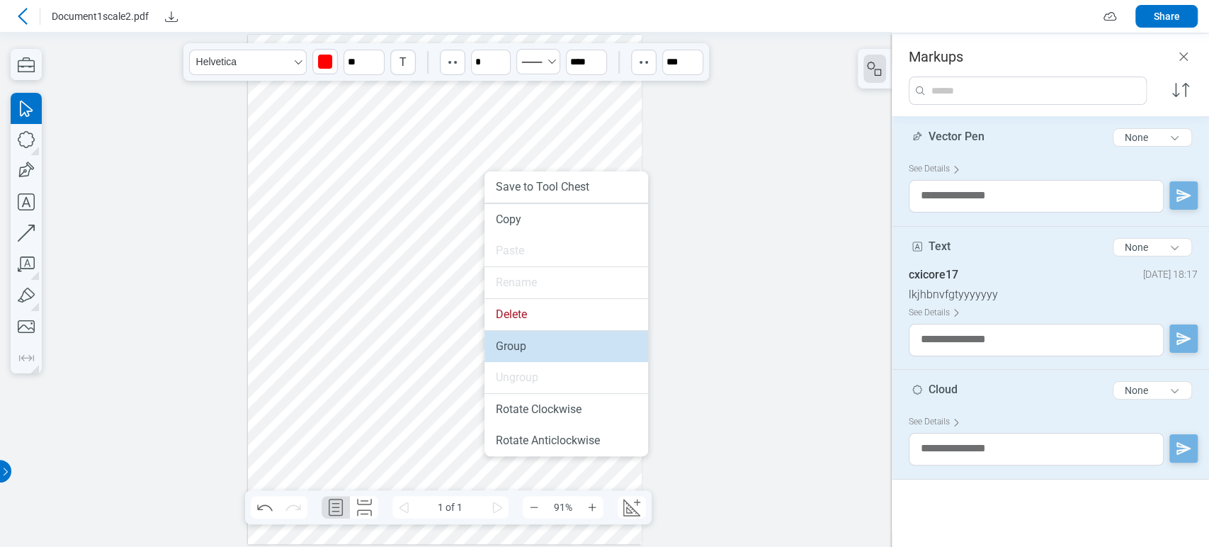
click at [523, 354] on li "Group" at bounding box center [567, 346] width 164 height 31
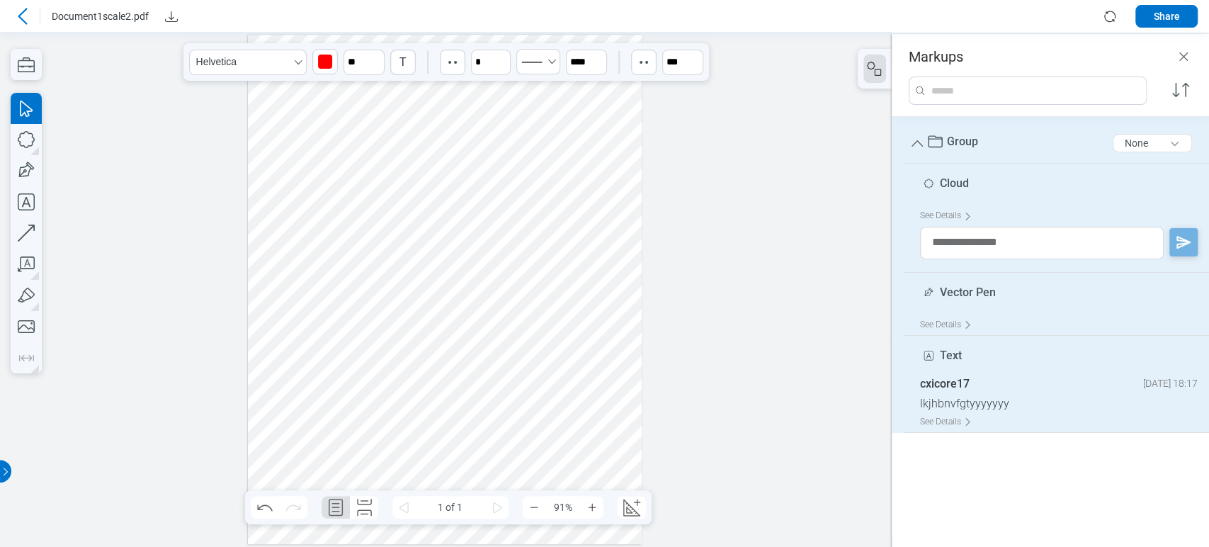
drag, startPoint x: 295, startPoint y: 295, endPoint x: 458, endPoint y: 208, distance: 184.4
click at [458, 208] on div at bounding box center [445, 290] width 394 height 510
click at [36, 147] on icon "button" at bounding box center [26, 139] width 31 height 31
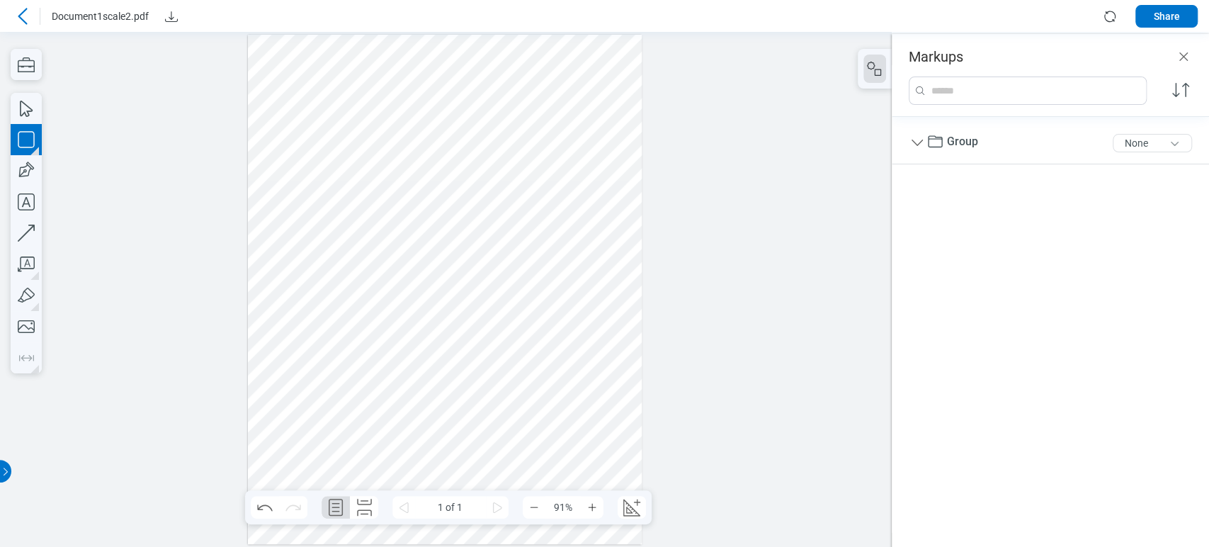
drag, startPoint x: 382, startPoint y: 220, endPoint x: 427, endPoint y: 274, distance: 70.9
click at [427, 274] on div at bounding box center [445, 290] width 394 height 510
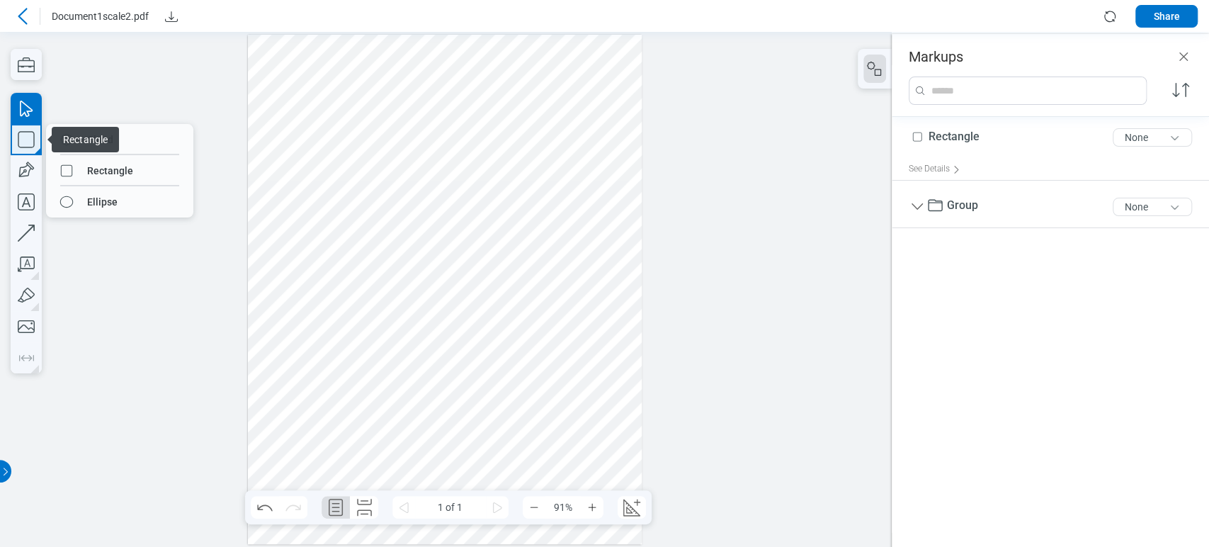
click at [13, 136] on icon "button" at bounding box center [26, 139] width 31 height 31
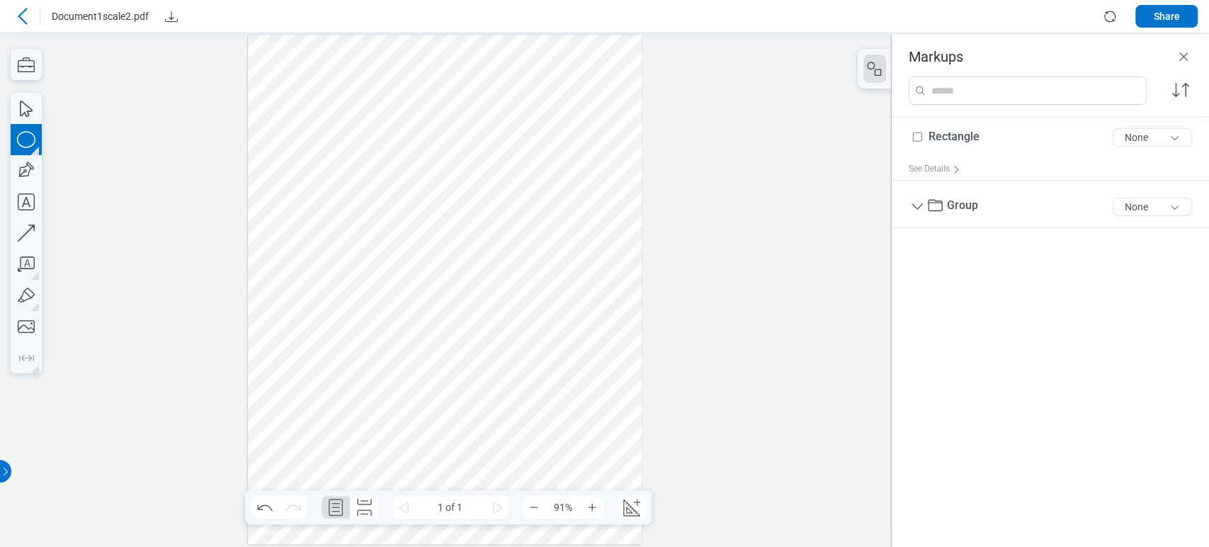
drag, startPoint x: 439, startPoint y: 220, endPoint x: 486, endPoint y: 279, distance: 75.6
click at [486, 279] on div at bounding box center [445, 290] width 394 height 510
click at [476, 251] on div at bounding box center [445, 290] width 394 height 510
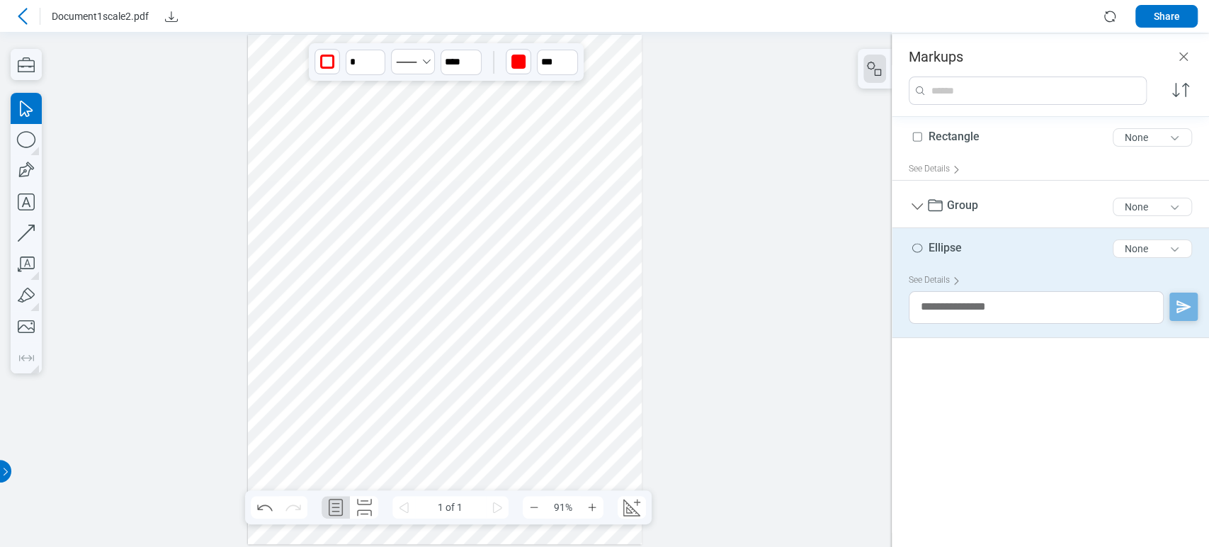
click at [411, 247] on div at bounding box center [445, 290] width 394 height 510
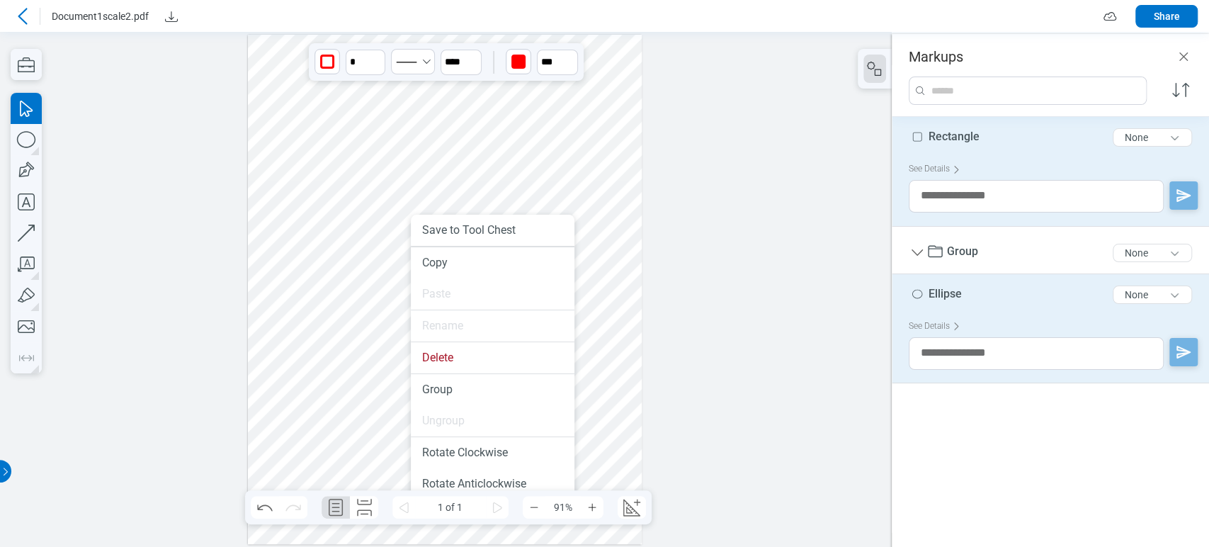
click at [335, 207] on div at bounding box center [445, 290] width 394 height 510
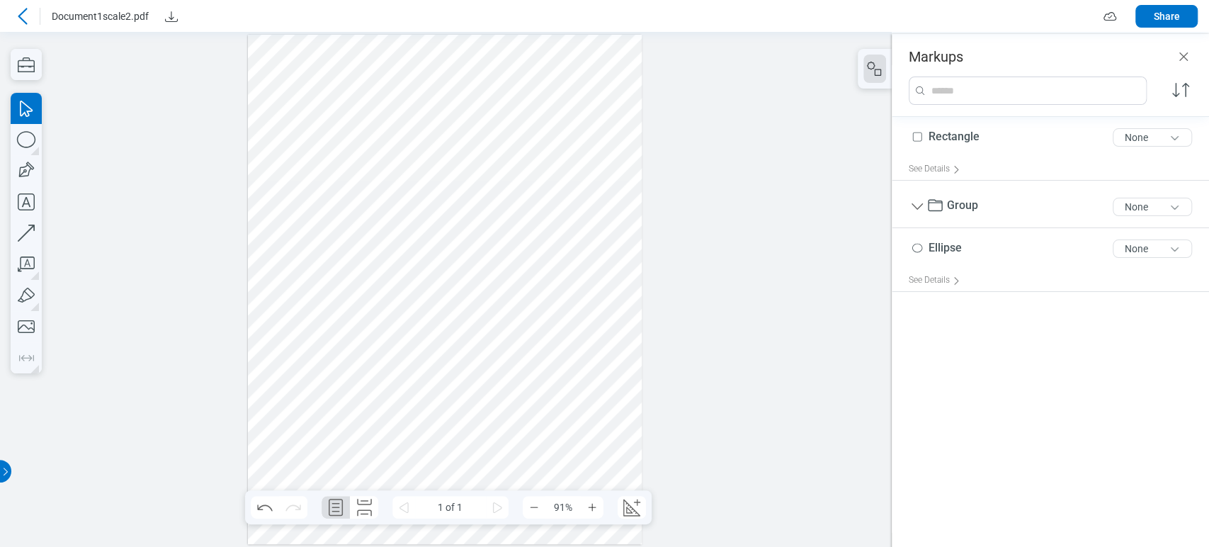
click at [473, 258] on div at bounding box center [445, 290] width 394 height 510
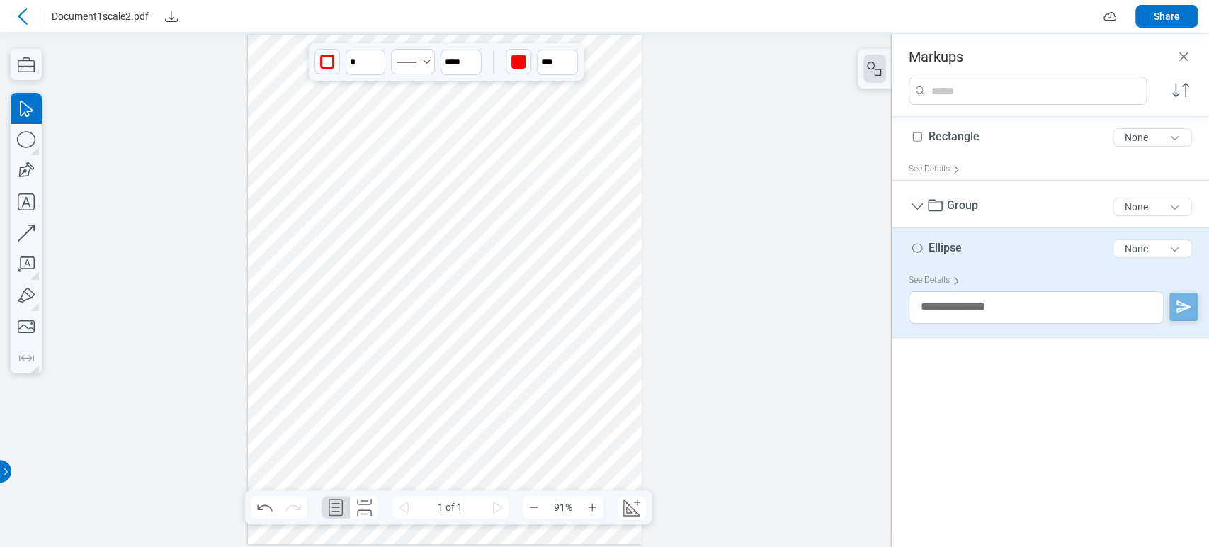
click at [462, 115] on div at bounding box center [445, 290] width 394 height 510
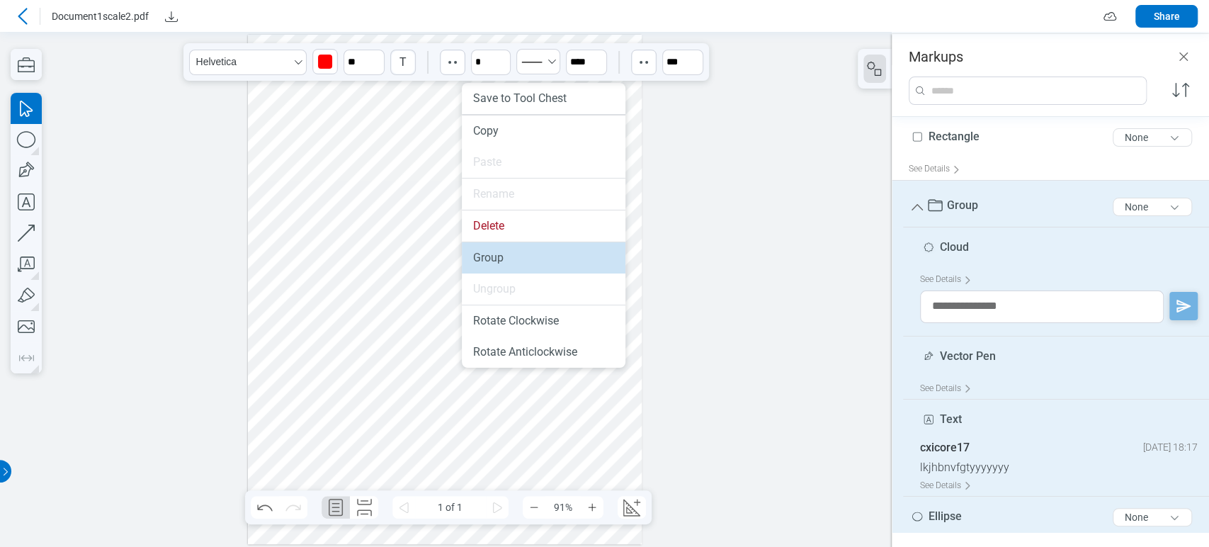
click at [498, 249] on li "Group" at bounding box center [544, 257] width 164 height 31
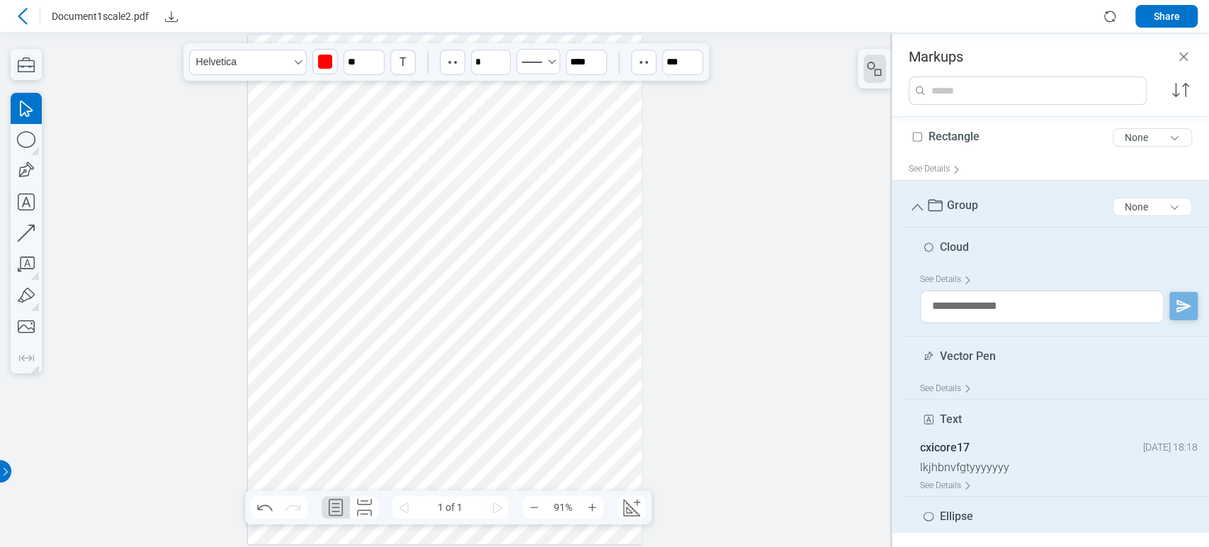
drag, startPoint x: 563, startPoint y: 92, endPoint x: 519, endPoint y: 215, distance: 130.4
click at [519, 215] on div at bounding box center [445, 290] width 394 height 510
drag, startPoint x: 439, startPoint y: 201, endPoint x: 294, endPoint y: 125, distance: 163.5
click at [289, 125] on div at bounding box center [445, 290] width 394 height 510
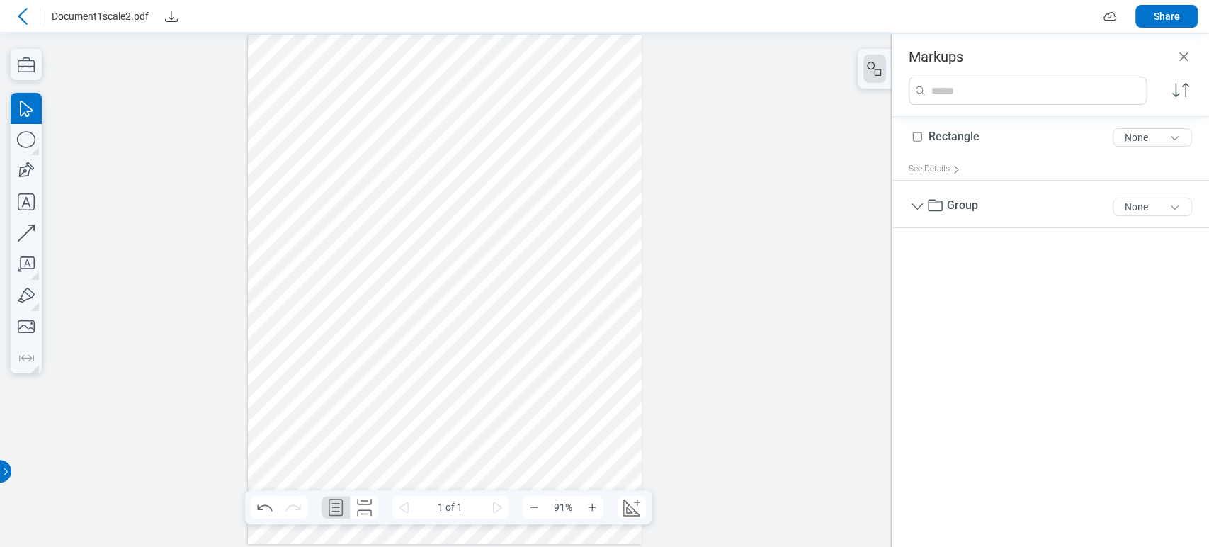
click at [385, 146] on div at bounding box center [445, 290] width 394 height 510
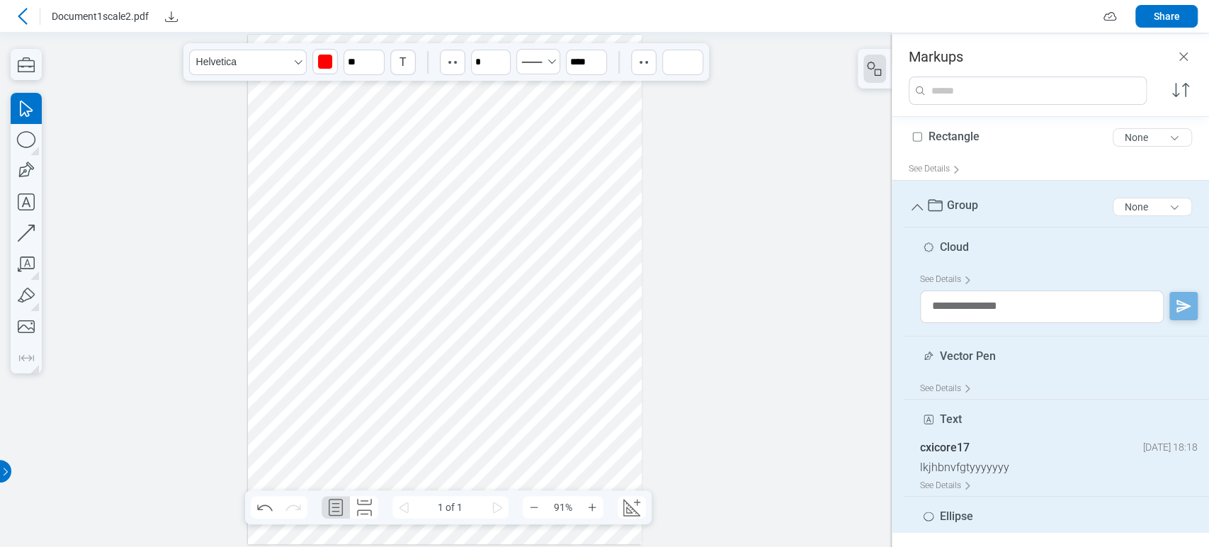
drag, startPoint x: 298, startPoint y: 132, endPoint x: 298, endPoint y: 145, distance: 13.5
click at [298, 145] on div at bounding box center [445, 290] width 394 height 510
drag, startPoint x: 370, startPoint y: 107, endPoint x: 327, endPoint y: 130, distance: 49.1
click at [327, 130] on div at bounding box center [445, 290] width 394 height 510
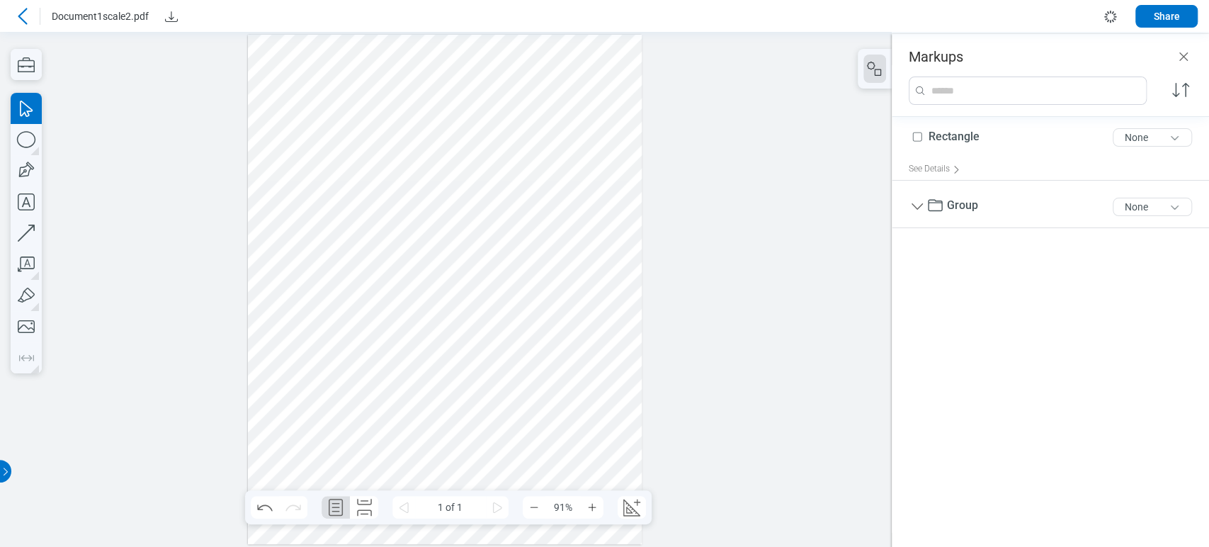
click at [488, 142] on div at bounding box center [445, 290] width 394 height 510
click at [312, 195] on div at bounding box center [445, 290] width 394 height 510
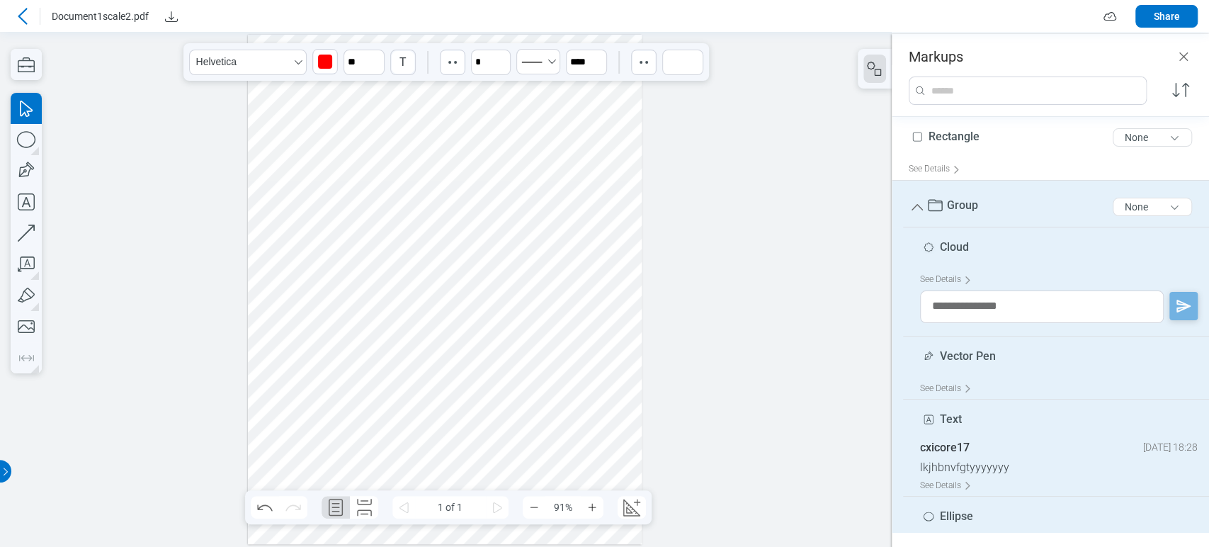
click at [322, 208] on div at bounding box center [445, 290] width 394 height 510
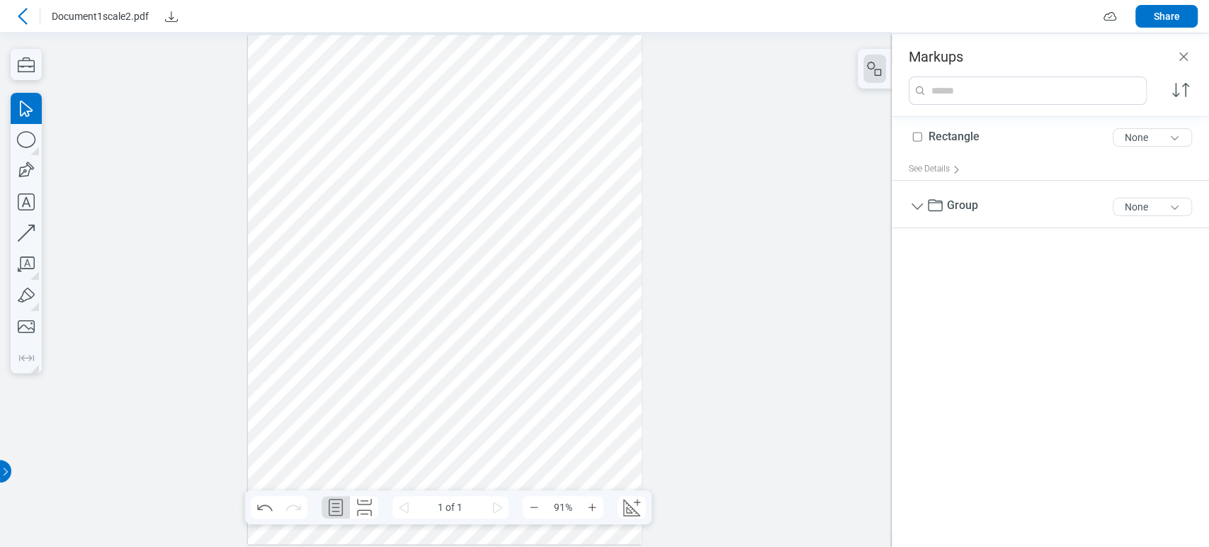
click at [329, 231] on div at bounding box center [445, 290] width 394 height 510
click at [312, 145] on div at bounding box center [445, 290] width 394 height 510
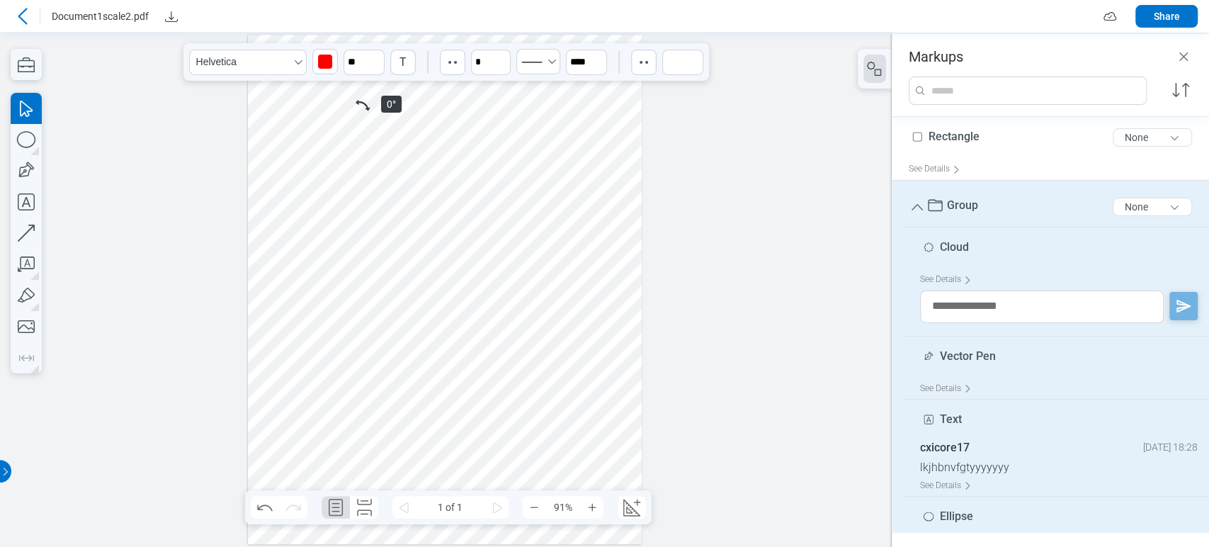
drag, startPoint x: 305, startPoint y: 94, endPoint x: 337, endPoint y: 110, distance: 35.8
click at [337, 110] on div at bounding box center [445, 290] width 394 height 510
click at [616, 517] on span "Ellipse" at bounding box center [956, 515] width 33 height 13
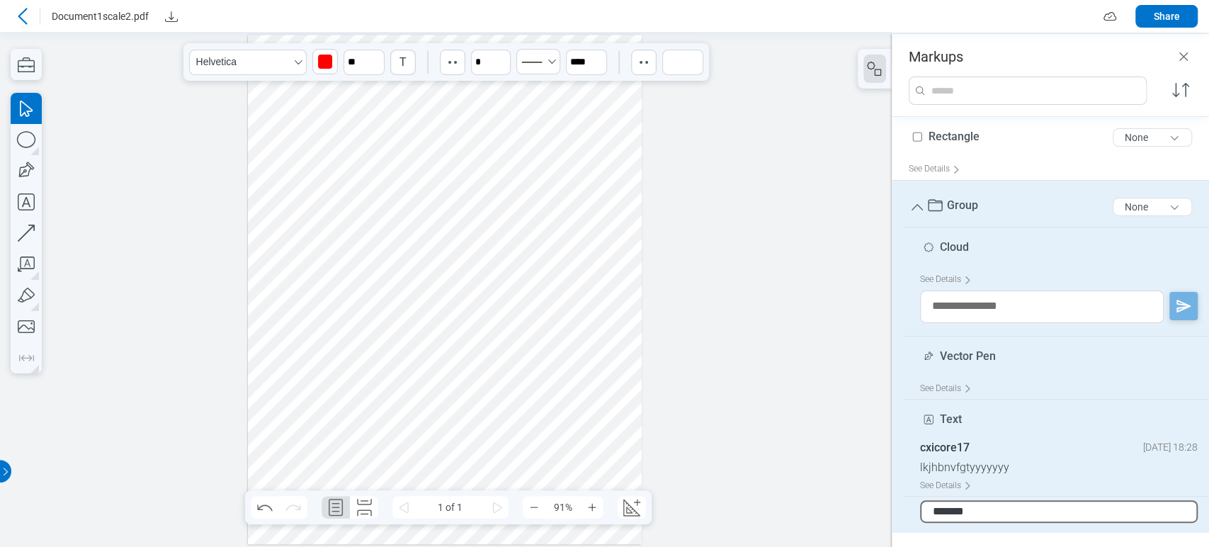
type input "********"
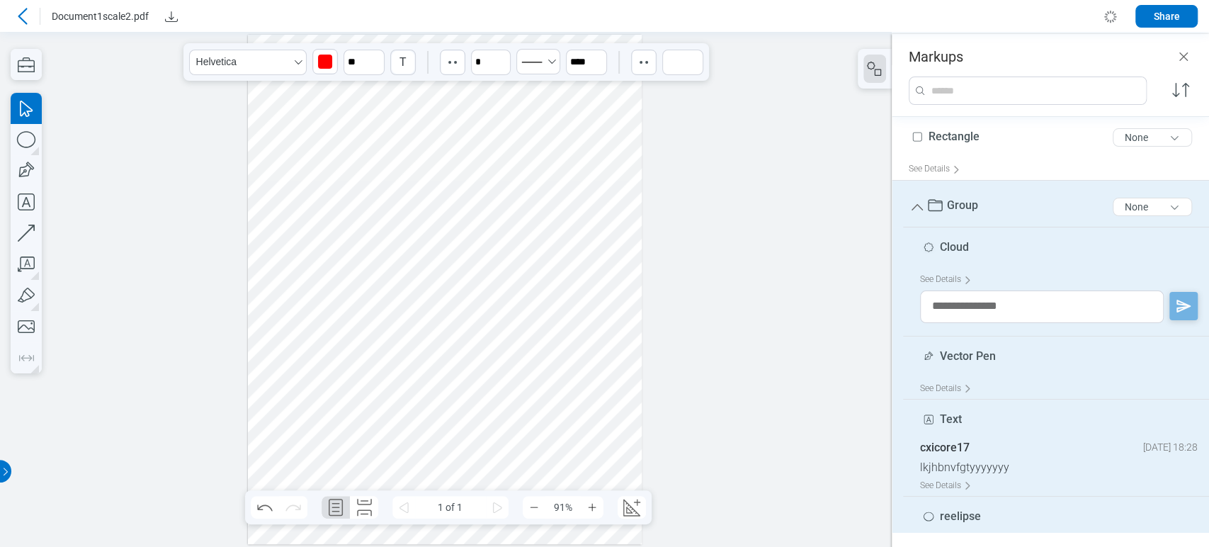
click at [616, 225] on div at bounding box center [446, 289] width 892 height 515
click at [600, 242] on div at bounding box center [445, 290] width 394 height 510
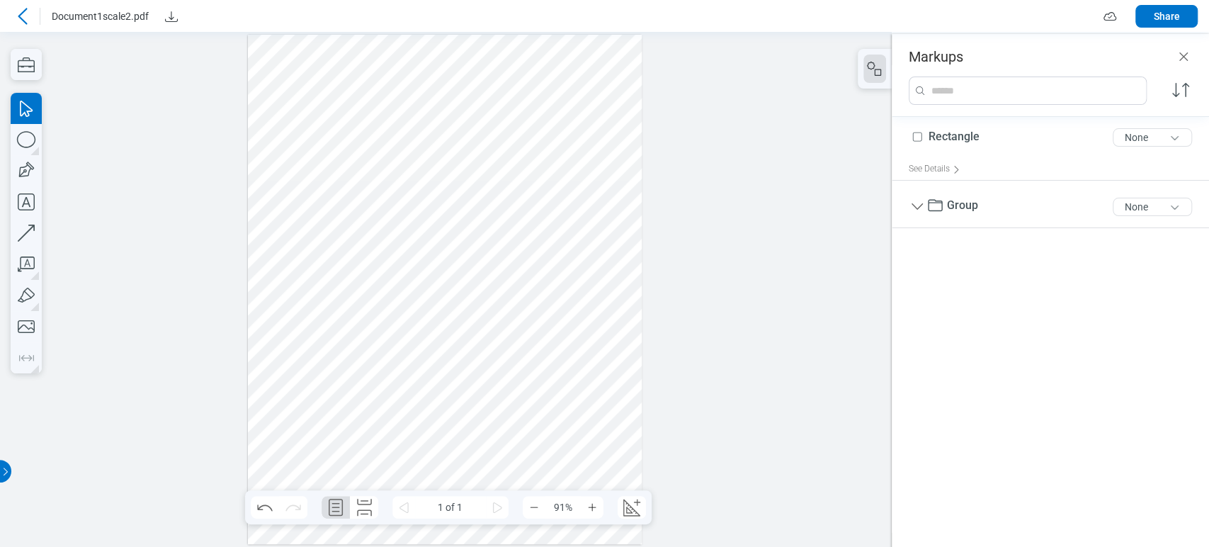
click at [307, 144] on div at bounding box center [445, 290] width 394 height 510
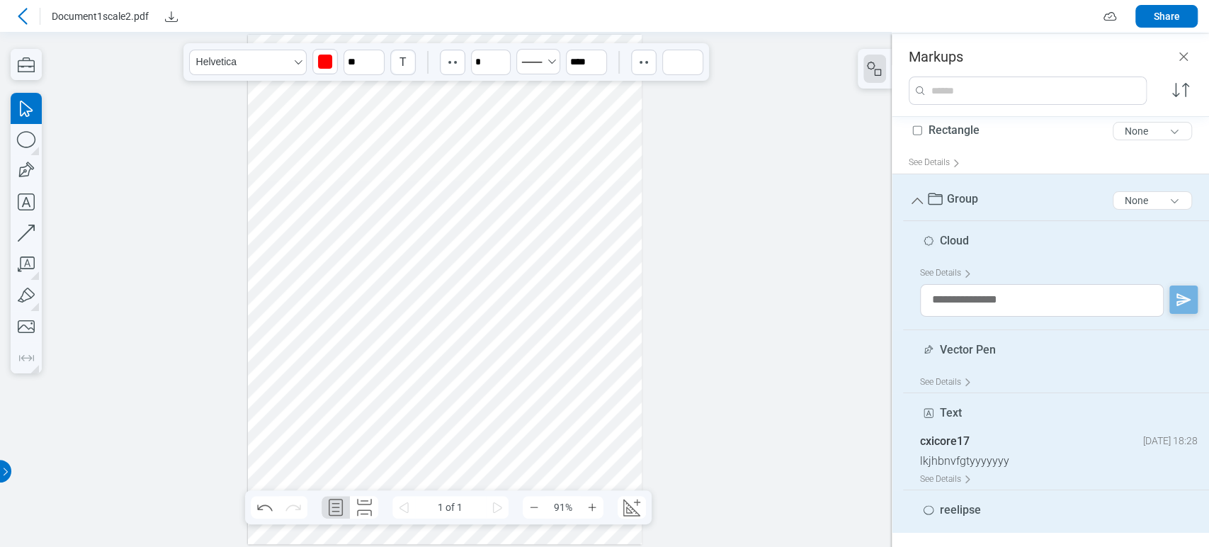
scroll to position [26, 0]
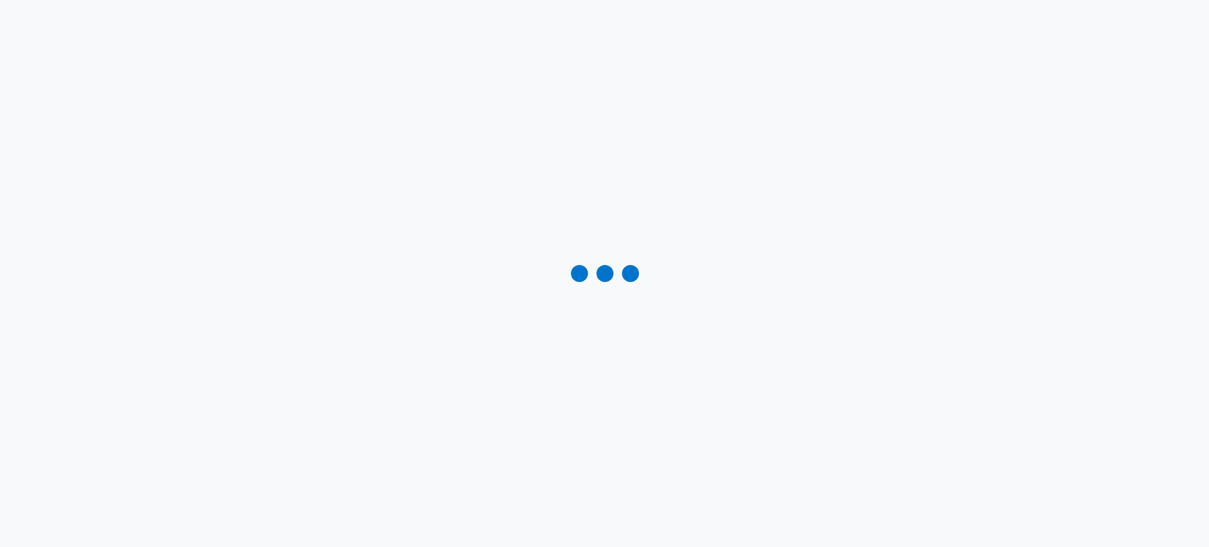
click at [918, 258] on div at bounding box center [604, 273] width 1209 height 547
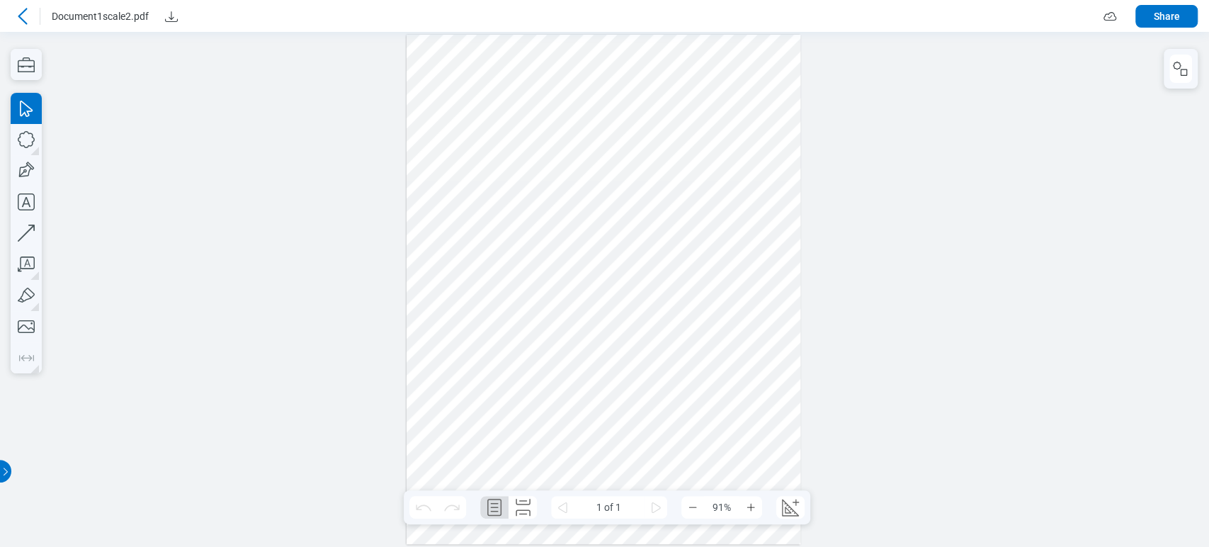
click at [491, 140] on div at bounding box center [604, 290] width 394 height 510
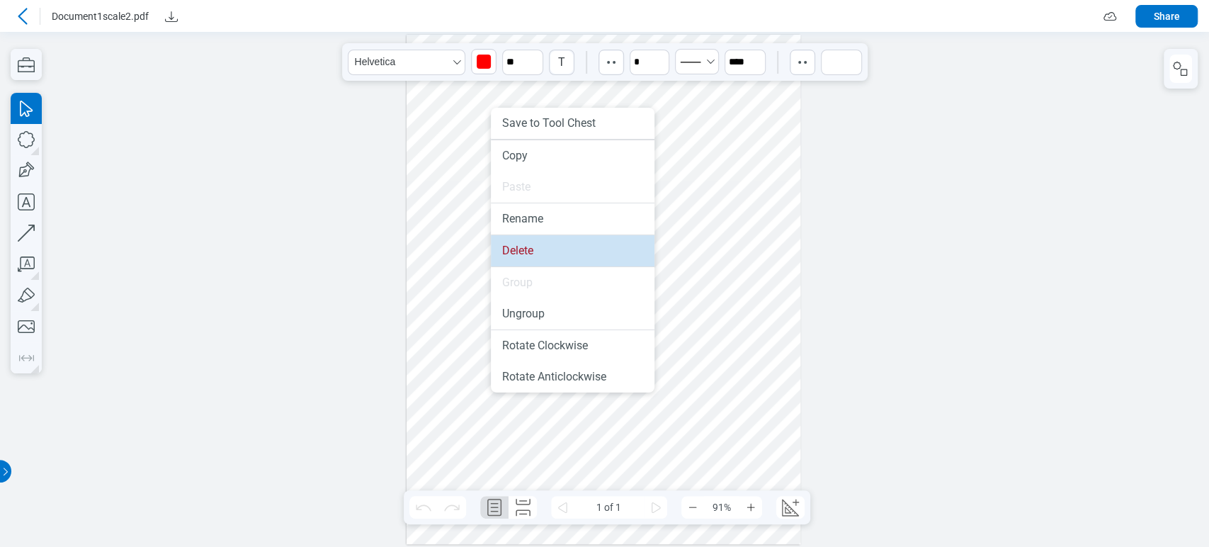
click at [522, 246] on li "Delete" at bounding box center [573, 250] width 164 height 31
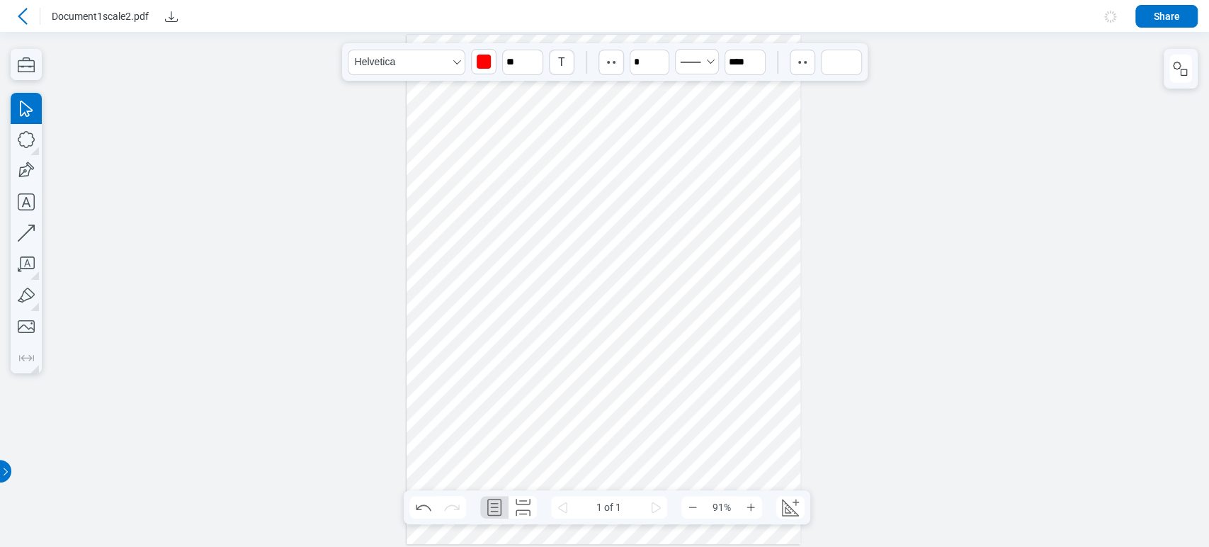
click at [625, 206] on div at bounding box center [604, 290] width 394 height 510
click at [551, 240] on div at bounding box center [604, 290] width 394 height 510
click at [475, 252] on div at bounding box center [604, 290] width 394 height 510
click at [20, 140] on icon "button" at bounding box center [26, 139] width 31 height 31
drag, startPoint x: 598, startPoint y: 109, endPoint x: 697, endPoint y: 207, distance: 139.3
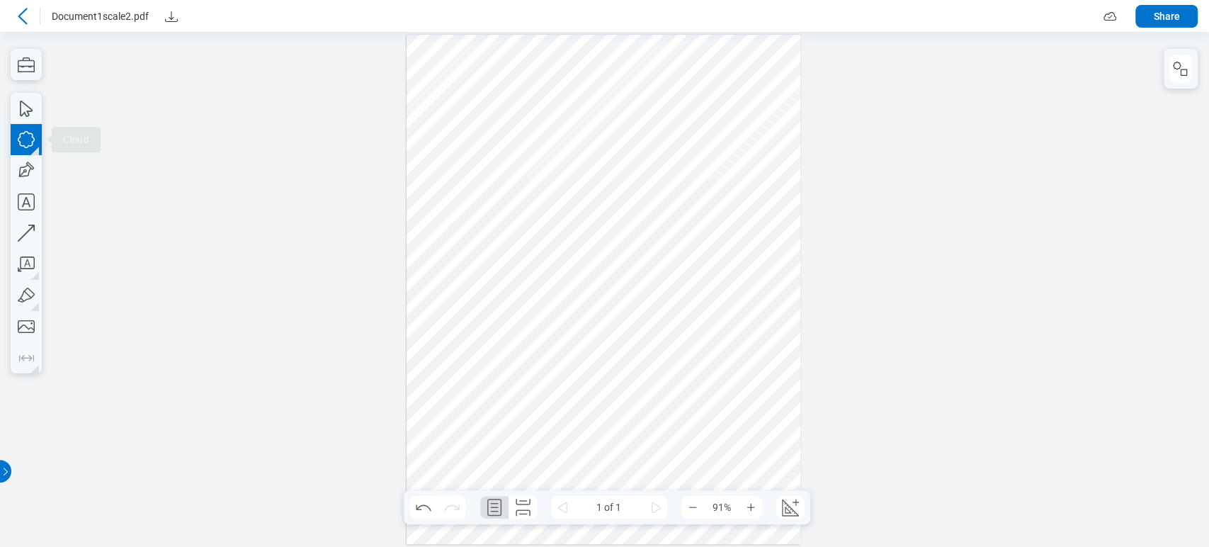
click at [668, 161] on div at bounding box center [604, 290] width 394 height 510
click at [712, 245] on div at bounding box center [604, 290] width 394 height 510
drag, startPoint x: 630, startPoint y: 138, endPoint x: 485, endPoint y: 178, distance: 151.2
click at [485, 178] on div at bounding box center [604, 290] width 394 height 510
drag, startPoint x: 566, startPoint y: 252, endPoint x: 567, endPoint y: 177, distance: 75.1
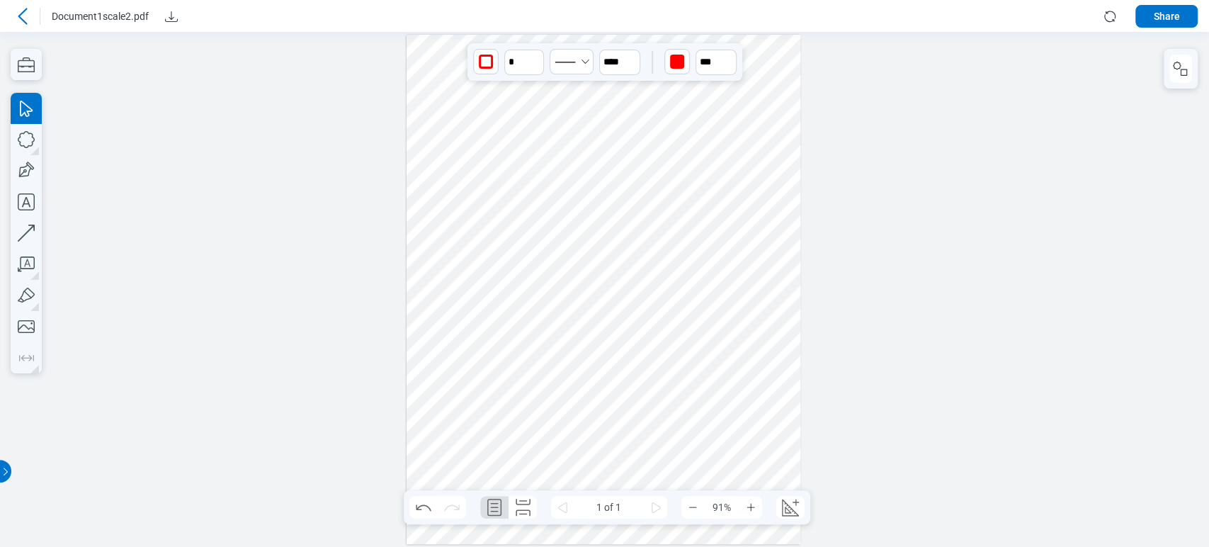
click at [567, 177] on div at bounding box center [604, 290] width 394 height 510
click at [1173, 81] on button "button" at bounding box center [1181, 69] width 23 height 28
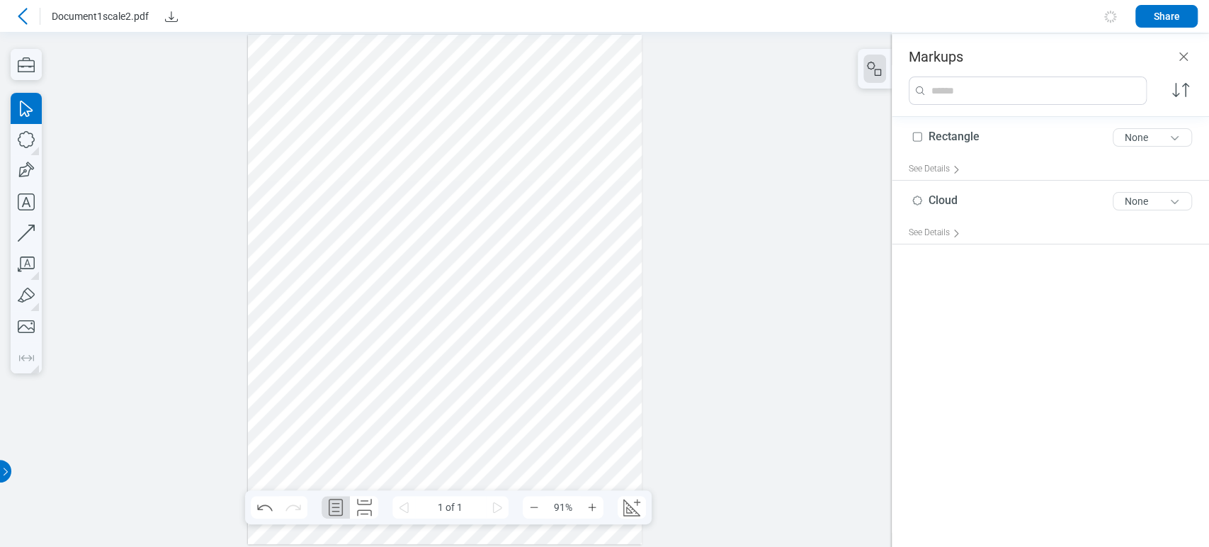
click at [424, 169] on div at bounding box center [445, 290] width 394 height 510
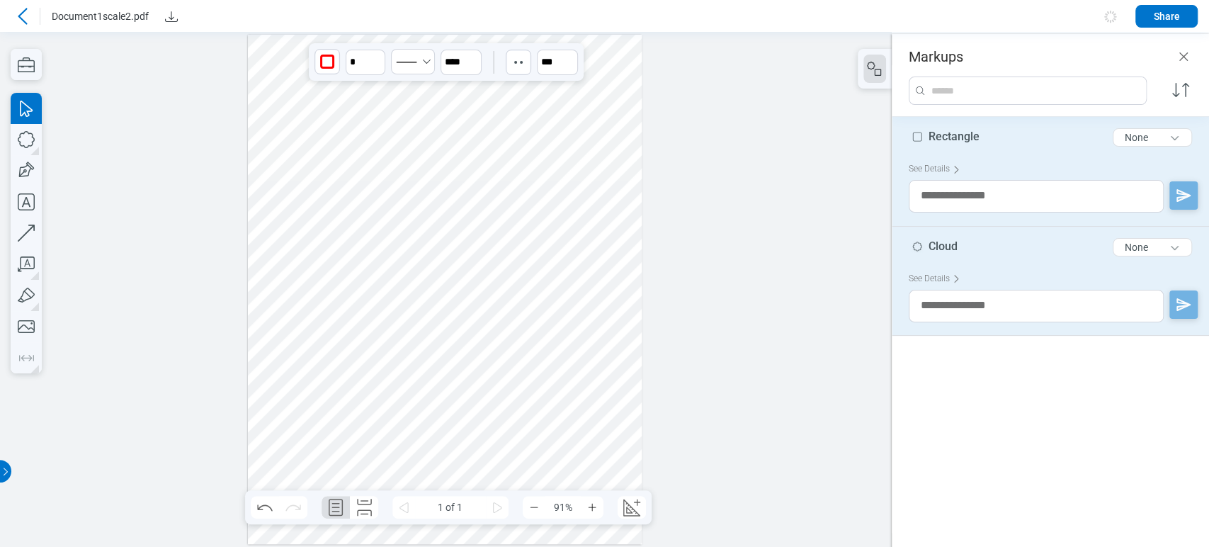
click at [329, 173] on div at bounding box center [445, 290] width 394 height 510
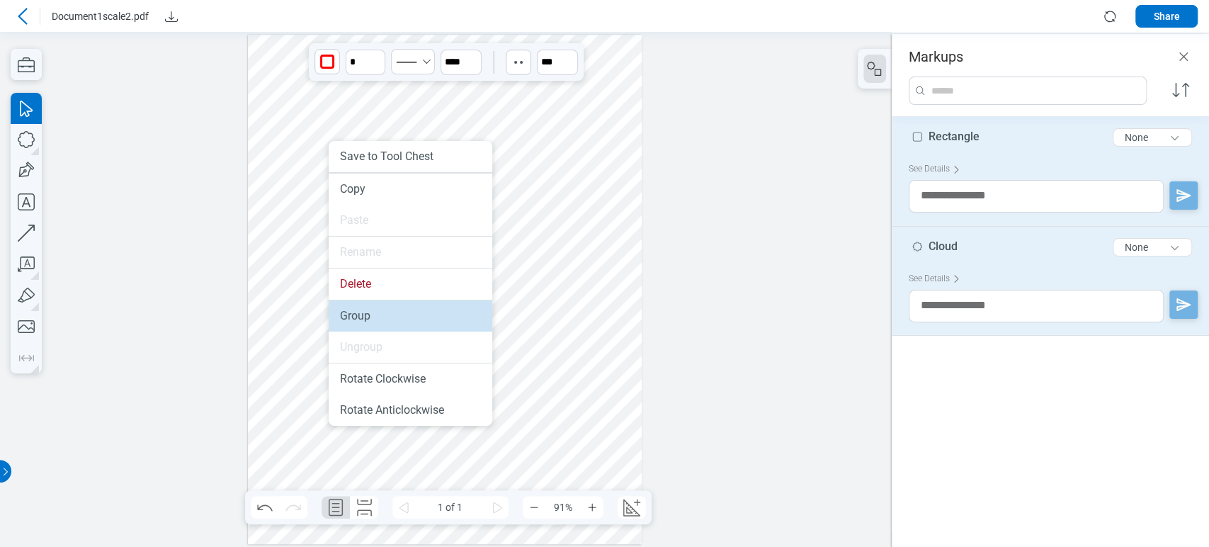
click at [361, 305] on li "Group" at bounding box center [411, 315] width 164 height 31
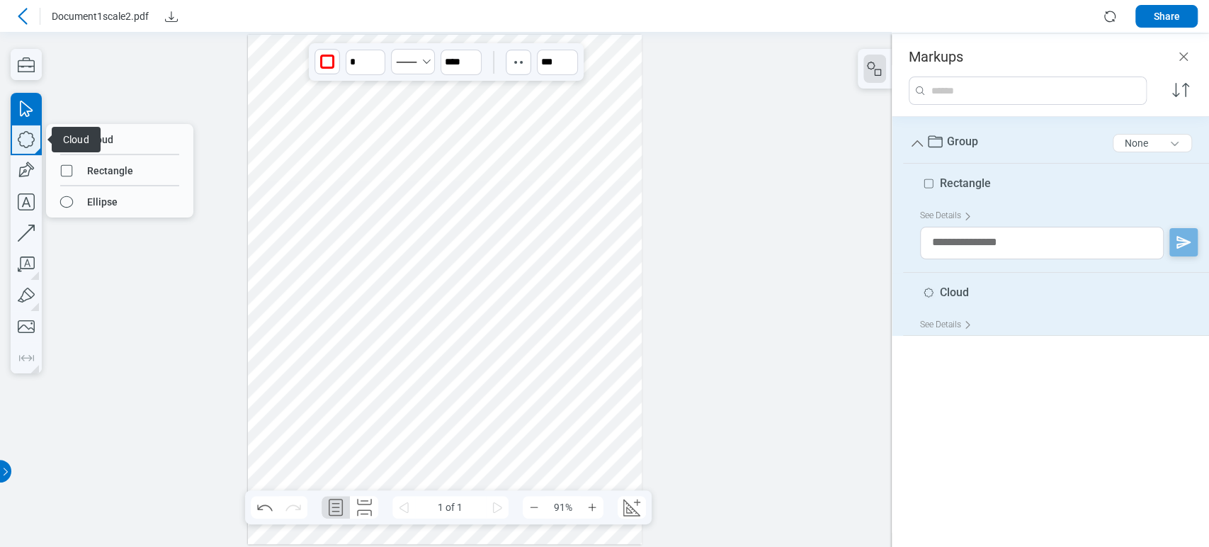
click at [33, 148] on icon "button" at bounding box center [26, 139] width 31 height 31
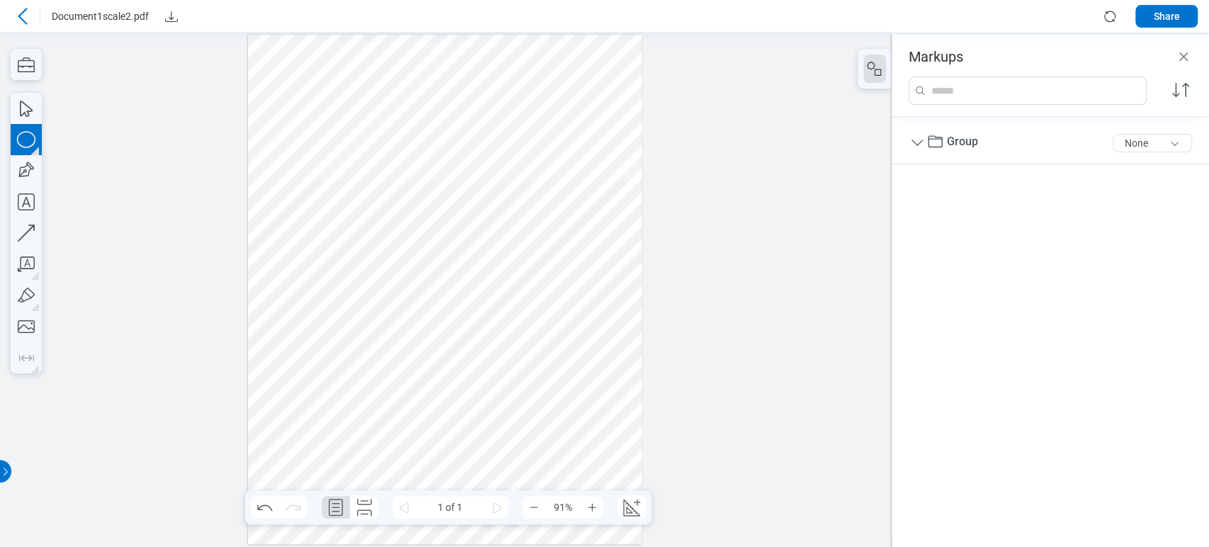
drag, startPoint x: 339, startPoint y: 225, endPoint x: 358, endPoint y: 276, distance: 53.8
click at [358, 276] on div at bounding box center [445, 290] width 394 height 510
click at [29, 169] on icon "button" at bounding box center [26, 170] width 31 height 31
click at [24, 201] on icon "button" at bounding box center [26, 201] width 17 height 17
click at [378, 238] on div at bounding box center [445, 290] width 394 height 510
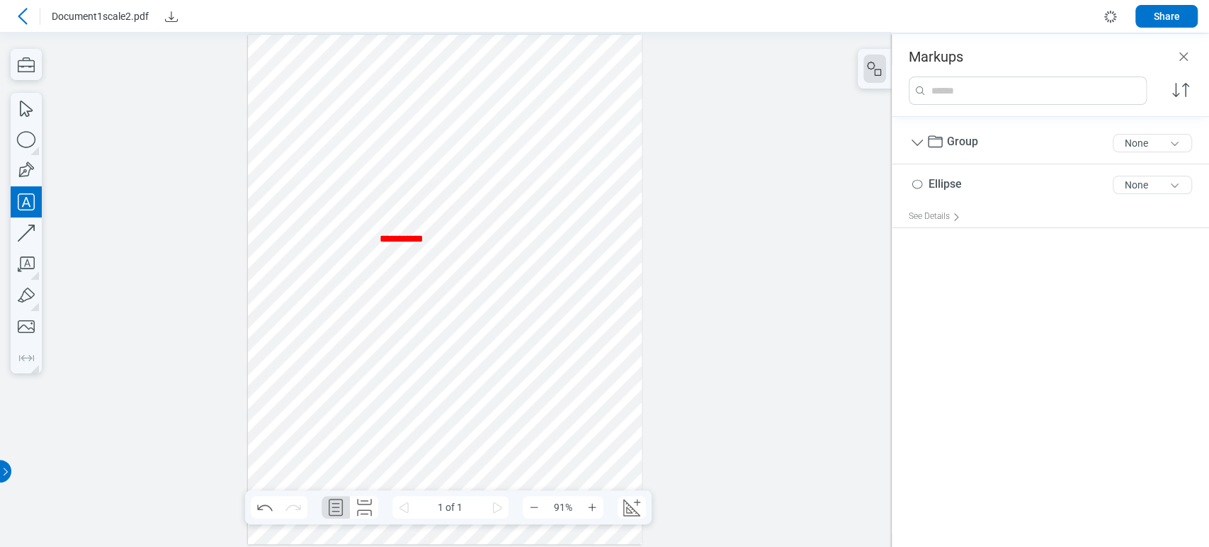
click at [504, 233] on div at bounding box center [445, 290] width 394 height 510
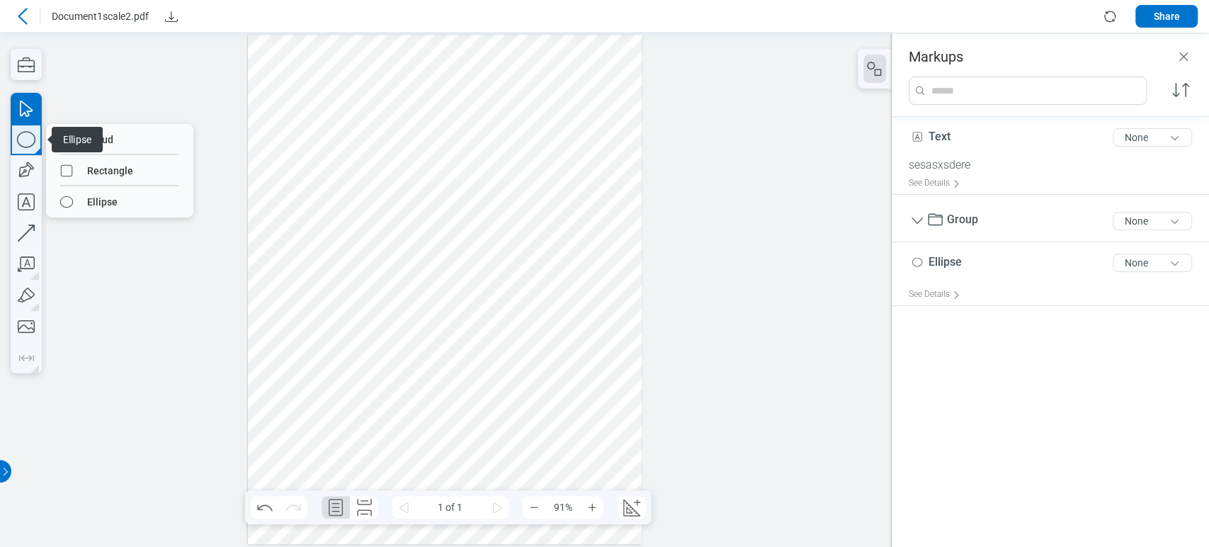
click at [29, 137] on icon "button" at bounding box center [26, 139] width 31 height 31
click at [29, 163] on icon "button" at bounding box center [26, 170] width 31 height 31
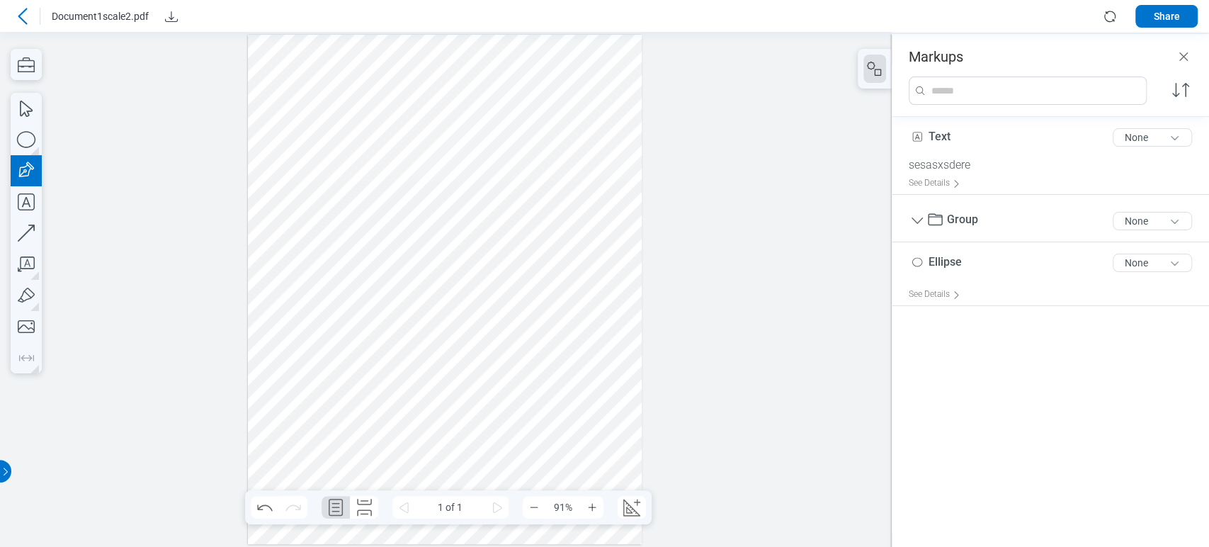
drag, startPoint x: 458, startPoint y: 223, endPoint x: 516, endPoint y: 261, distance: 69.2
click at [510, 260] on div at bounding box center [445, 290] width 394 height 510
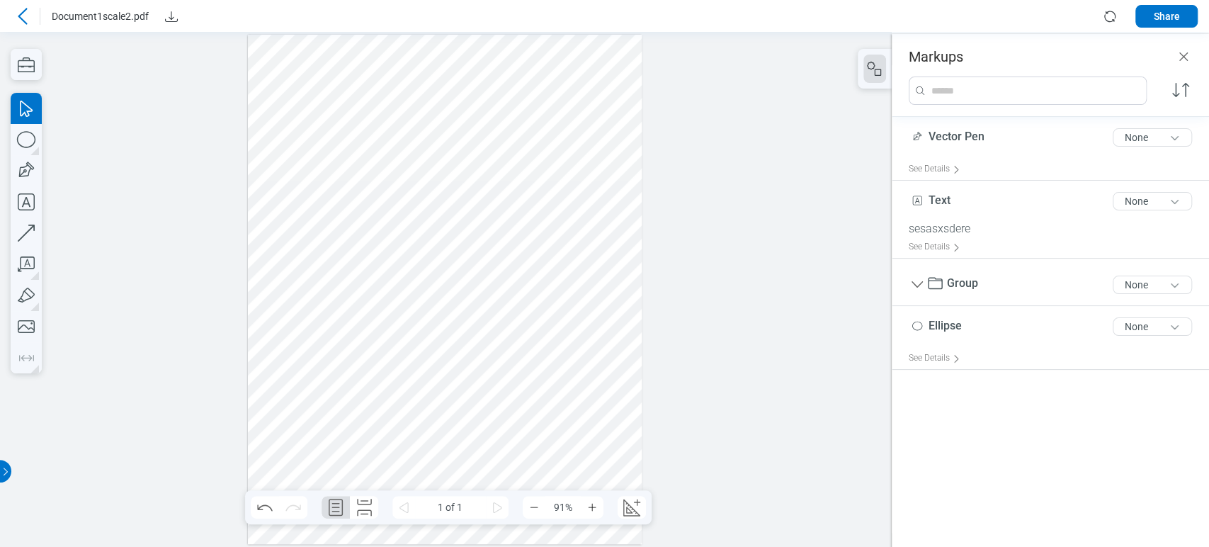
click at [421, 241] on div at bounding box center [445, 290] width 394 height 510
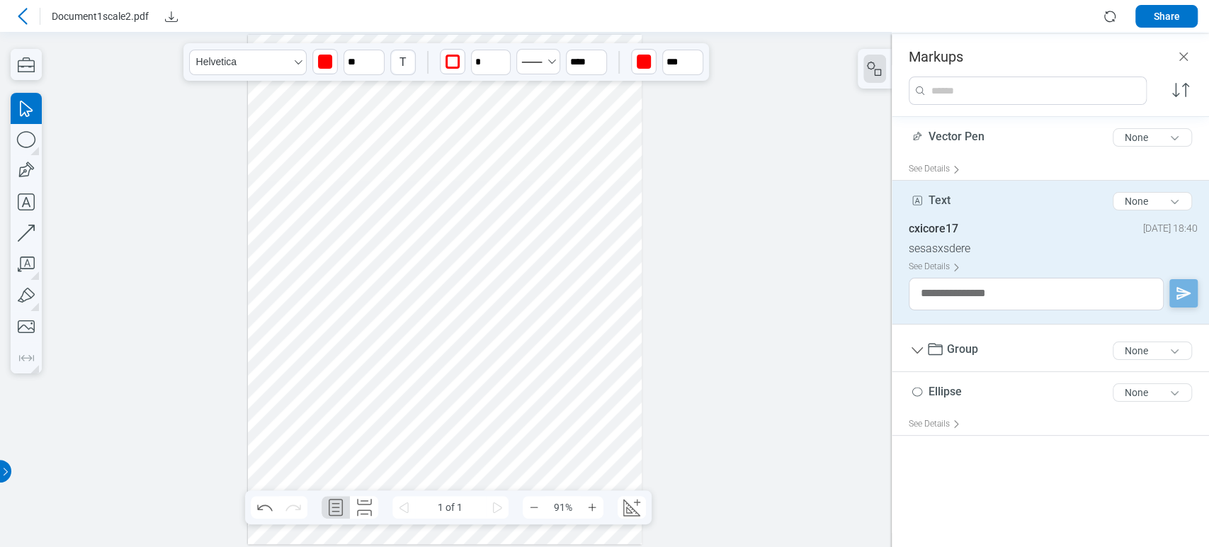
click at [473, 241] on div at bounding box center [445, 290] width 394 height 510
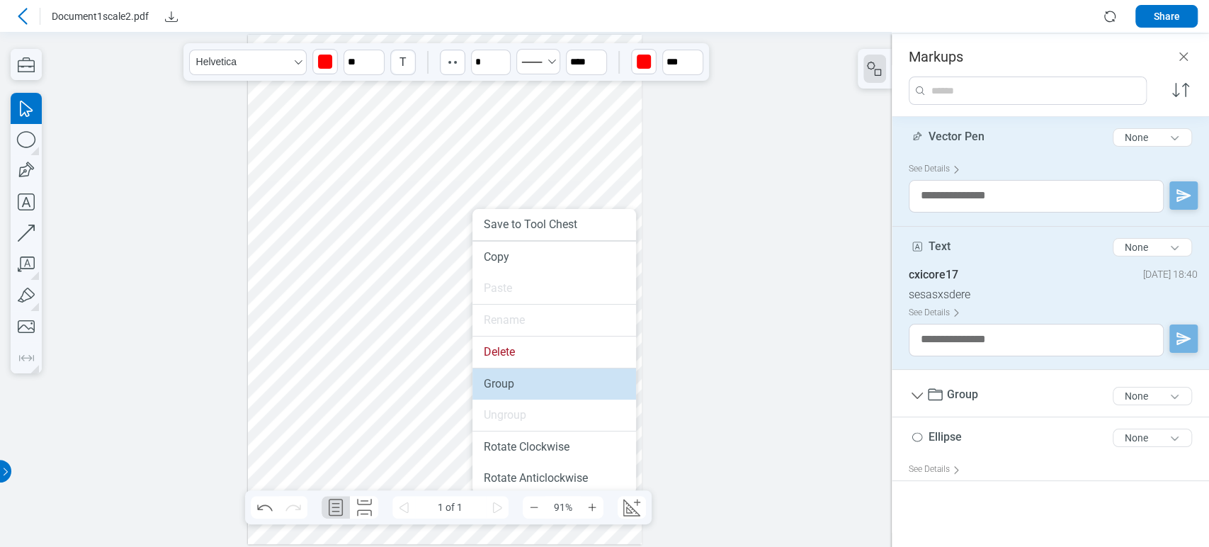
click at [487, 383] on li "Group" at bounding box center [555, 383] width 164 height 31
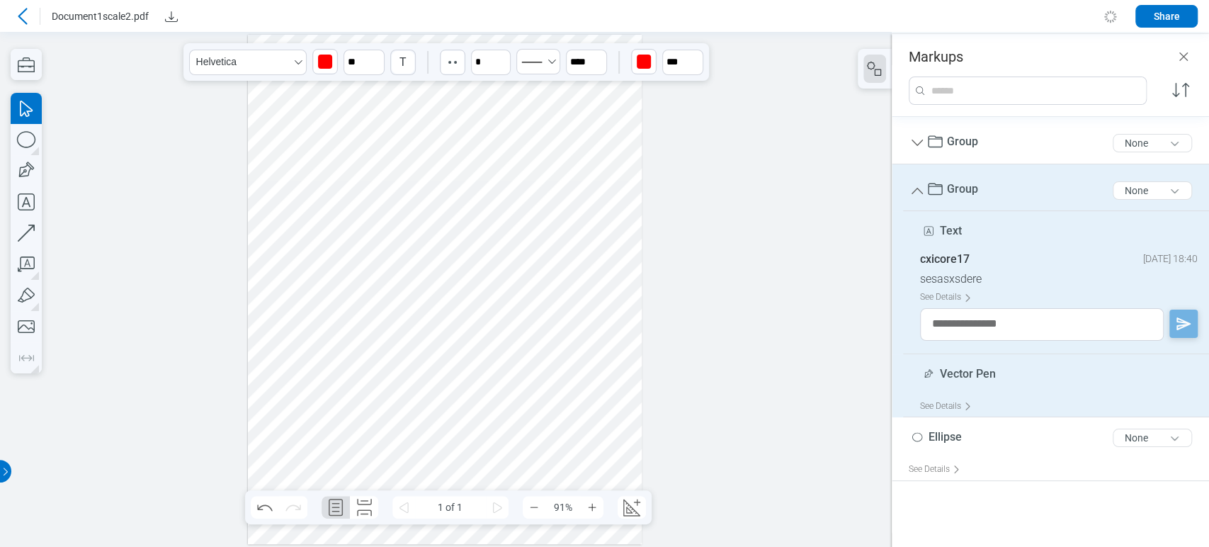
click at [324, 171] on div at bounding box center [445, 290] width 394 height 510
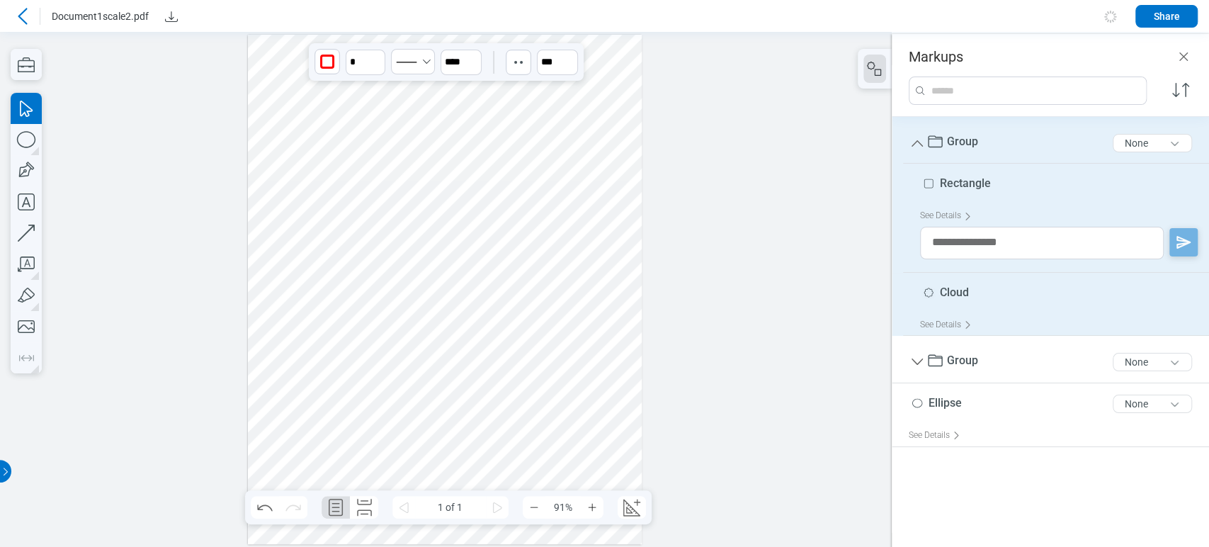
click at [405, 242] on div at bounding box center [445, 290] width 394 height 510
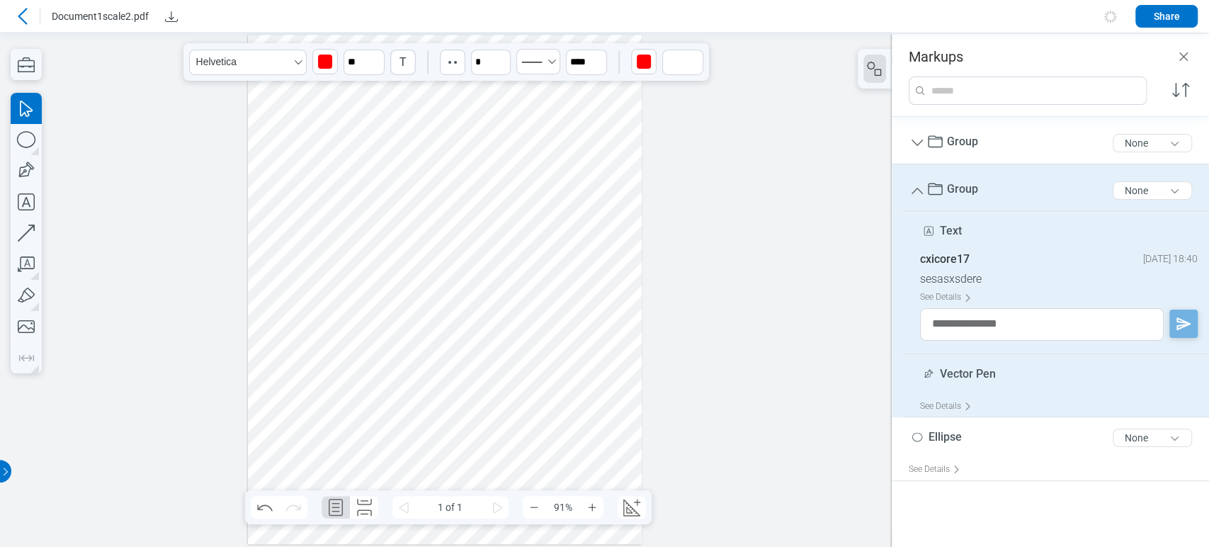
click at [348, 173] on div at bounding box center [445, 290] width 394 height 510
drag, startPoint x: 509, startPoint y: 245, endPoint x: 538, endPoint y: 228, distance: 33.7
click at [538, 228] on div at bounding box center [445, 290] width 394 height 510
click at [579, 175] on div at bounding box center [445, 290] width 394 height 510
click at [465, 174] on div at bounding box center [445, 290] width 394 height 510
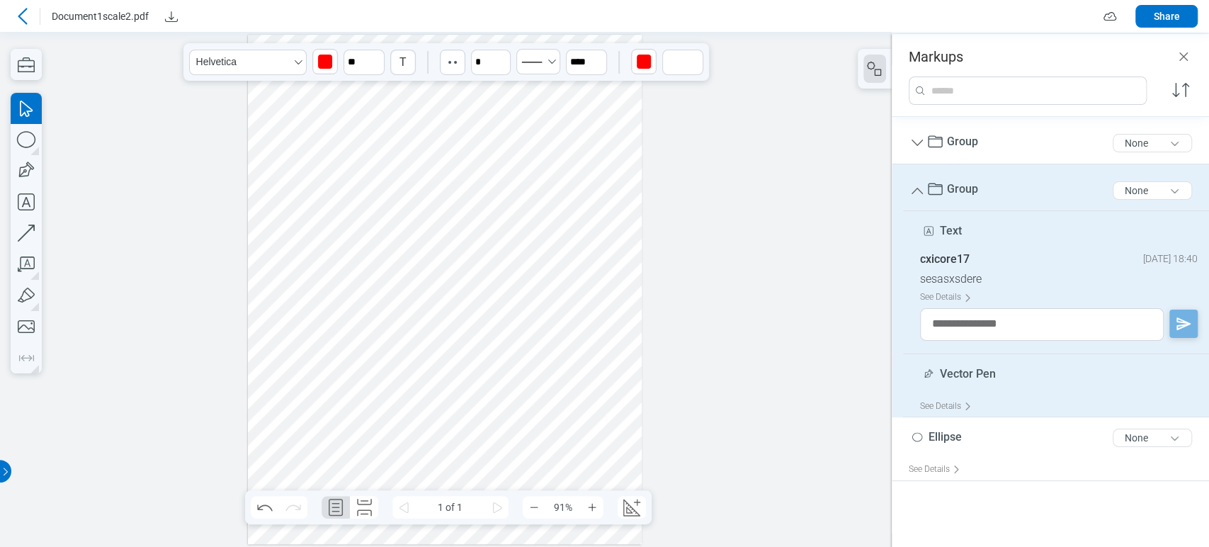
drag, startPoint x: 460, startPoint y: 273, endPoint x: 431, endPoint y: 230, distance: 52.7
click at [460, 274] on div at bounding box center [445, 290] width 394 height 510
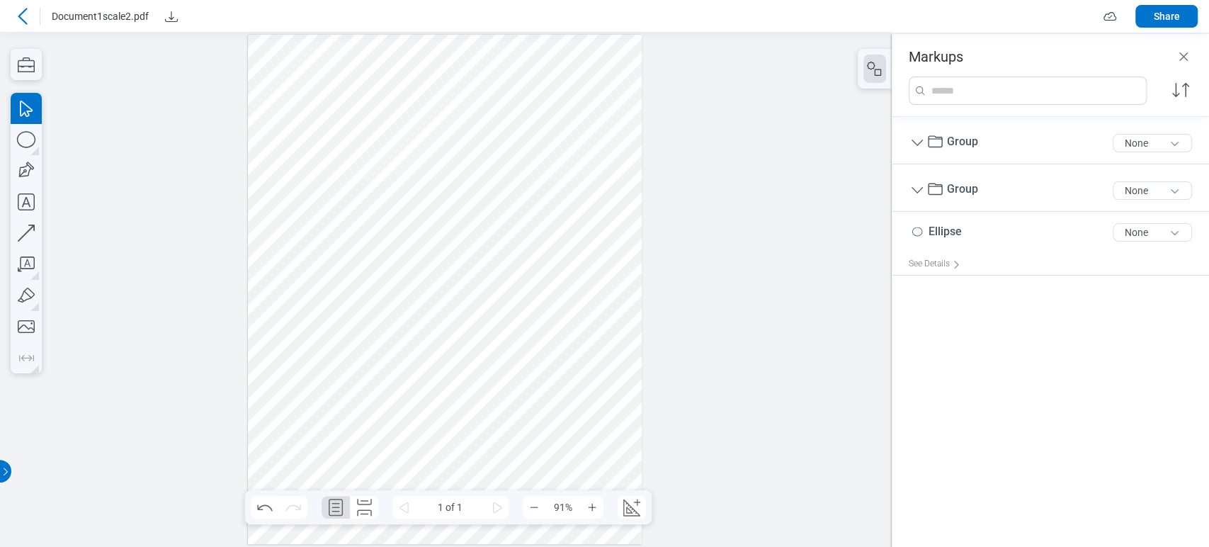
click at [397, 162] on div at bounding box center [445, 290] width 394 height 510
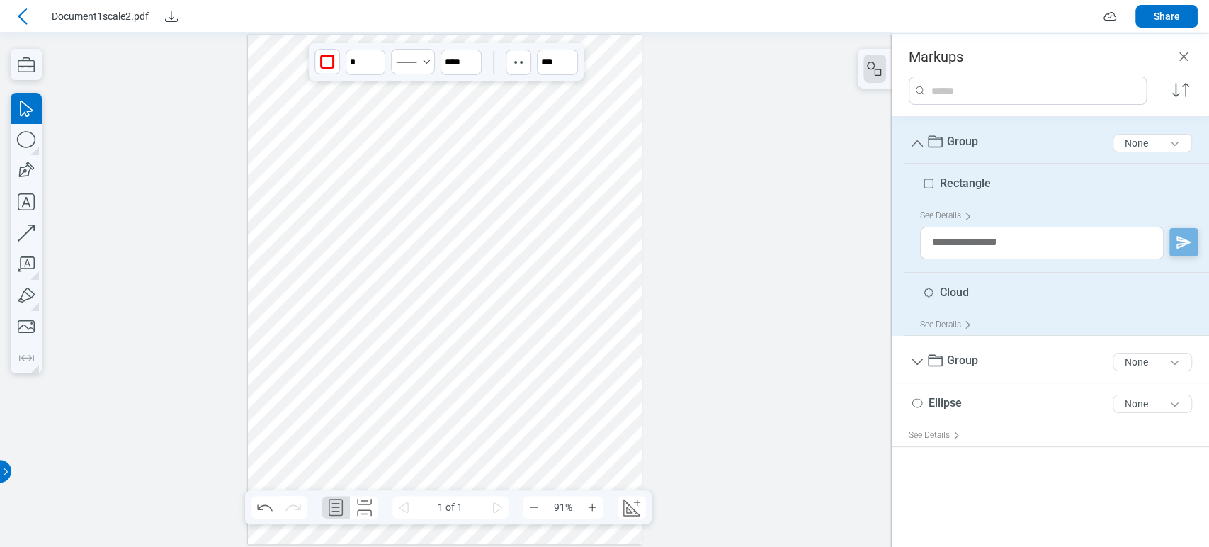
click at [546, 169] on div at bounding box center [445, 290] width 394 height 510
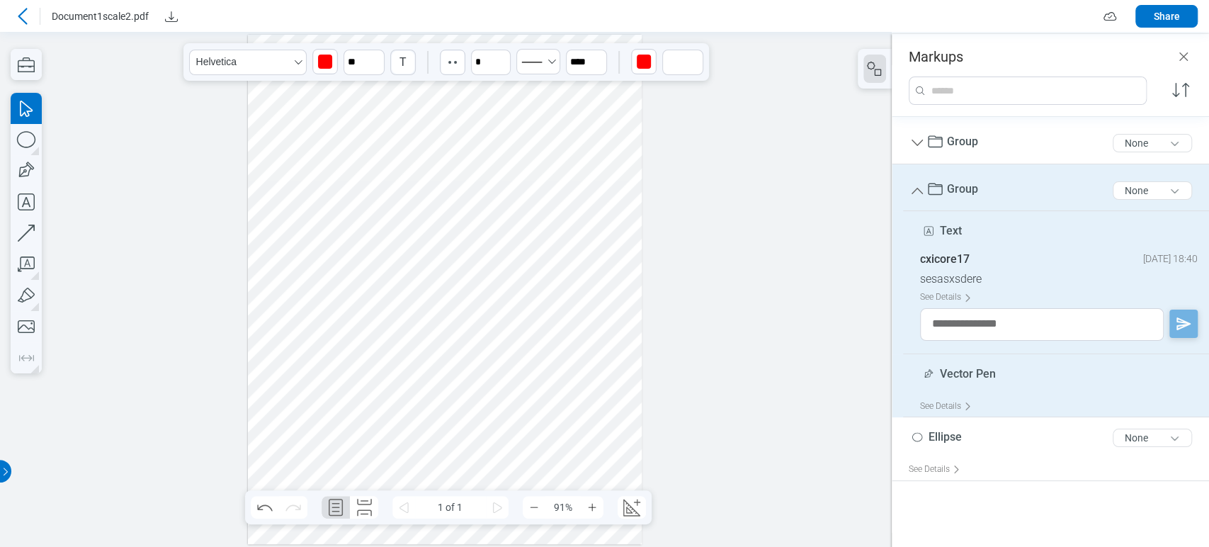
click at [409, 187] on div at bounding box center [445, 290] width 394 height 510
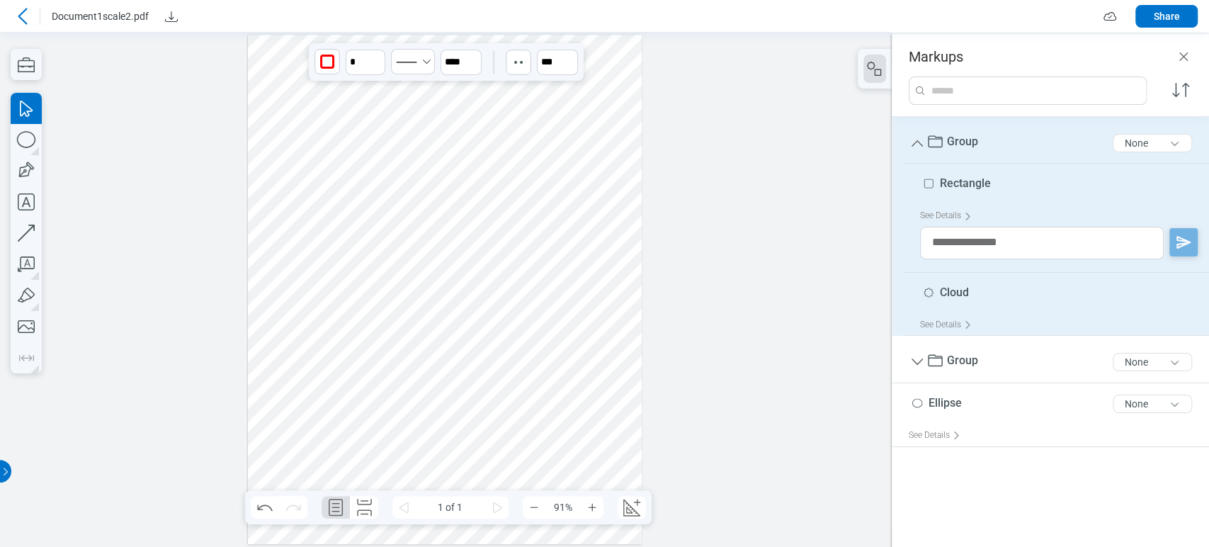
click at [494, 179] on div at bounding box center [445, 290] width 394 height 510
click at [497, 173] on div at bounding box center [445, 290] width 394 height 510
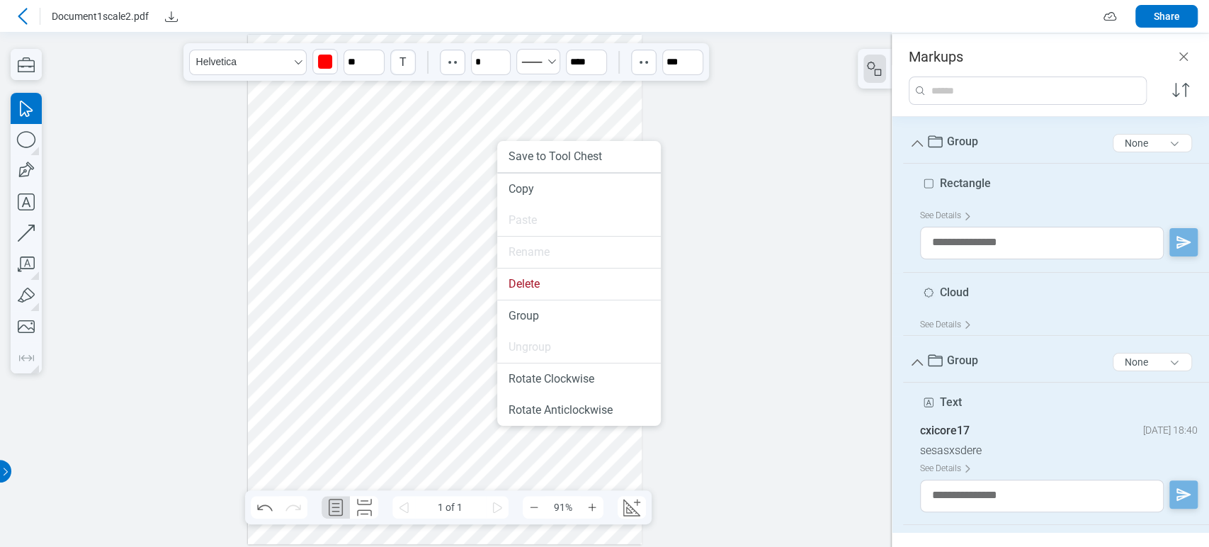
click at [562, 331] on ul "Save to Tool Chest Copy Paste Rename Delete Group Ungroup Rotate Clockwise Rota…" at bounding box center [579, 283] width 164 height 285
click at [436, 245] on div at bounding box center [445, 290] width 394 height 510
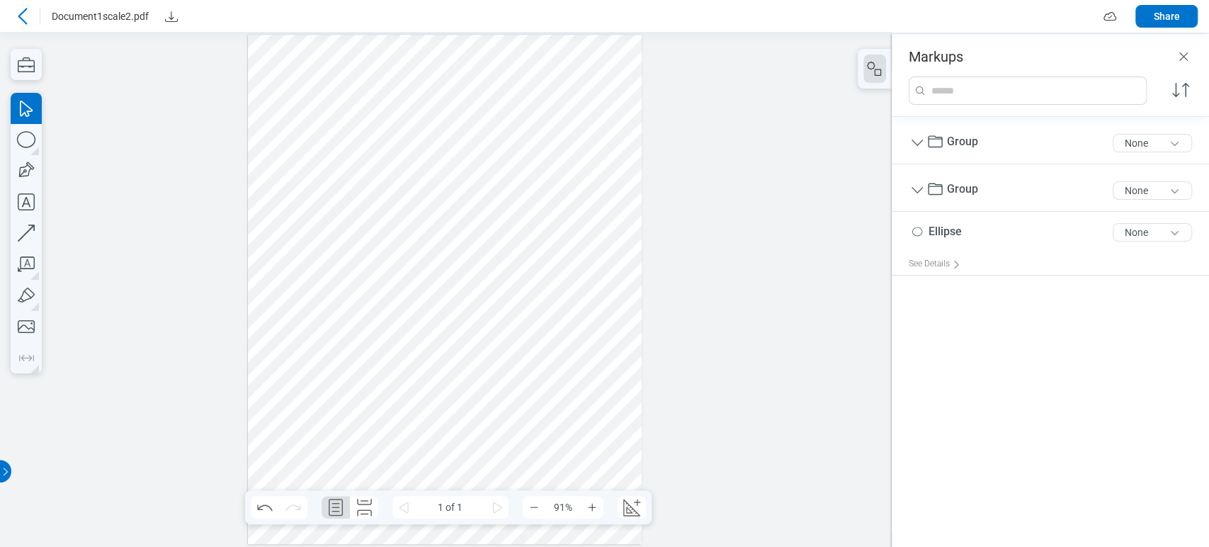
click at [401, 156] on div at bounding box center [445, 290] width 394 height 510
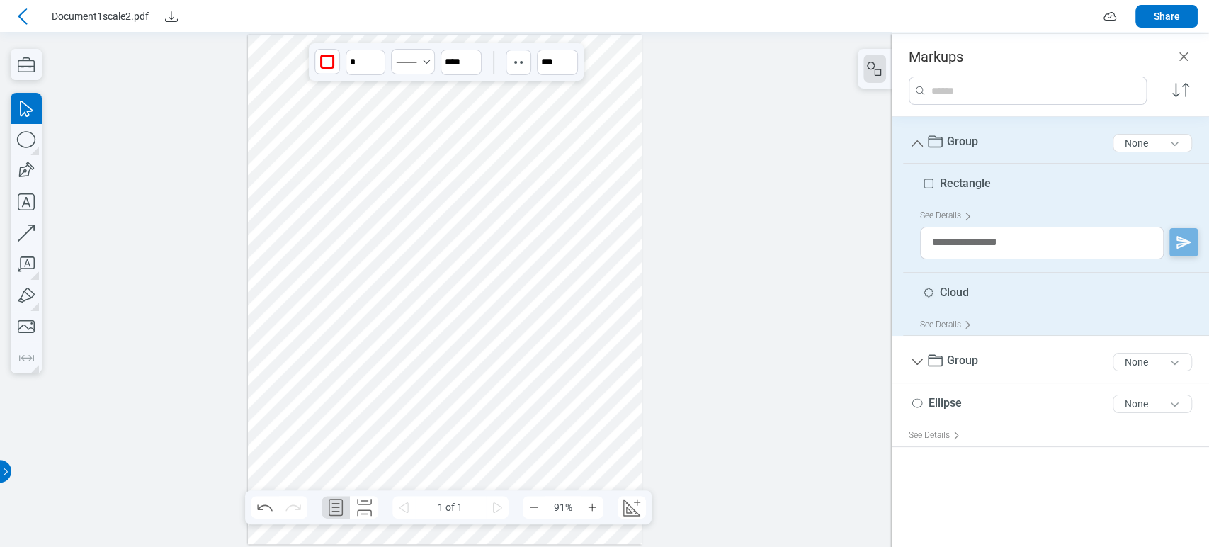
click at [533, 169] on div at bounding box center [445, 290] width 394 height 510
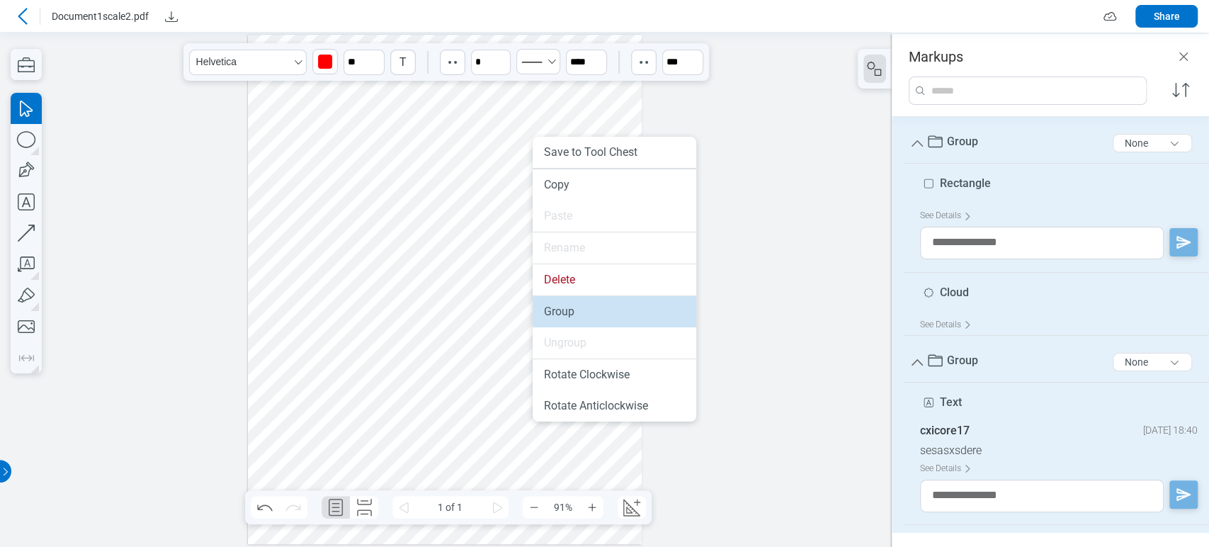
click at [568, 315] on li "Group" at bounding box center [615, 311] width 164 height 31
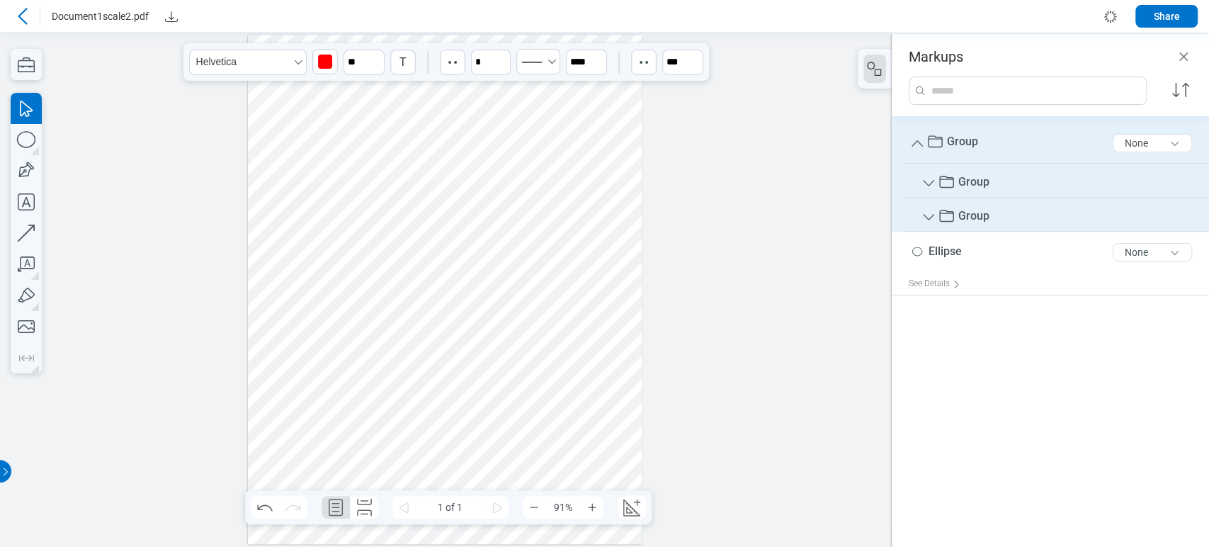
click at [538, 182] on div at bounding box center [445, 290] width 394 height 510
click at [973, 215] on span "Group" at bounding box center [973, 215] width 31 height 13
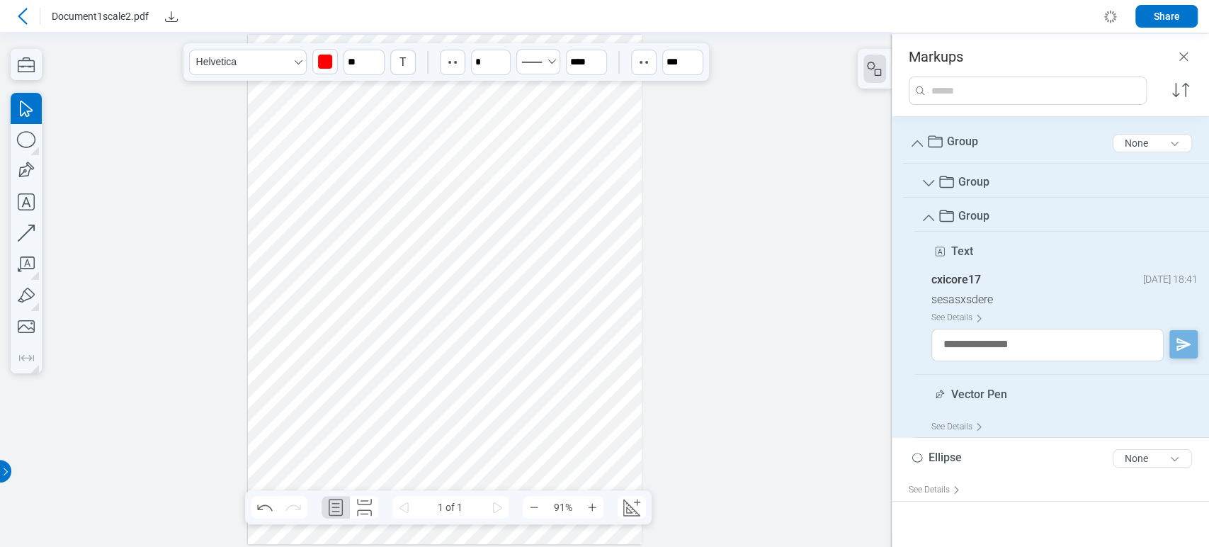
click at [973, 215] on span "Group" at bounding box center [973, 215] width 31 height 13
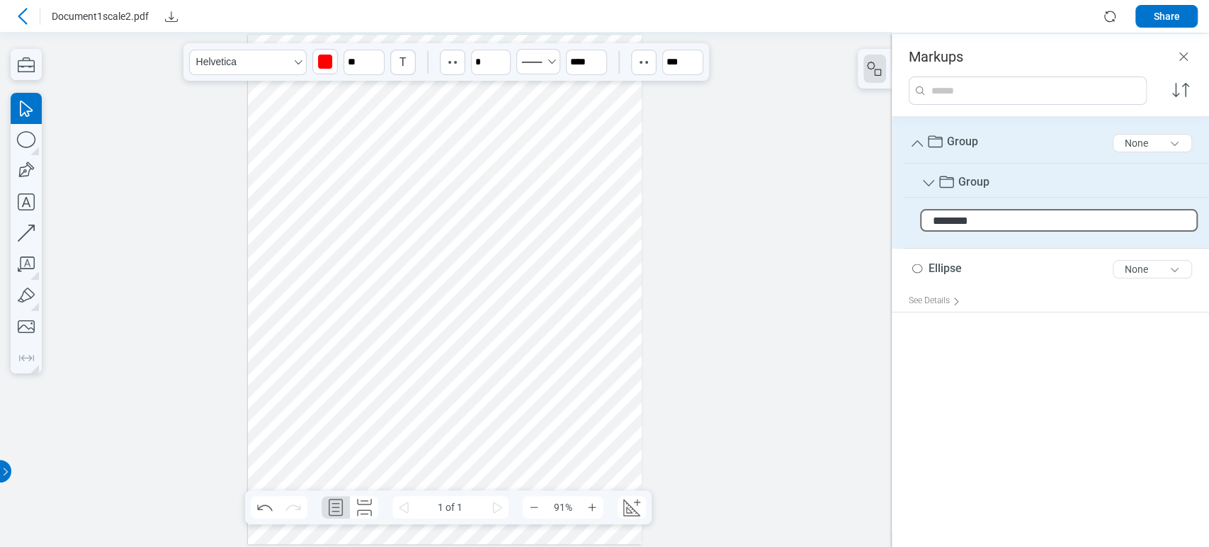
type input "*********"
click at [686, 258] on div at bounding box center [446, 289] width 892 height 515
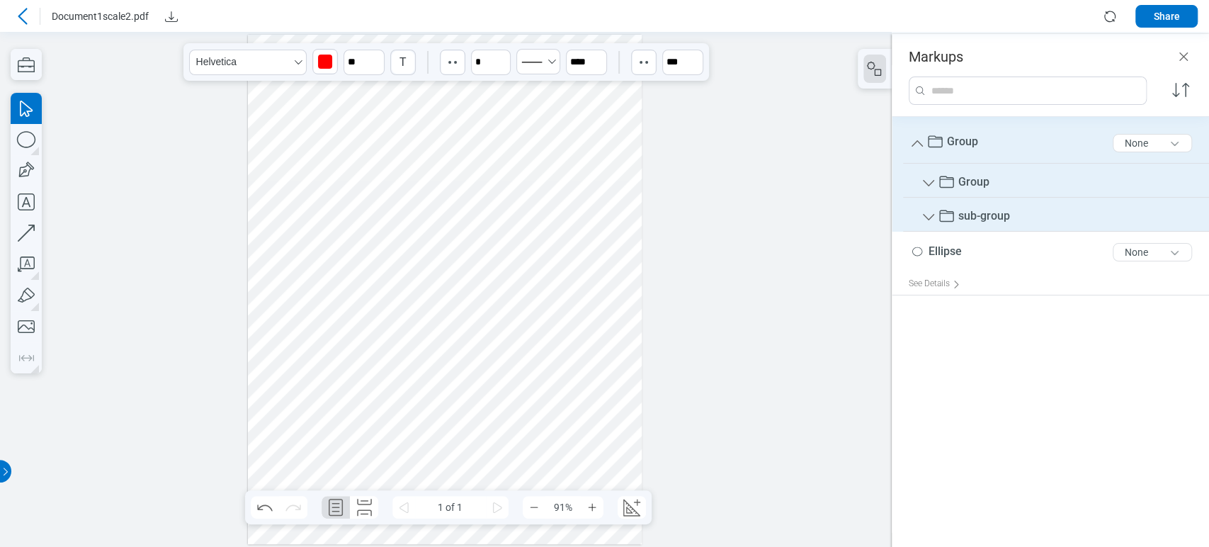
click at [473, 305] on div at bounding box center [445, 290] width 394 height 510
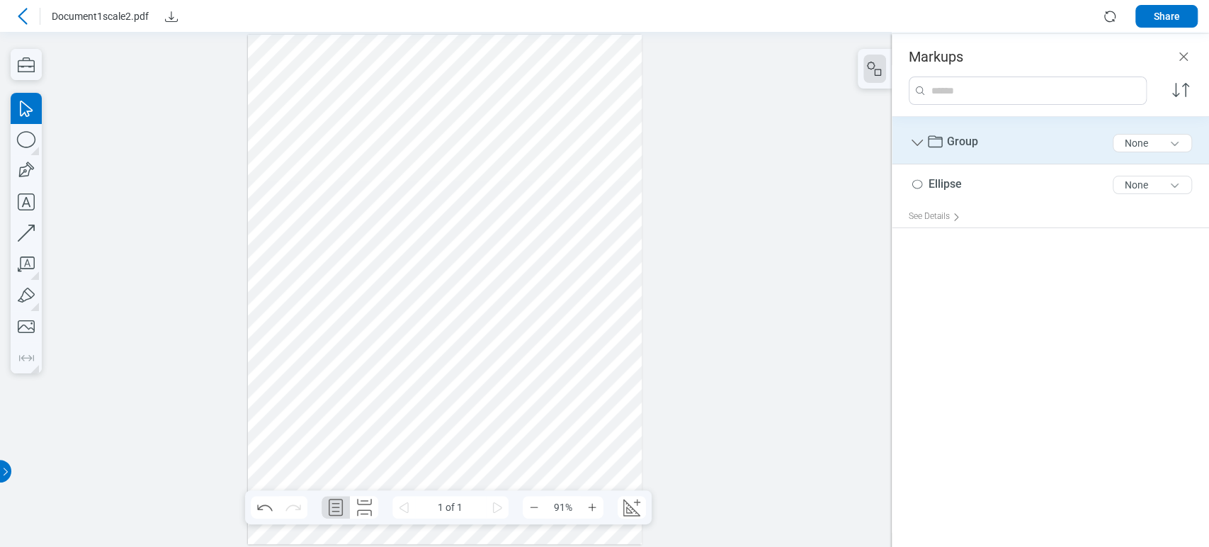
click at [916, 146] on icon "Group" at bounding box center [917, 143] width 17 height 17
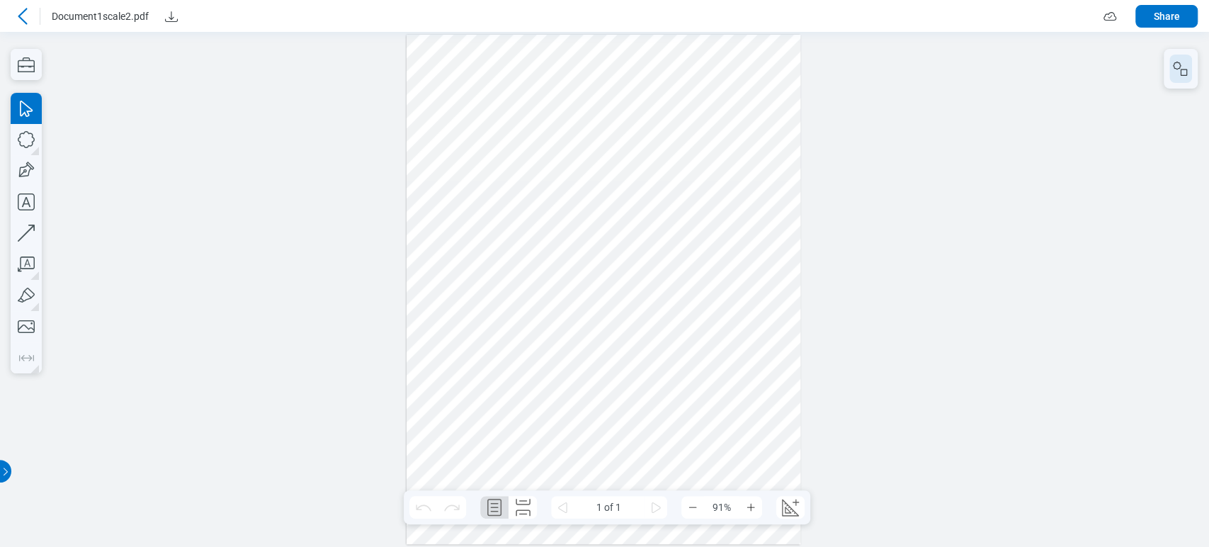
click at [1180, 63] on icon "button" at bounding box center [1180, 68] width 17 height 17
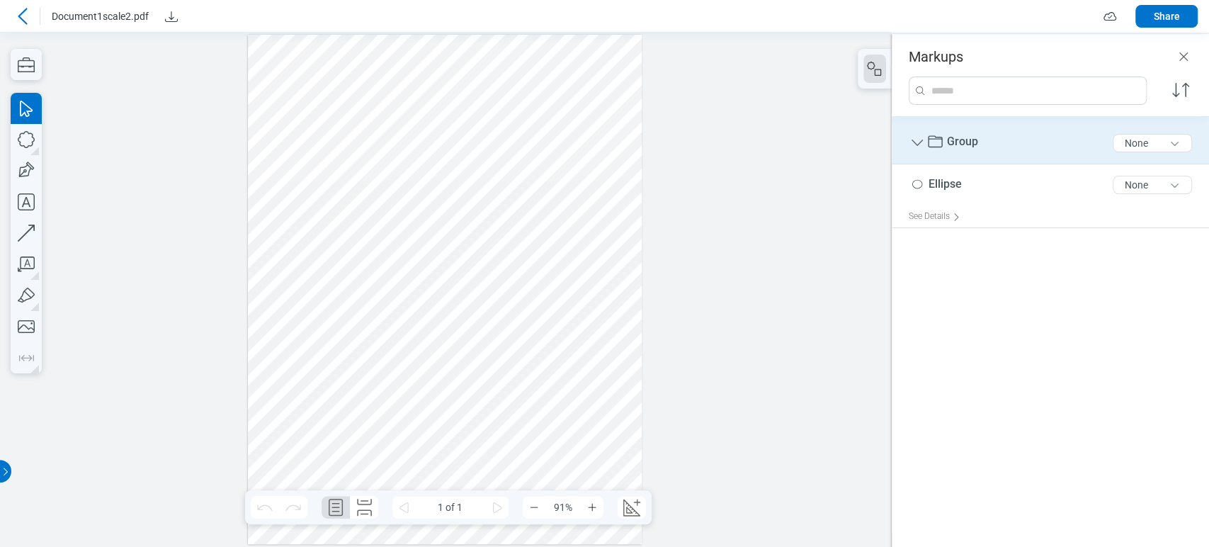
click at [969, 144] on span "Group" at bounding box center [962, 141] width 31 height 13
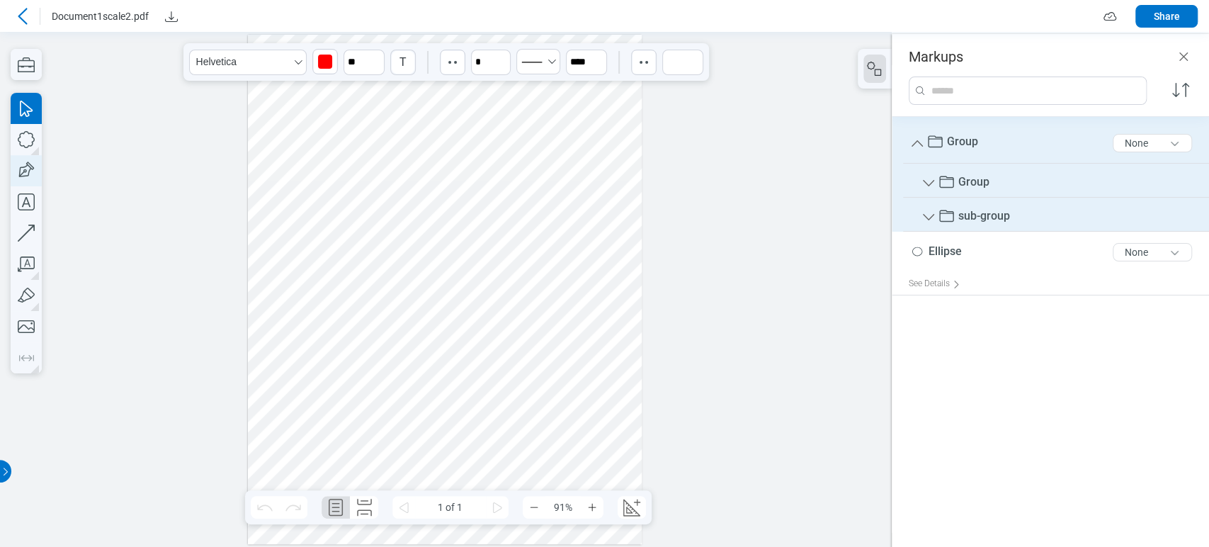
click at [21, 169] on icon "button" at bounding box center [26, 170] width 31 height 31
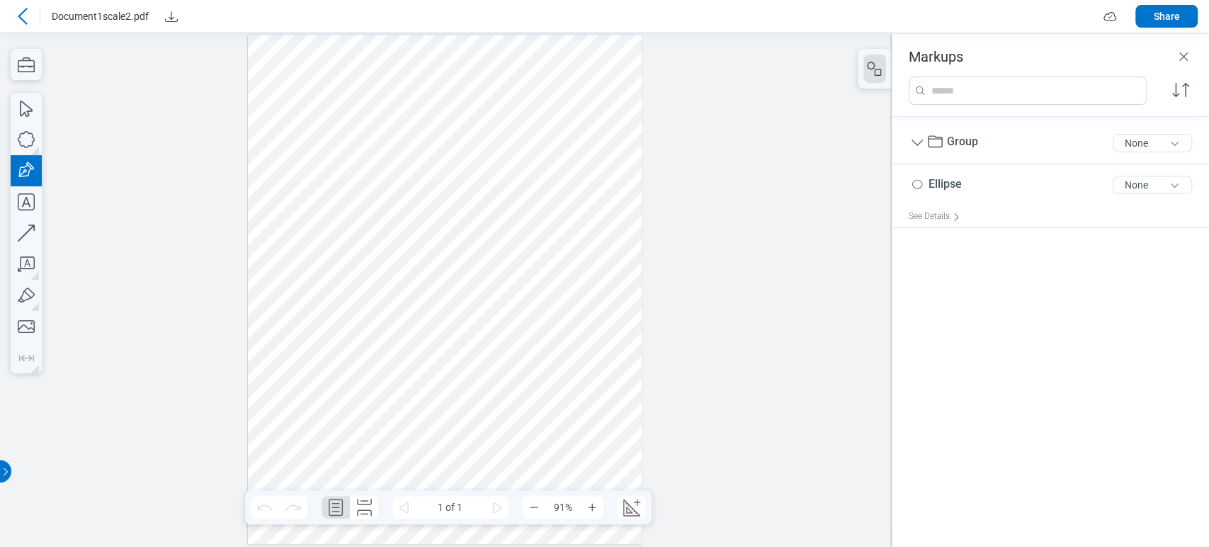
drag, startPoint x: 443, startPoint y: 254, endPoint x: 497, endPoint y: 320, distance: 85.2
click at [497, 320] on div at bounding box center [445, 290] width 394 height 510
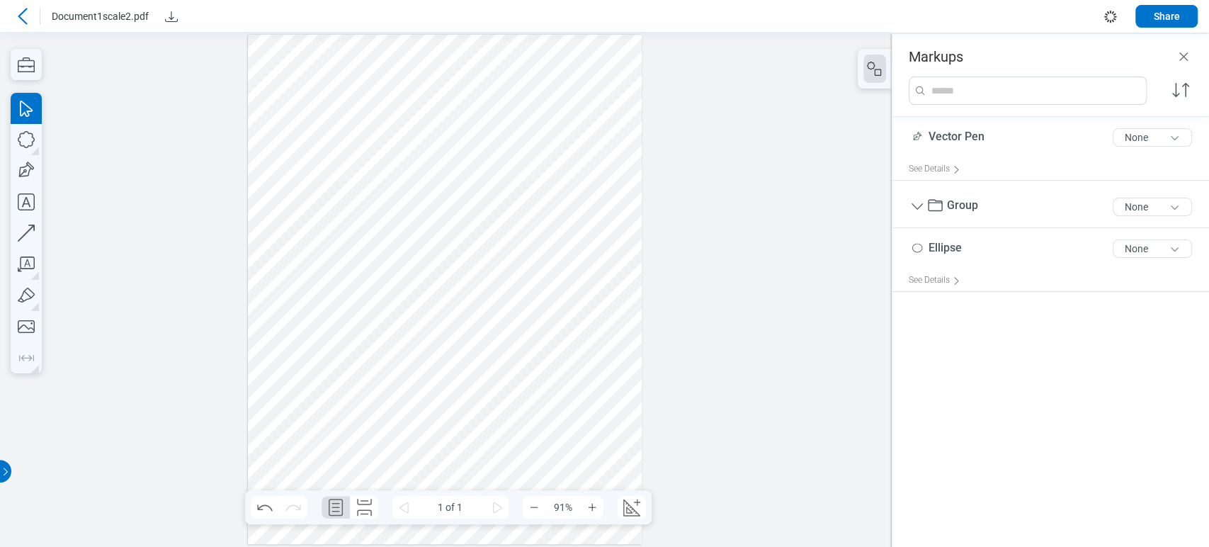
click at [338, 244] on div at bounding box center [445, 290] width 394 height 510
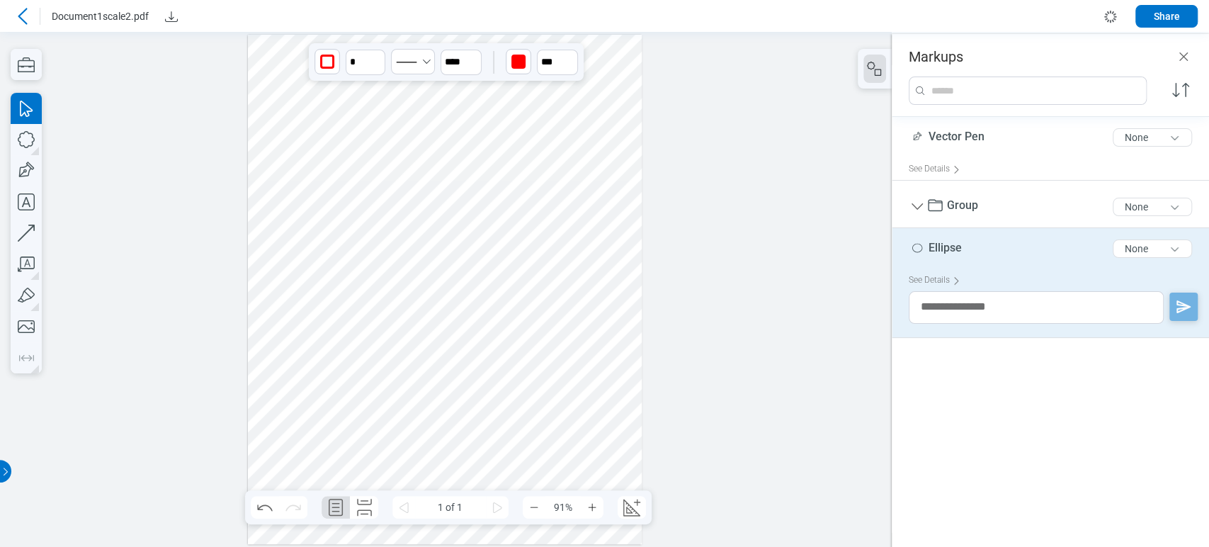
drag, startPoint x: 338, startPoint y: 244, endPoint x: 337, endPoint y: 298, distance: 53.8
click at [337, 298] on div at bounding box center [445, 290] width 394 height 510
click at [950, 241] on span "Ellipse" at bounding box center [945, 247] width 33 height 13
type input "**********"
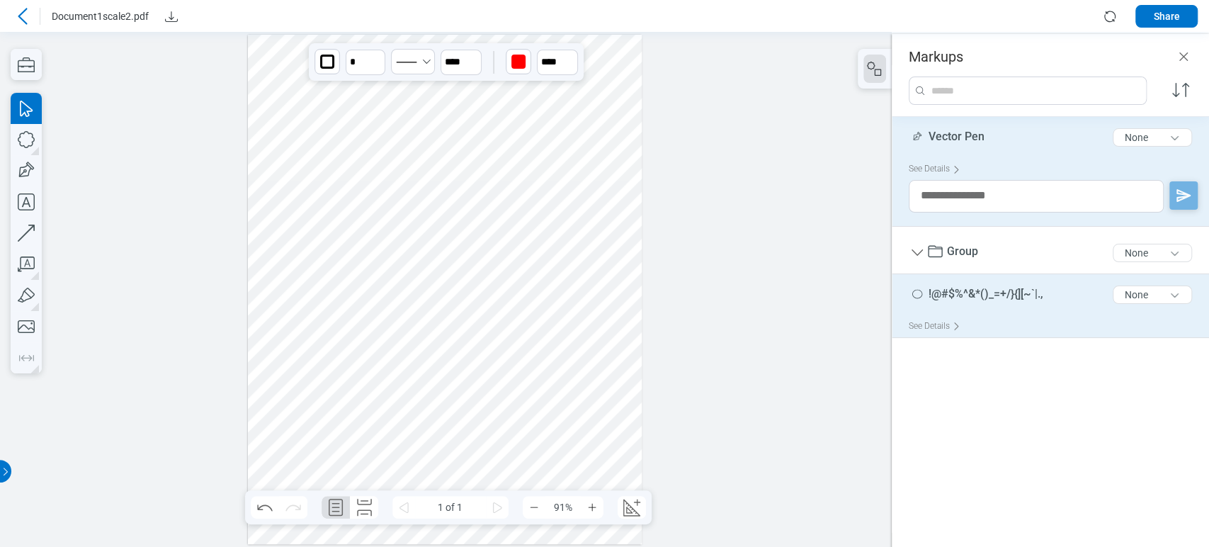
click at [420, 318] on div at bounding box center [445, 290] width 394 height 510
click at [969, 142] on span "Vector Pen" at bounding box center [957, 138] width 56 height 16
click at [968, 142] on span "Vector Pen" at bounding box center [957, 136] width 56 height 13
click at [969, 134] on span "Vector Pen" at bounding box center [957, 136] width 56 height 13
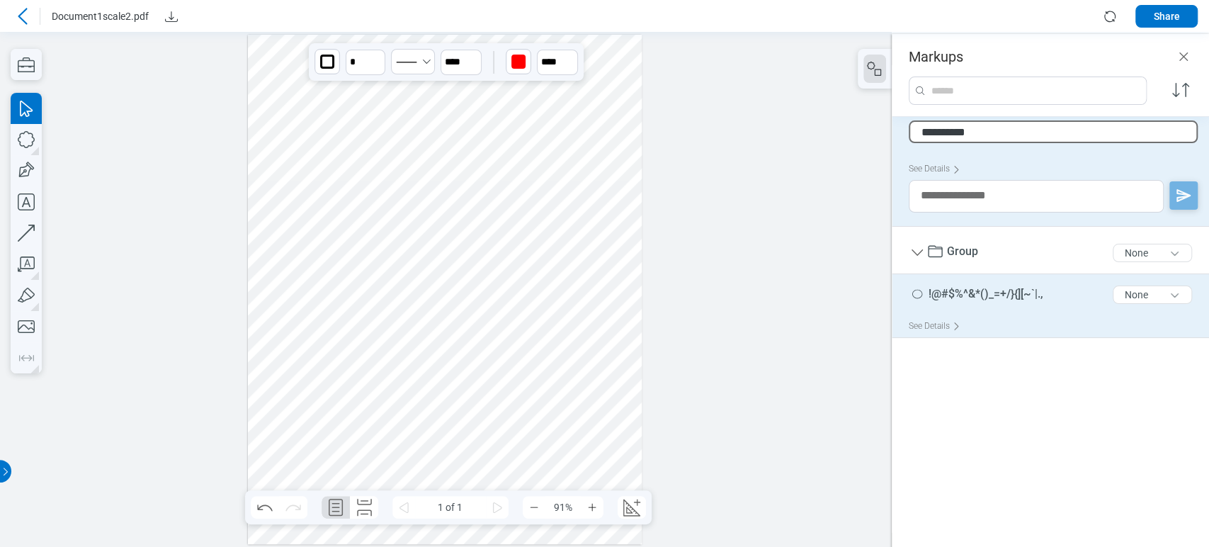
click at [952, 132] on input "**********" at bounding box center [1053, 131] width 289 height 23
click at [954, 132] on input "**********" at bounding box center [1053, 131] width 289 height 23
type input "**********"
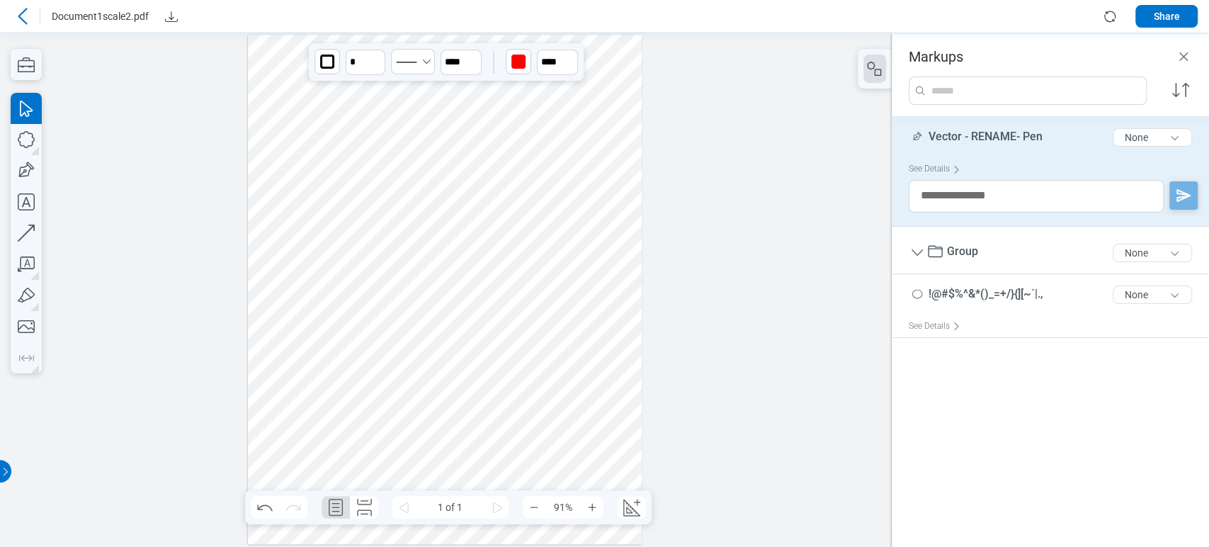
click at [588, 392] on div at bounding box center [445, 290] width 394 height 510
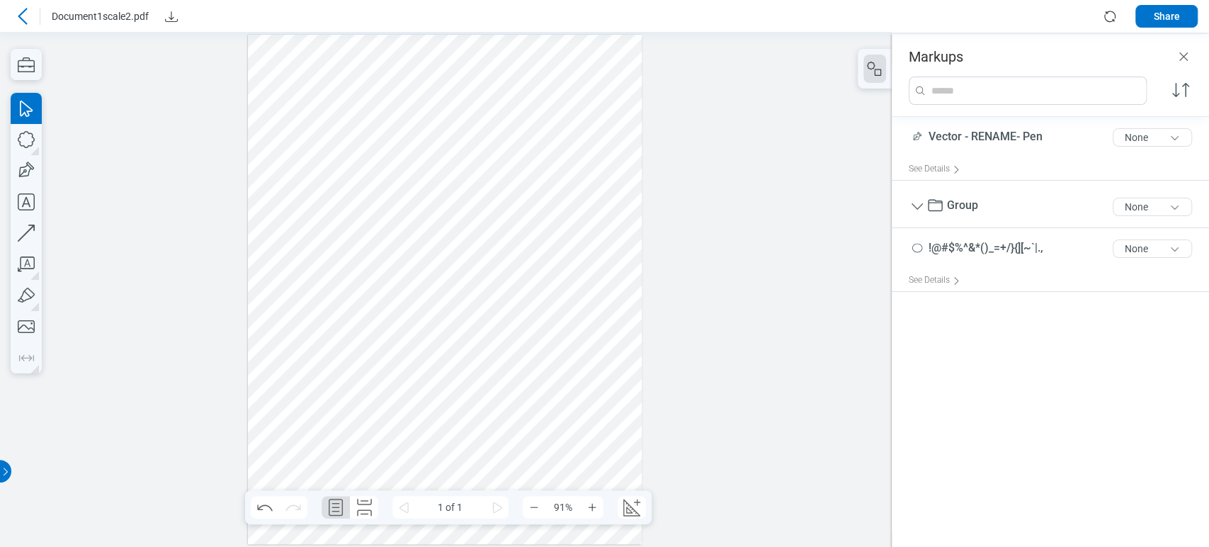
click at [404, 303] on div at bounding box center [445, 290] width 394 height 510
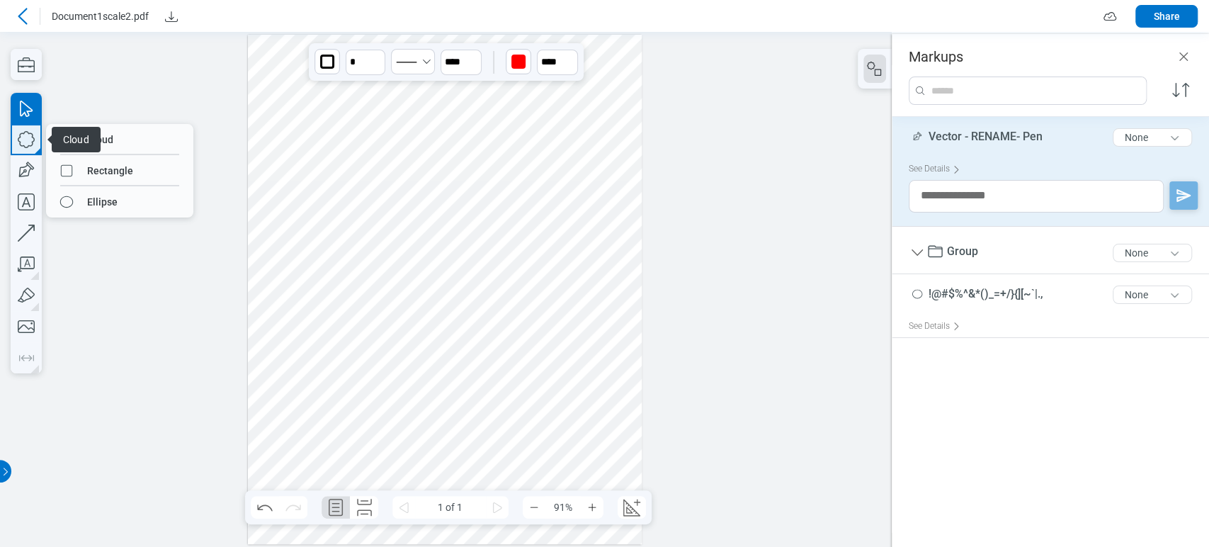
click at [26, 138] on icon "button" at bounding box center [26, 139] width 31 height 31
drag, startPoint x: 71, startPoint y: 169, endPoint x: 181, endPoint y: 169, distance: 109.8
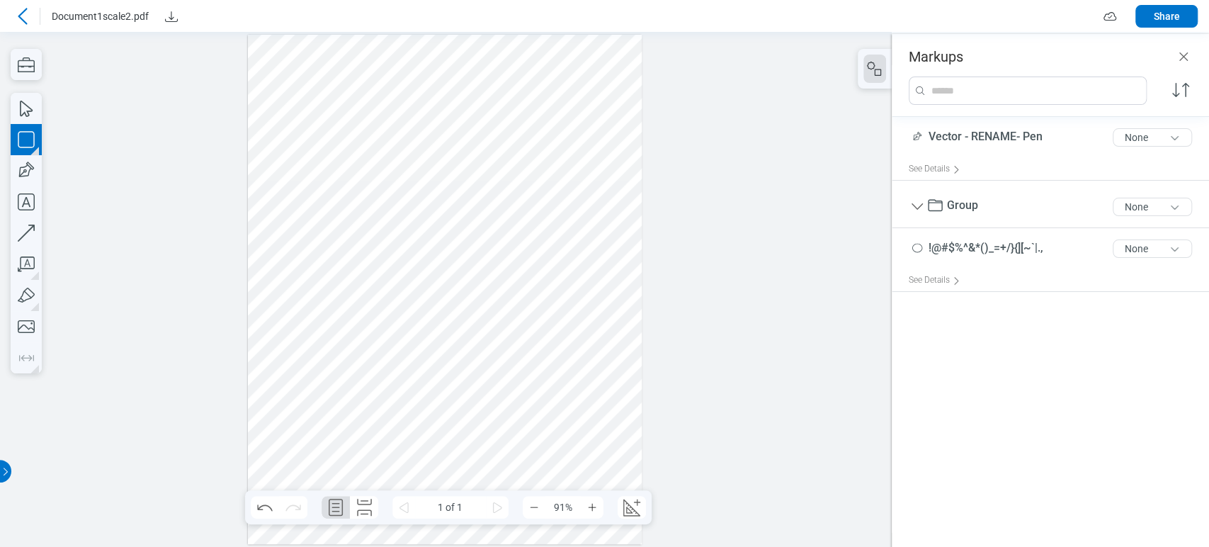
drag, startPoint x: 499, startPoint y: 287, endPoint x: 605, endPoint y: 407, distance: 160.1
click at [605, 407] on div at bounding box center [445, 290] width 394 height 510
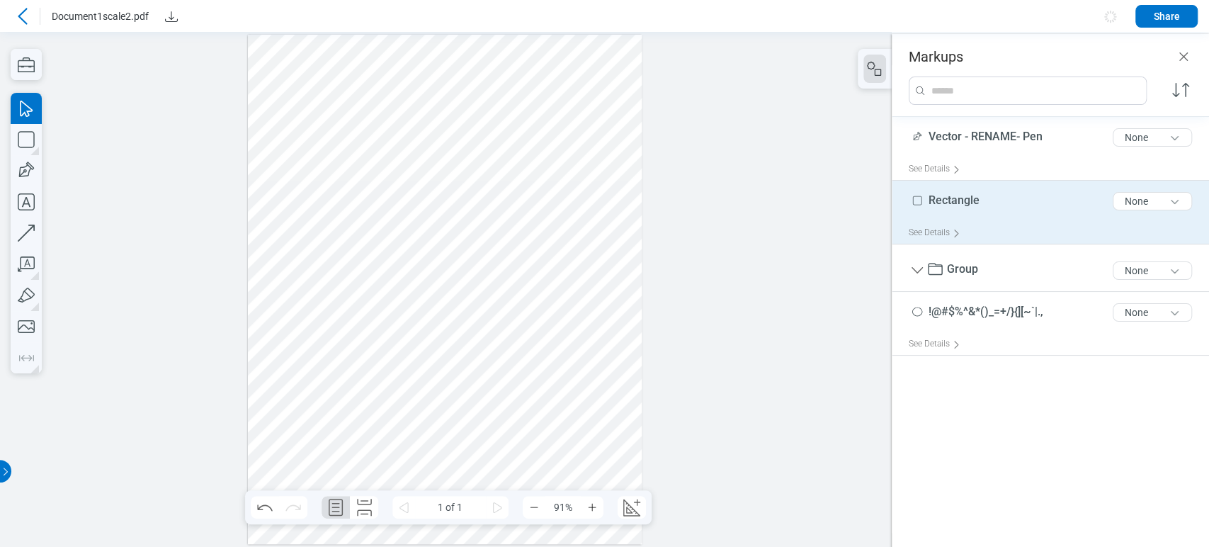
click at [961, 203] on span "Rectangle" at bounding box center [954, 199] width 51 height 13
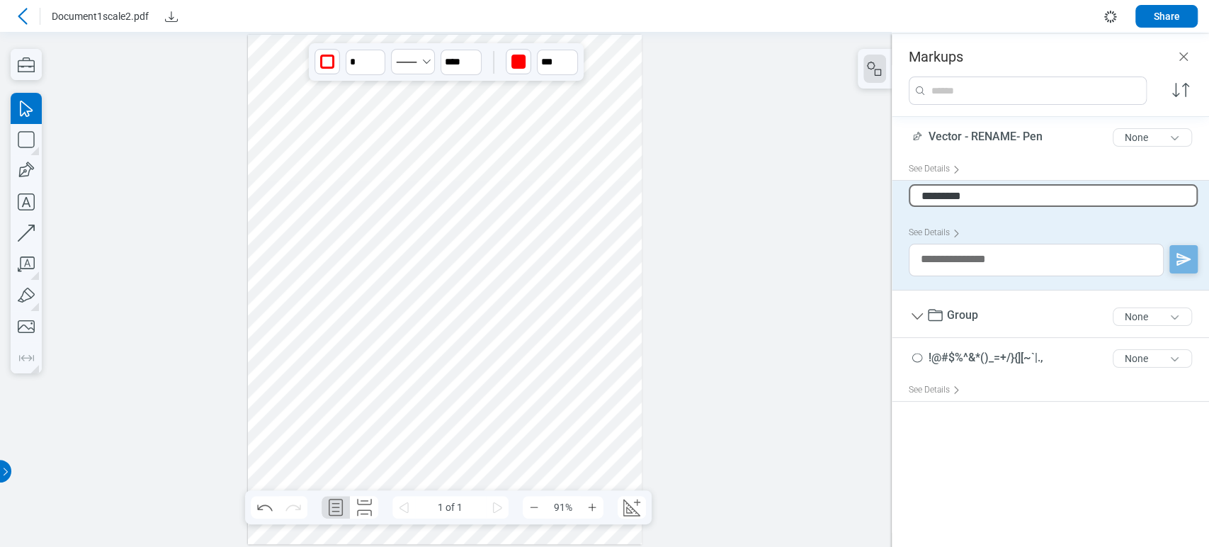
type input "*"
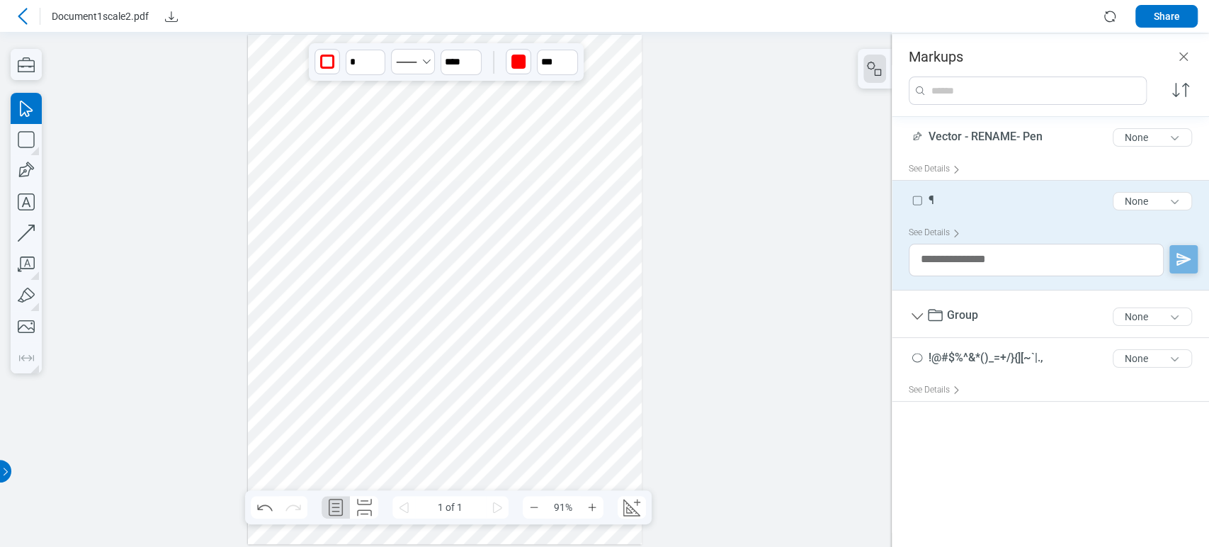
click at [967, 197] on div "¶ 1 of 300 characters None" at bounding box center [1056, 203] width 295 height 35
click at [937, 197] on div "¶ 1 of 300 characters None" at bounding box center [1056, 203] width 295 height 35
click at [934, 199] on span "¶" at bounding box center [932, 199] width 6 height 13
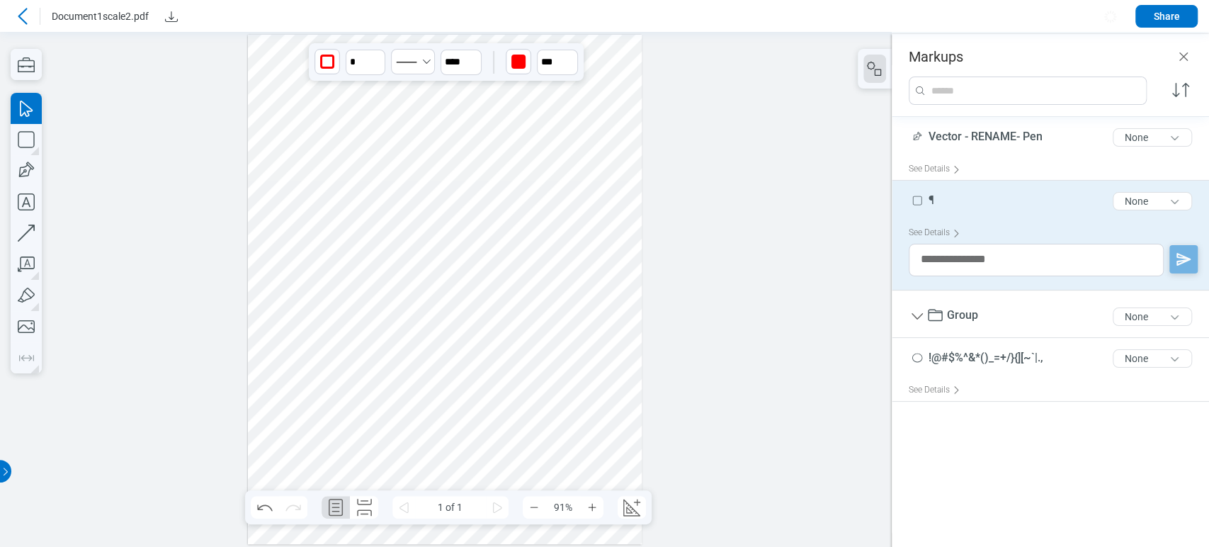
click at [934, 199] on span "¶" at bounding box center [932, 199] width 6 height 13
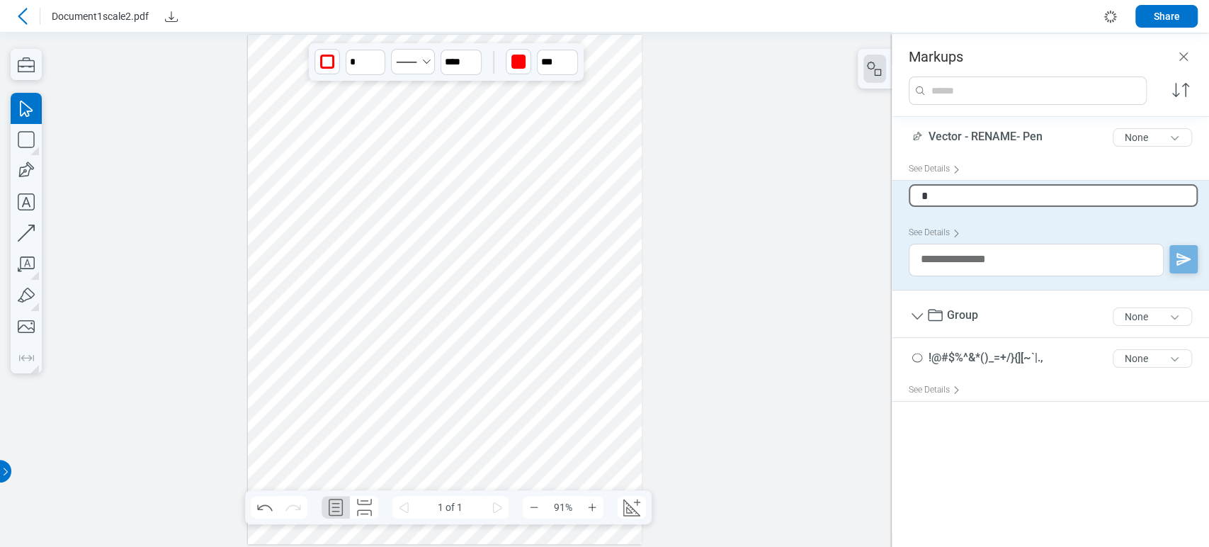
click at [935, 201] on input "*" at bounding box center [1053, 195] width 289 height 23
type input "**"
click at [962, 183] on div "¶§ 2 of 300 characters None See Details" at bounding box center [1050, 236] width 317 height 110
click at [966, 195] on div "¶§ 2 of 300 characters None" at bounding box center [1056, 203] width 295 height 35
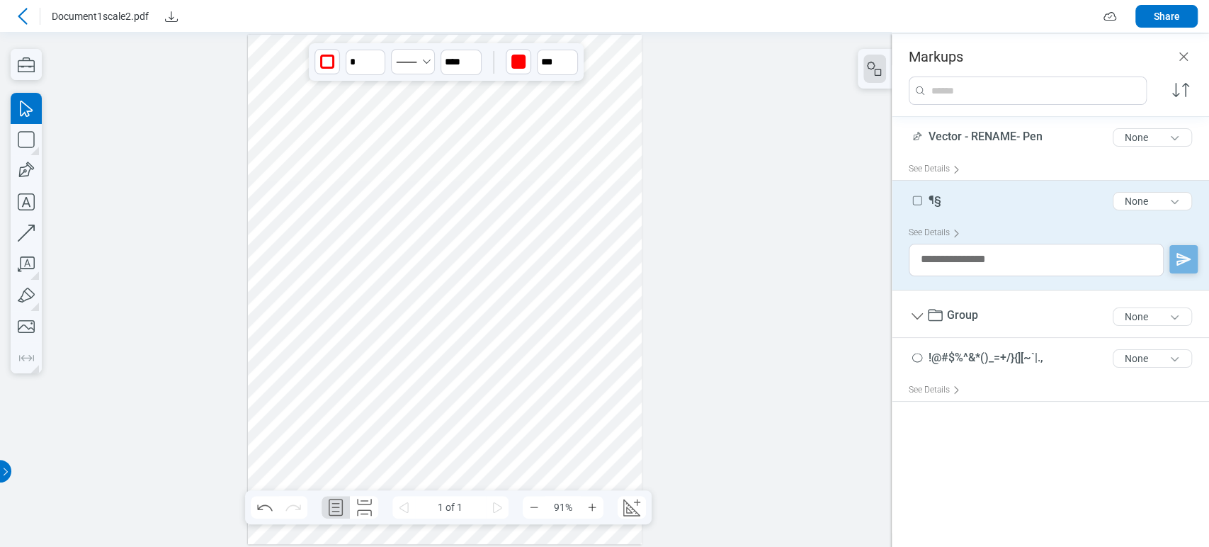
click at [944, 203] on div "¶§ 2 of 300 characters None" at bounding box center [1056, 203] width 295 height 35
click at [941, 200] on span "¶§" at bounding box center [935, 199] width 13 height 13
click at [941, 200] on input "**" at bounding box center [1053, 195] width 289 height 23
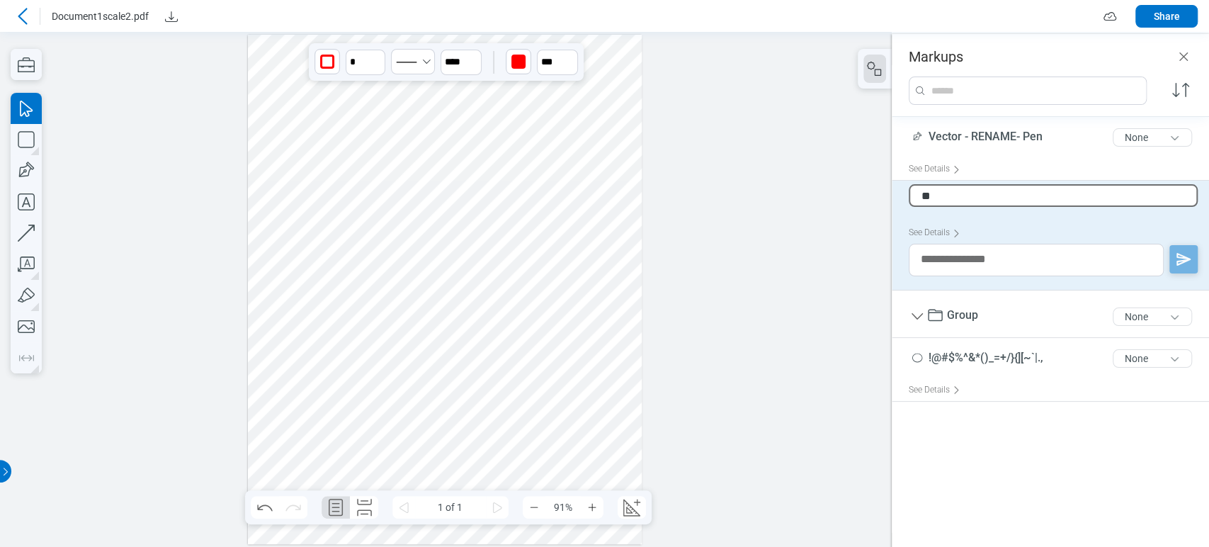
click at [941, 200] on input "**" at bounding box center [1053, 195] width 289 height 23
type input "***"
click at [871, 221] on div at bounding box center [446, 289] width 892 height 515
click at [980, 198] on div "¶§Ç 4 of 300 characters None" at bounding box center [1056, 203] width 295 height 35
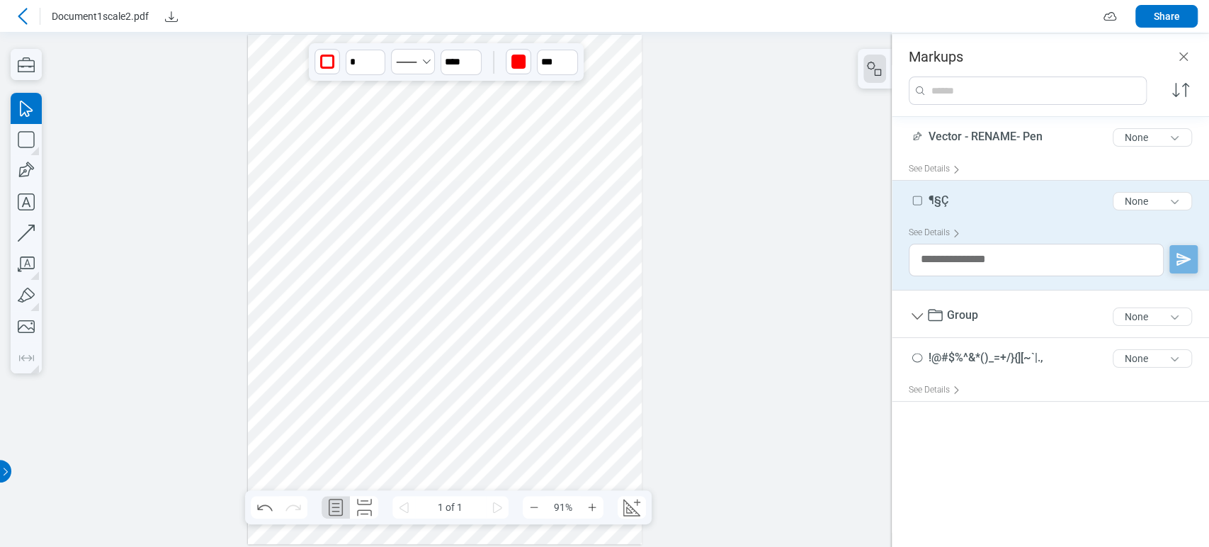
click at [952, 195] on div "¶§Ç 4 of 300 characters None" at bounding box center [1056, 203] width 295 height 35
click at [949, 203] on div "¶§Ç 4 of 300 characters None" at bounding box center [1056, 203] width 295 height 35
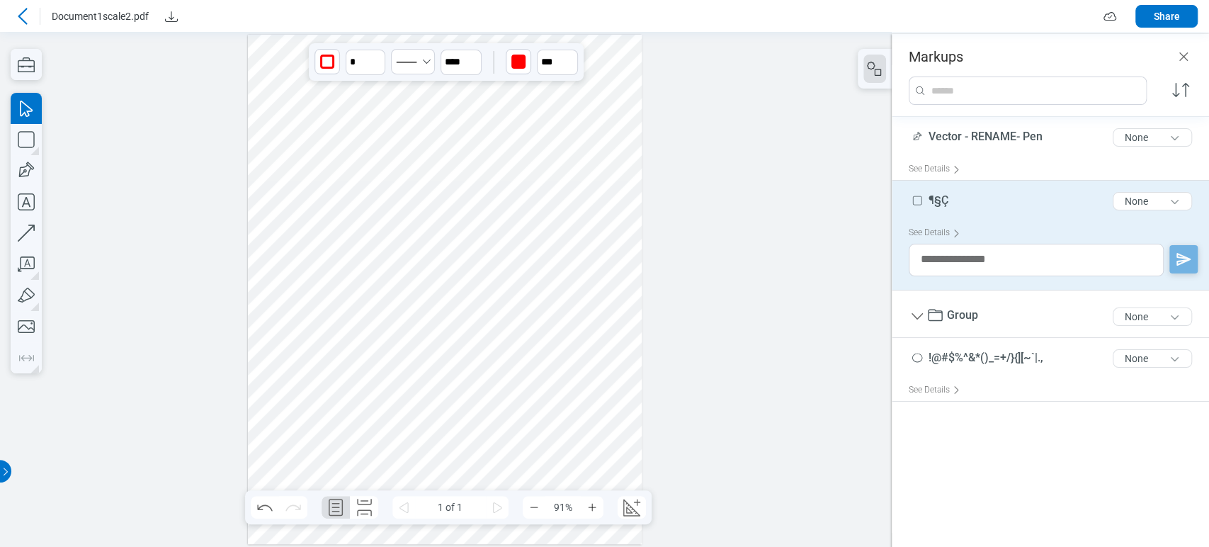
click at [952, 198] on div "¶§Ç 4 of 300 characters None" at bounding box center [1056, 203] width 295 height 35
click at [954, 197] on div "¶§Ç 4 of 300 characters None" at bounding box center [1056, 203] width 295 height 35
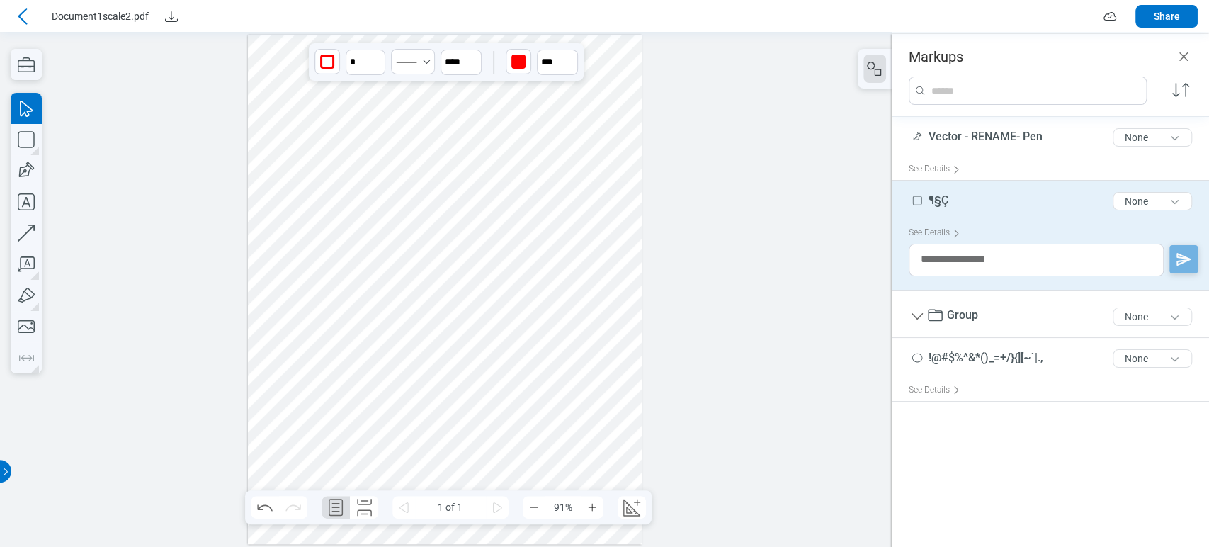
click at [952, 200] on div "¶§Ç 4 of 300 characters None" at bounding box center [1056, 203] width 295 height 35
click at [956, 197] on div "¶§Ç 4 of 300 characters None" at bounding box center [1056, 203] width 295 height 35
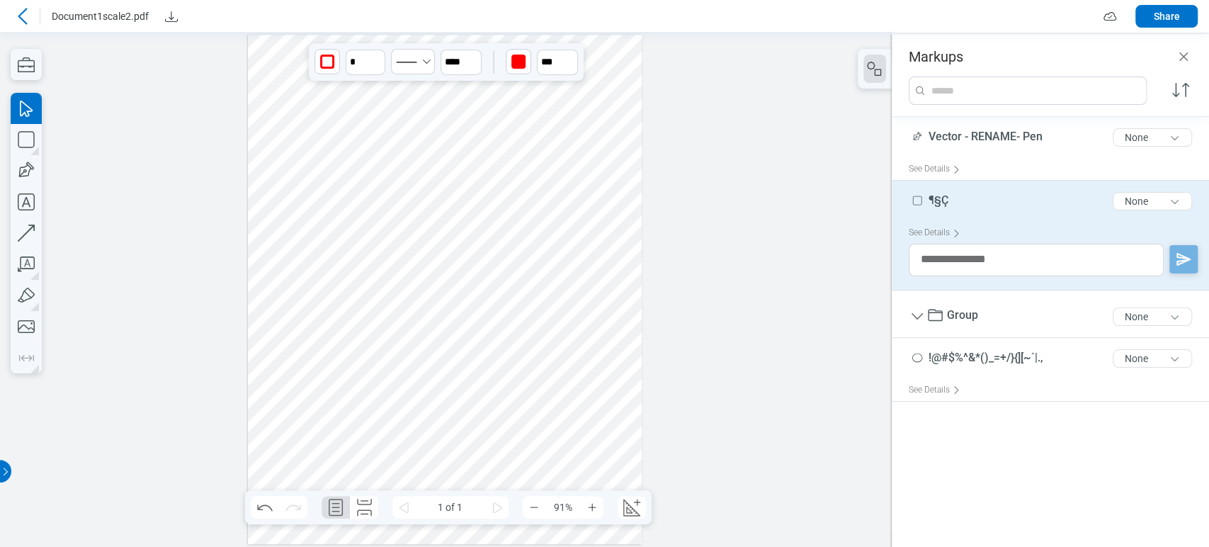
click at [956, 197] on div "¶§Ç 4 of 300 characters None" at bounding box center [1056, 203] width 295 height 35
click at [977, 186] on div "¶§Ç 4 of 300 characters None" at bounding box center [1056, 203] width 295 height 35
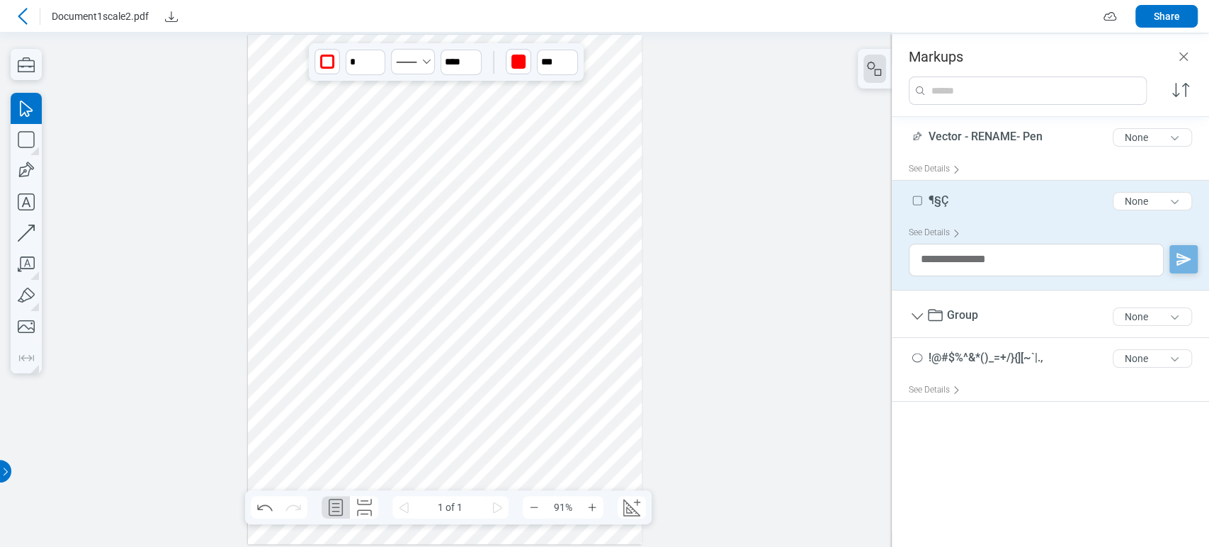
click at [977, 186] on div "¶§Ç 4 of 300 characters None" at bounding box center [1056, 203] width 295 height 35
click at [840, 218] on div at bounding box center [446, 289] width 892 height 515
click at [967, 195] on div "¶§Ç 4 of 300 characters None" at bounding box center [1056, 203] width 295 height 35
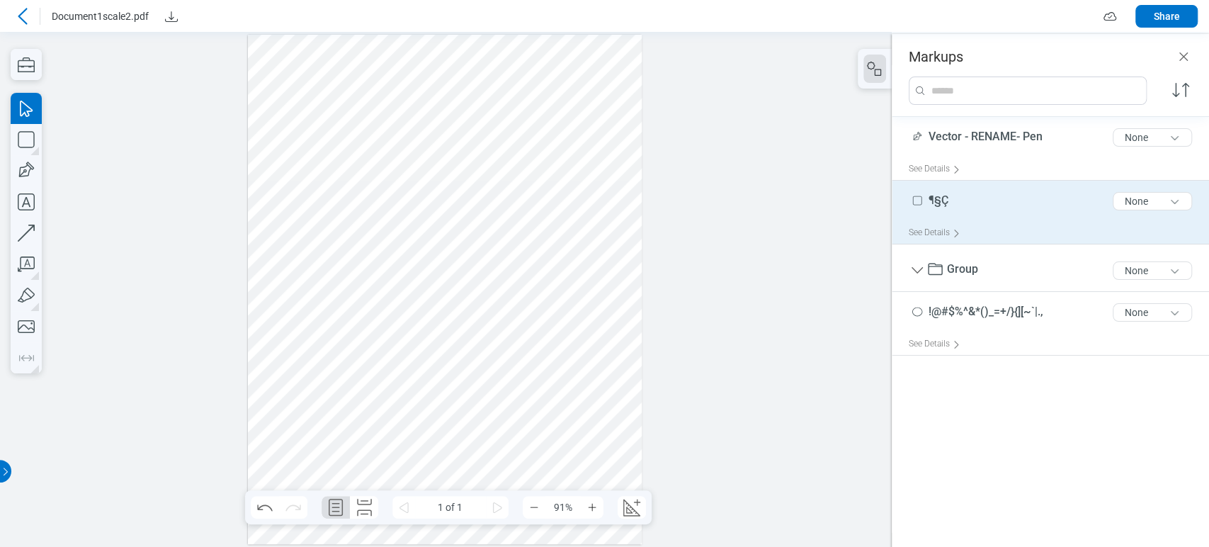
click at [975, 203] on div "¶§Ç 4 of 300 characters None" at bounding box center [1056, 203] width 295 height 35
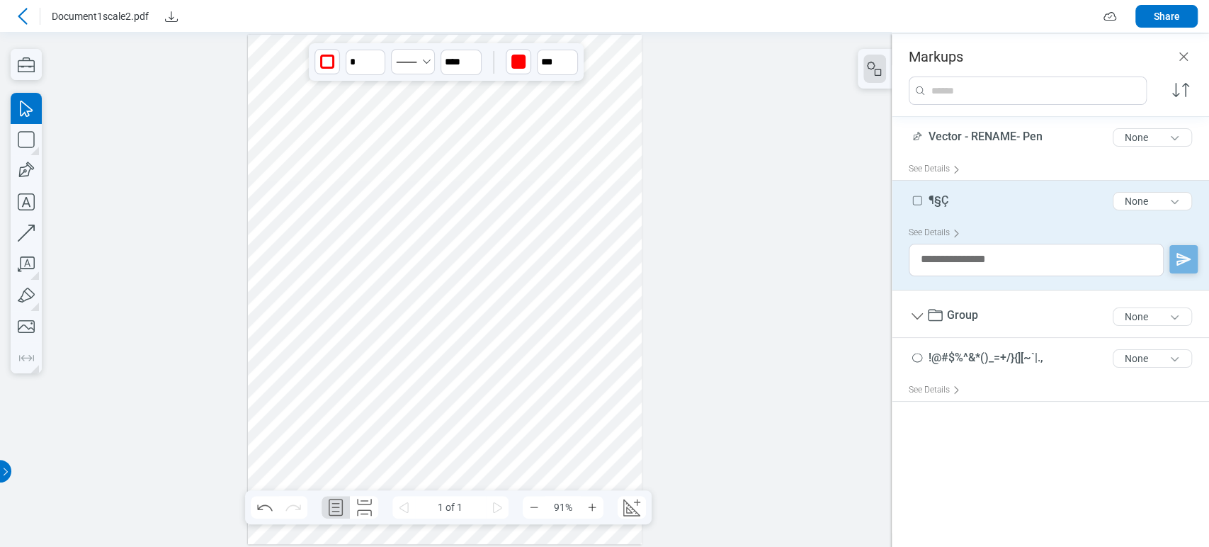
click at [975, 203] on div "¶§Ç 4 of 300 characters None" at bounding box center [1056, 203] width 295 height 35
click at [963, 194] on div "¶§Ç 4 of 300 characters None" at bounding box center [1056, 203] width 295 height 35
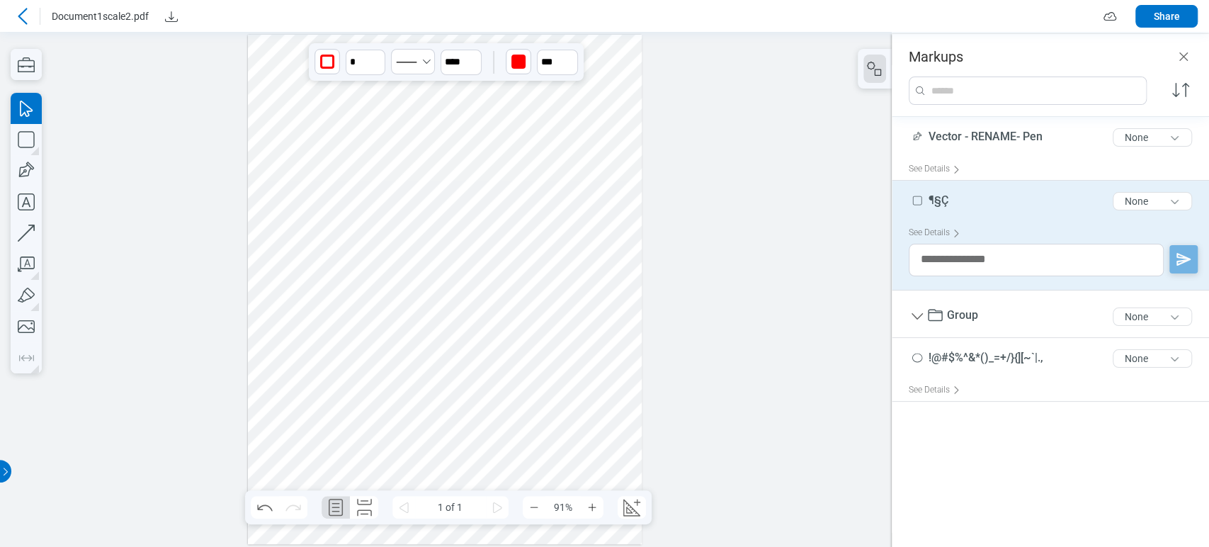
click at [963, 194] on div "¶§Ç 4 of 300 characters None" at bounding box center [1056, 203] width 295 height 35
click at [943, 201] on span "¶§Ç" at bounding box center [939, 199] width 20 height 13
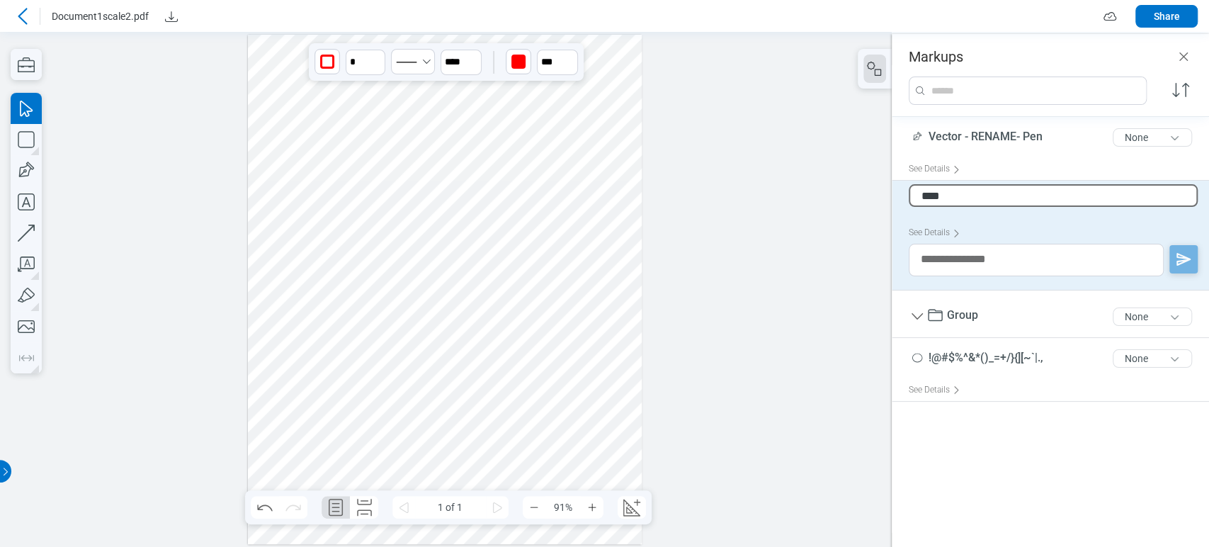
click at [943, 201] on input "***" at bounding box center [1053, 195] width 289 height 23
click at [947, 199] on input "***" at bounding box center [1053, 195] width 289 height 23
type input "*****"
click at [808, 252] on div at bounding box center [446, 289] width 892 height 515
click at [975, 191] on div "¶§Ç ü 6 of 300 characters None" at bounding box center [1056, 203] width 295 height 35
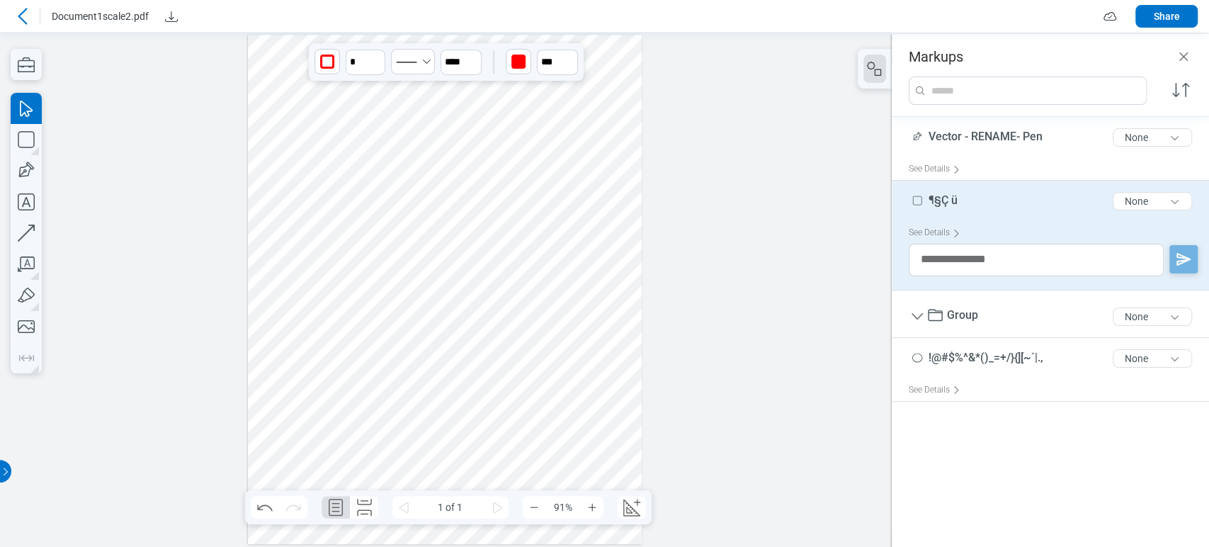
click at [975, 191] on div "¶§Ç ü 6 of 300 characters None" at bounding box center [1056, 203] width 295 height 35
click at [975, 198] on div "¶§Ç ü 6 of 300 characters None" at bounding box center [1056, 203] width 295 height 35
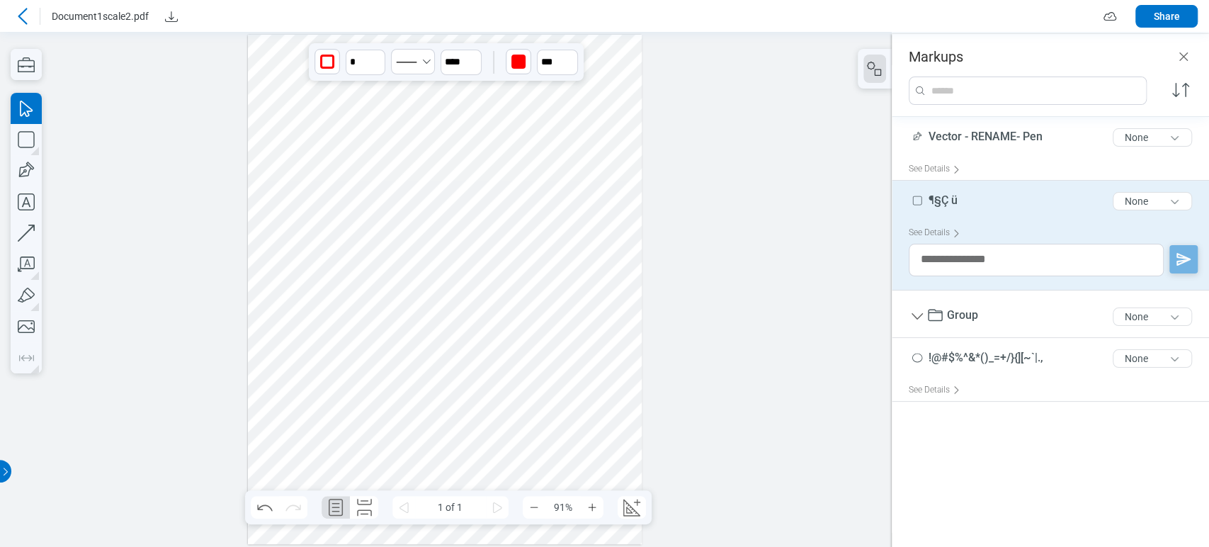
click at [957, 195] on span "¶§Ç ü" at bounding box center [943, 199] width 29 height 13
click at [957, 195] on input "*****" at bounding box center [1053, 195] width 289 height 23
type input "*******"
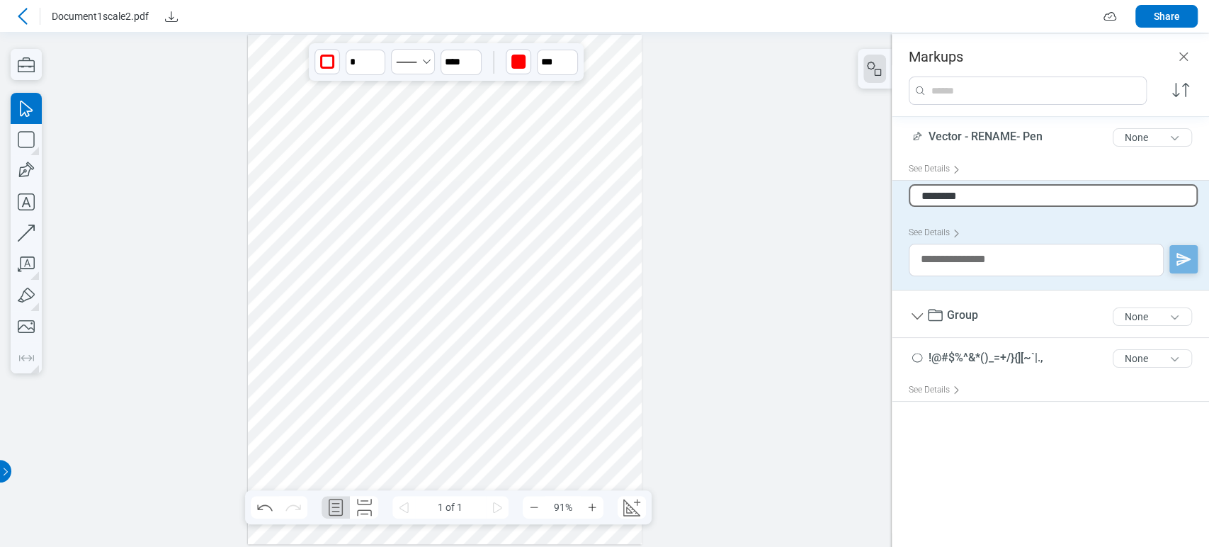
click at [817, 188] on div at bounding box center [446, 289] width 892 height 515
click at [166, 16] on icon "Download" at bounding box center [171, 16] width 17 height 17
click at [23, 16] on icon at bounding box center [22, 16] width 17 height 17
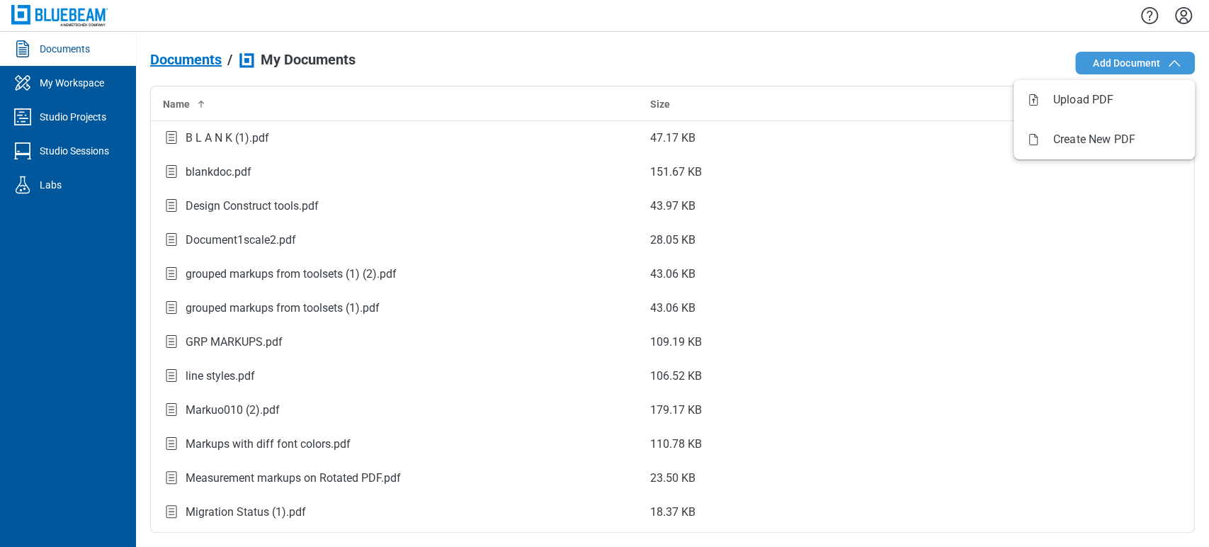
click at [1117, 60] on span "Add Document" at bounding box center [1126, 63] width 67 height 14
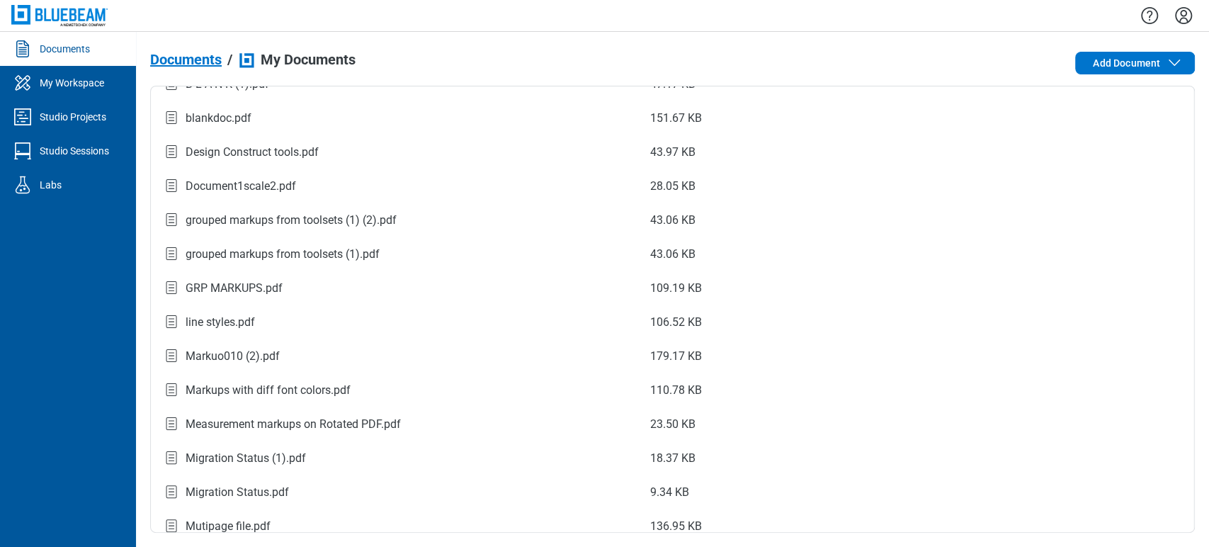
scroll to position [370, 0]
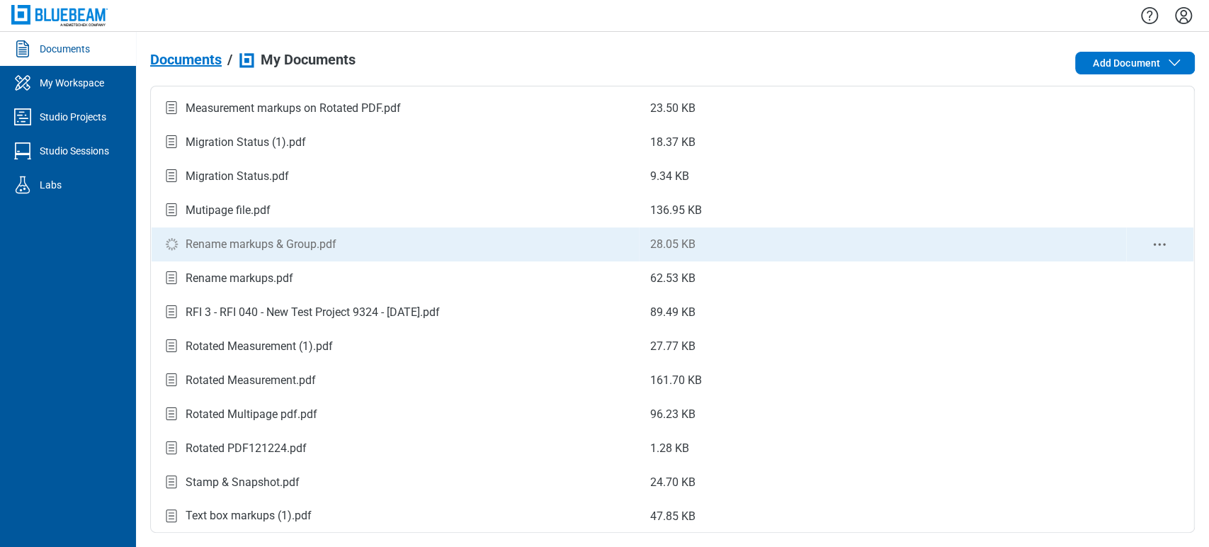
click at [322, 249] on div "Rename markups & Group.pdf" at bounding box center [261, 244] width 151 height 17
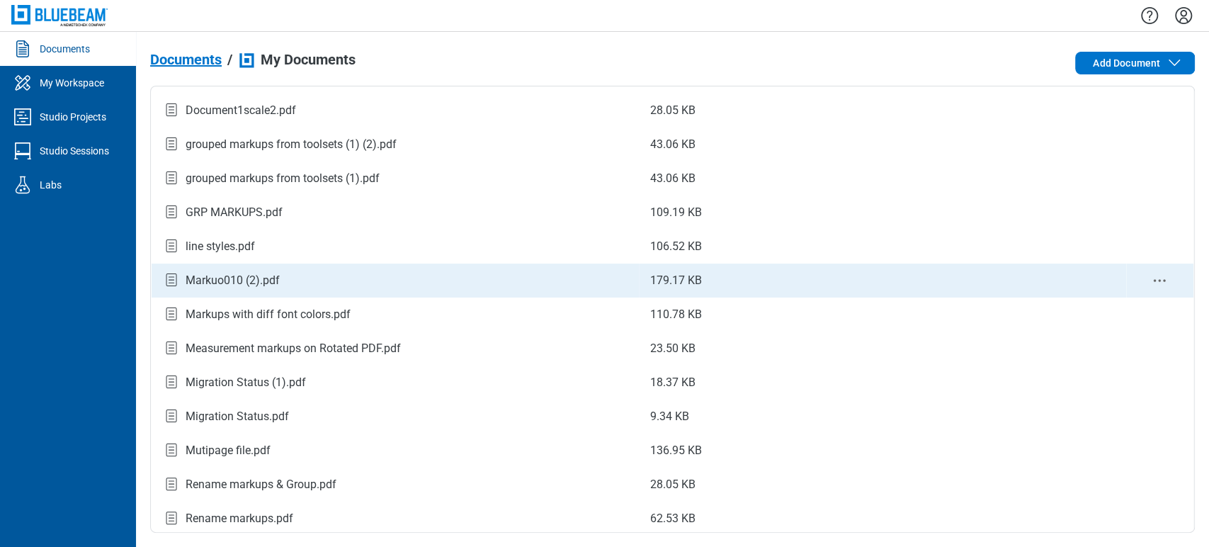
scroll to position [236, 0]
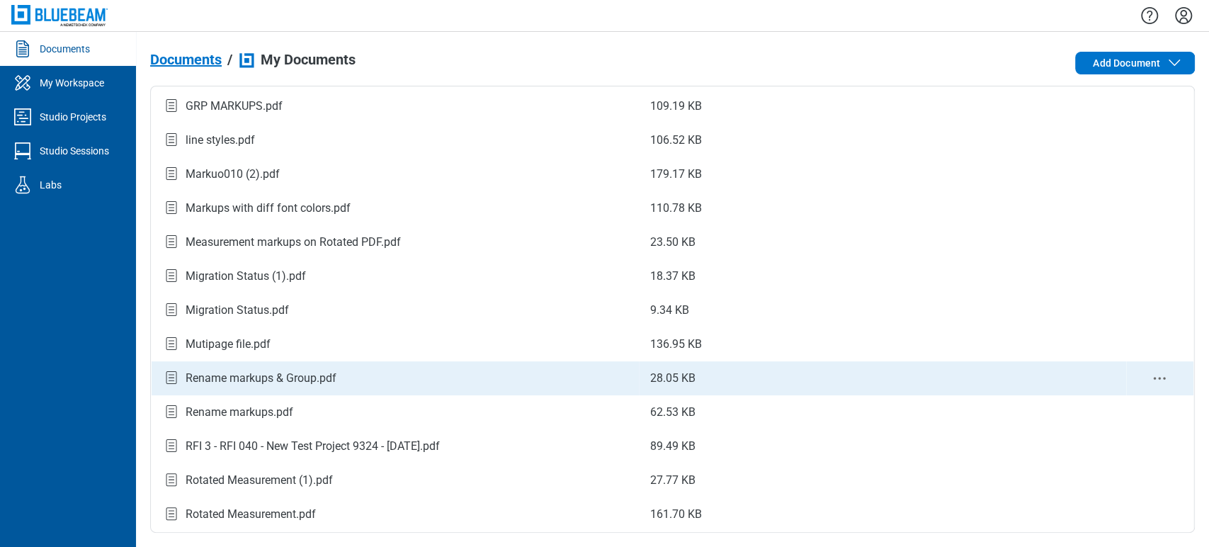
click at [285, 367] on td "Rename markups & Group.pdf" at bounding box center [395, 378] width 487 height 34
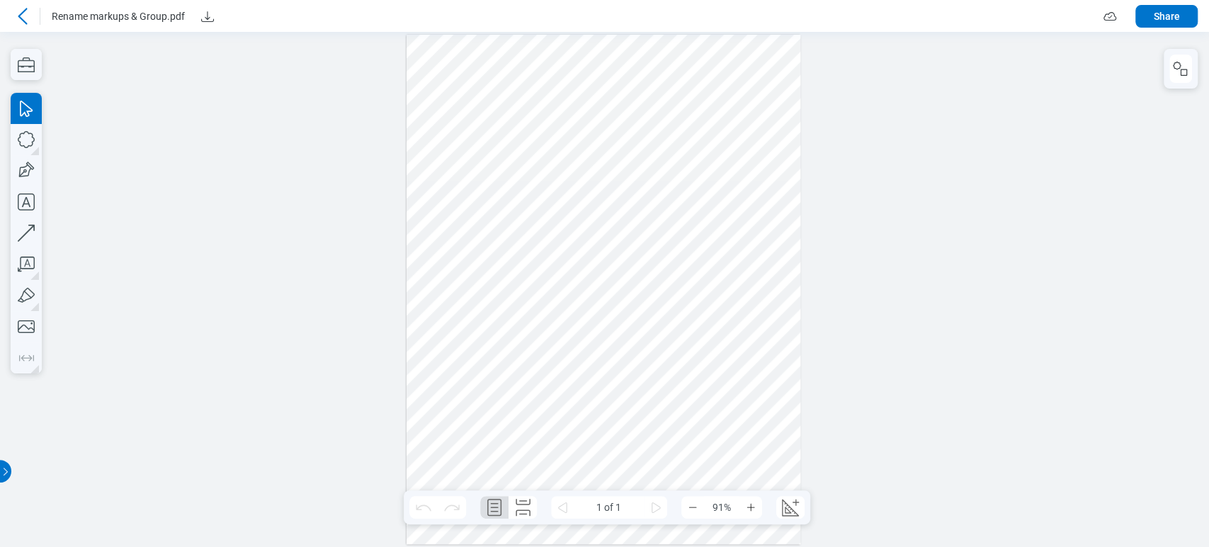
click at [1192, 68] on div at bounding box center [1181, 69] width 34 height 40
click at [1184, 69] on rect "button" at bounding box center [1184, 72] width 6 height 6
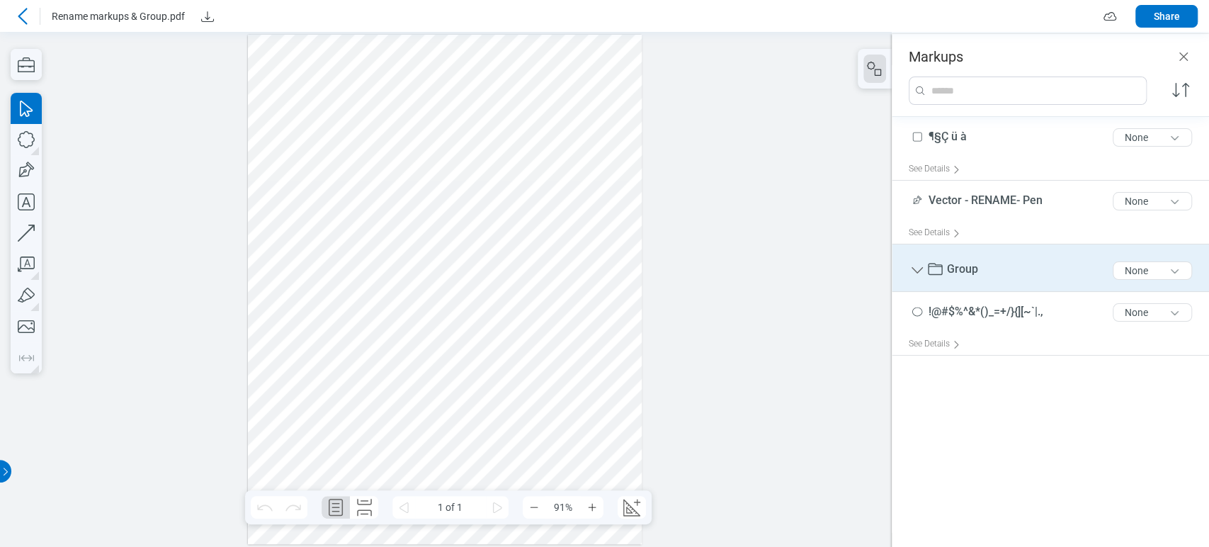
click at [944, 266] on icon at bounding box center [935, 269] width 17 height 17
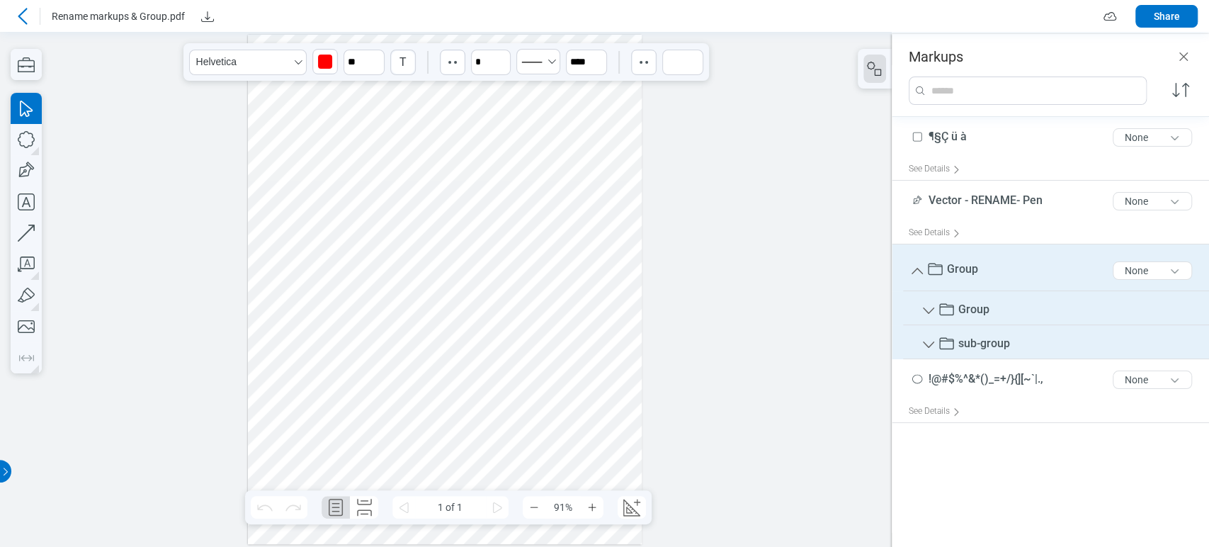
click at [334, 302] on div at bounding box center [445, 290] width 394 height 510
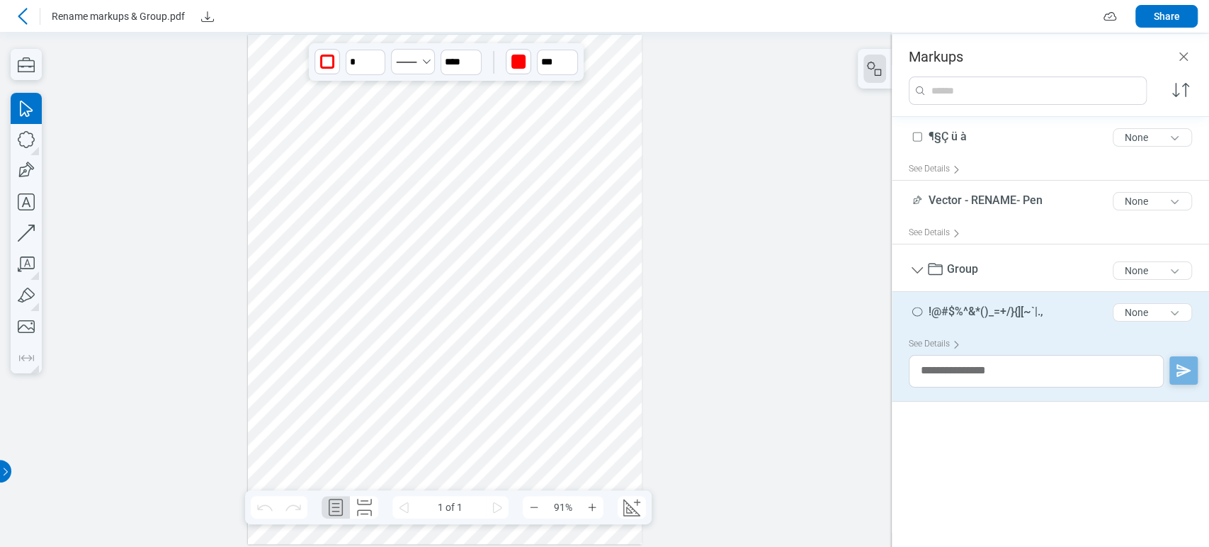
click at [410, 312] on div at bounding box center [445, 290] width 394 height 510
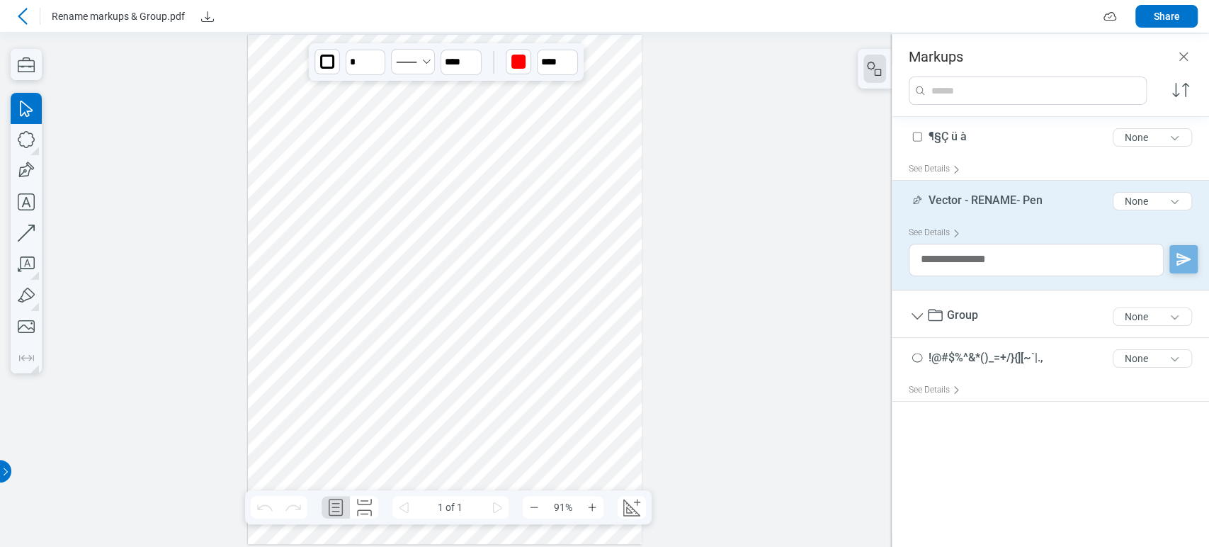
click at [349, 309] on div at bounding box center [445, 290] width 394 height 510
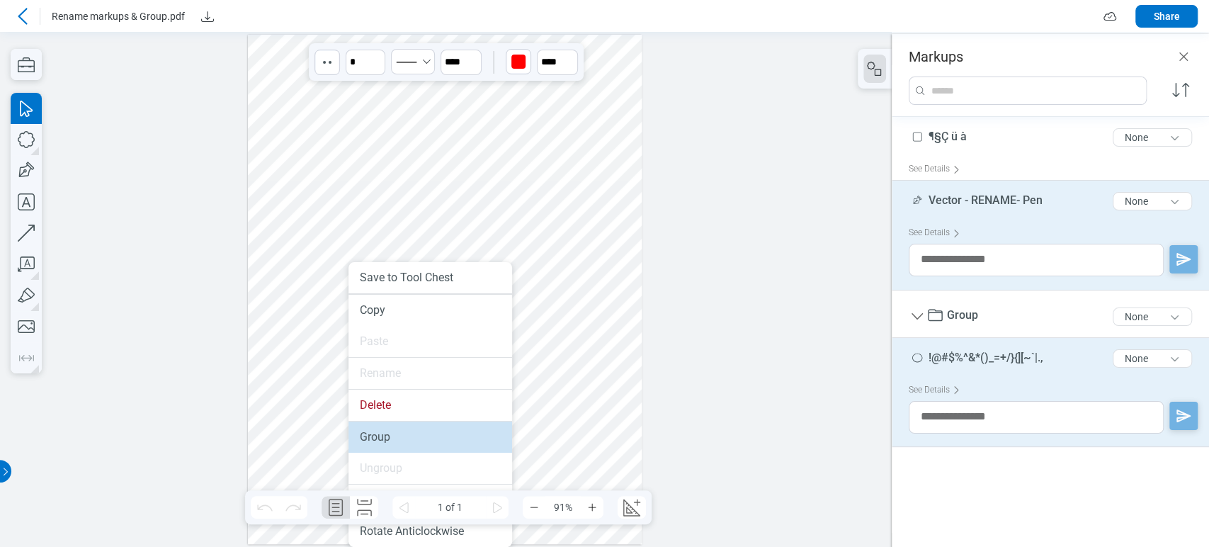
click at [388, 429] on li "Group" at bounding box center [431, 437] width 164 height 31
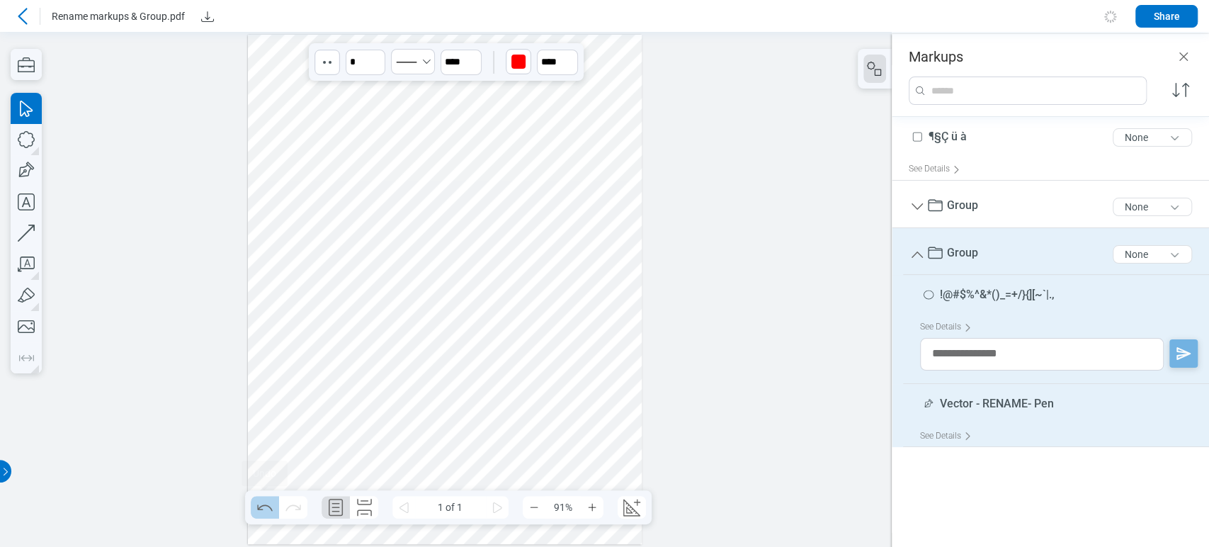
click at [264, 509] on icon "Undo" at bounding box center [265, 507] width 23 height 23
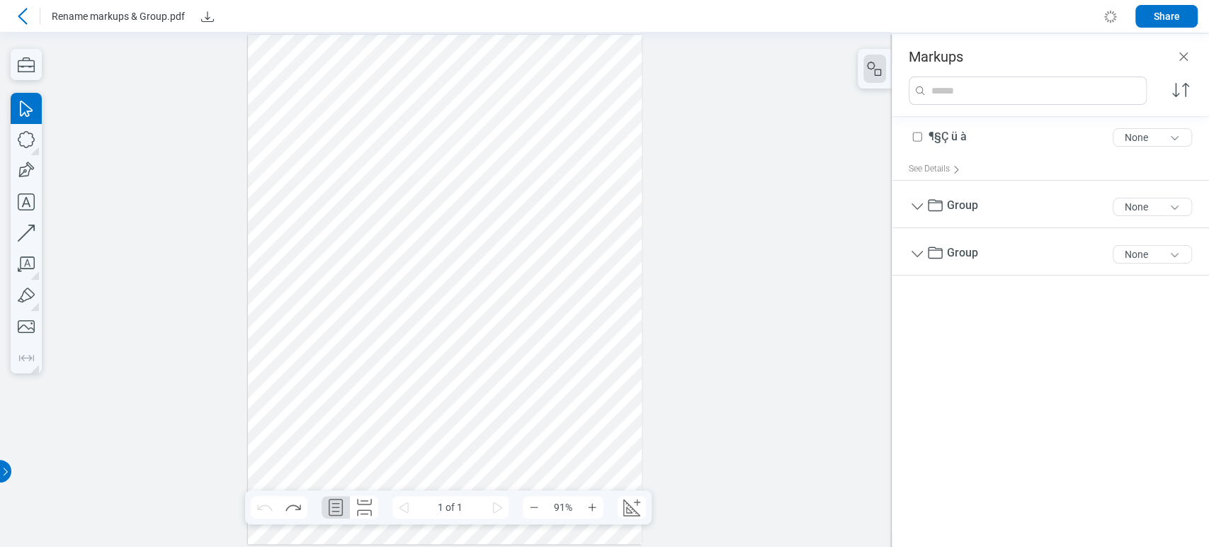
click at [348, 312] on div at bounding box center [445, 290] width 394 height 510
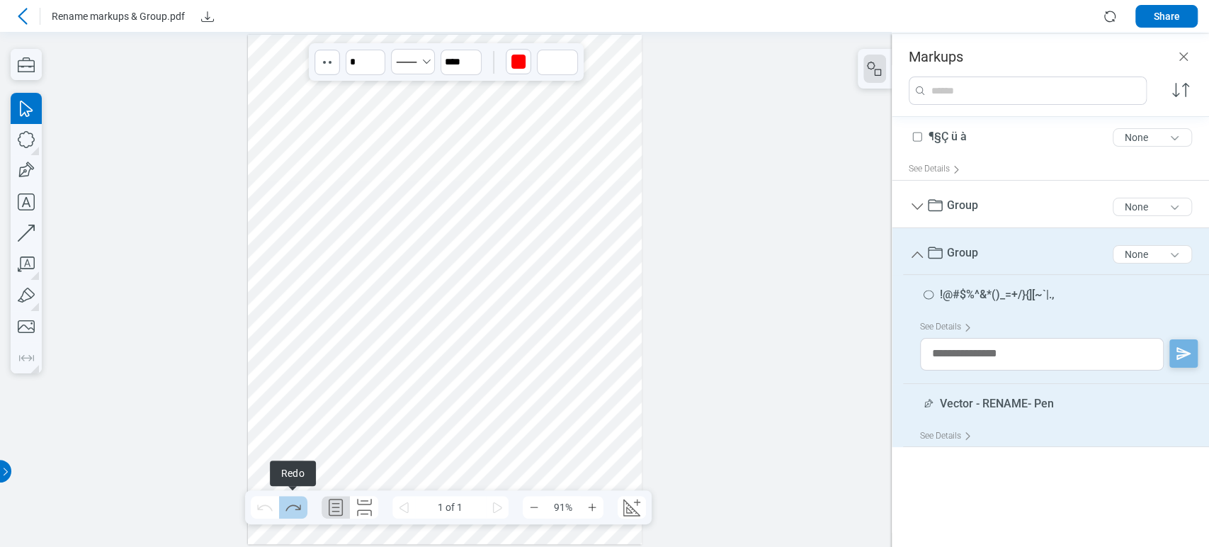
click at [293, 515] on icon "Redo" at bounding box center [293, 507] width 23 height 23
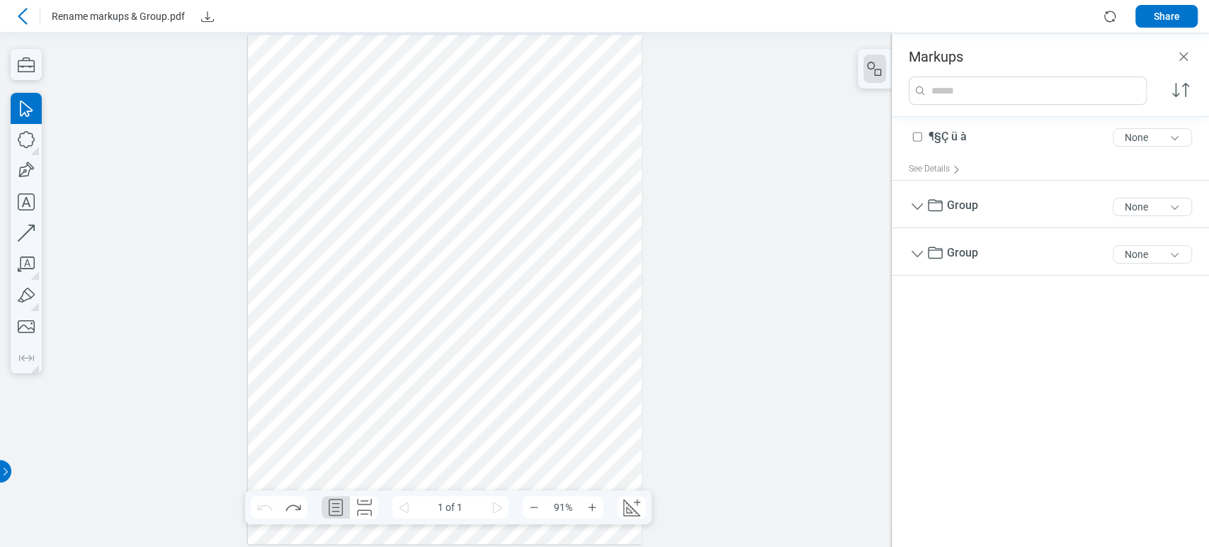
click at [436, 290] on div at bounding box center [445, 290] width 394 height 510
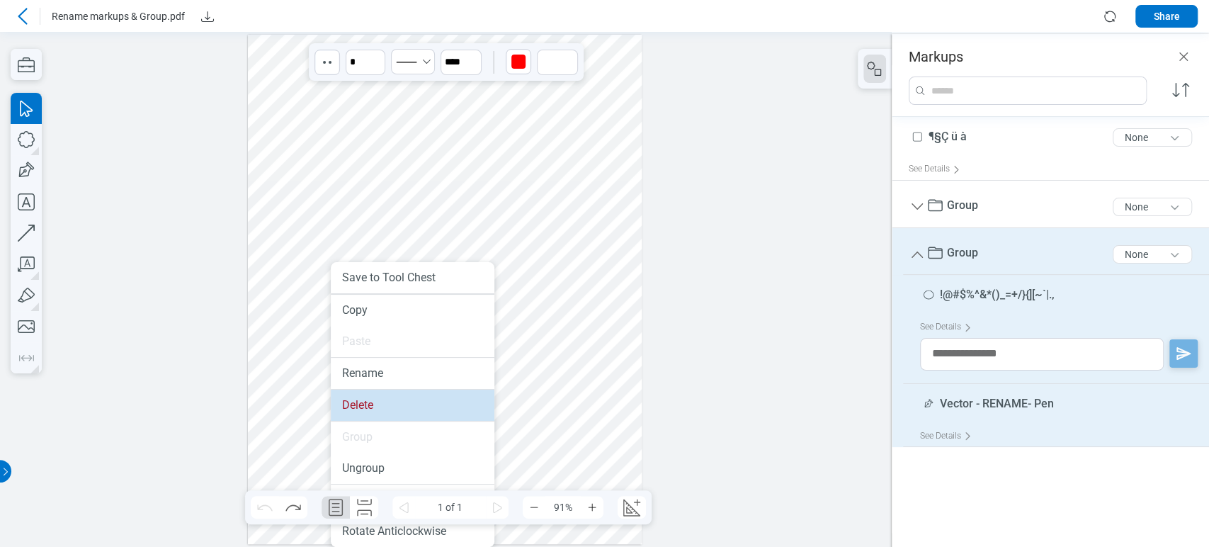
click at [371, 409] on li "Delete" at bounding box center [413, 405] width 164 height 31
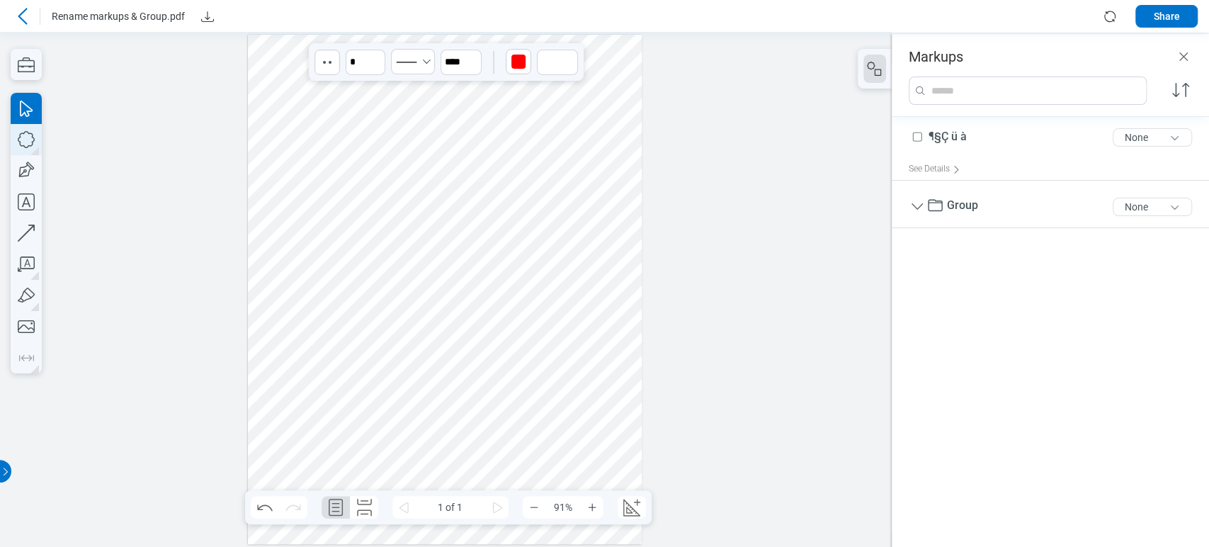
click at [17, 147] on icon "button" at bounding box center [26, 139] width 31 height 31
drag, startPoint x: 261, startPoint y: 254, endPoint x: 334, endPoint y: 377, distance: 142.6
click at [334, 377] on div at bounding box center [445, 290] width 394 height 510
click at [32, 141] on icon "button" at bounding box center [26, 139] width 17 height 17
drag, startPoint x: 366, startPoint y: 258, endPoint x: 400, endPoint y: 377, distance: 124.0
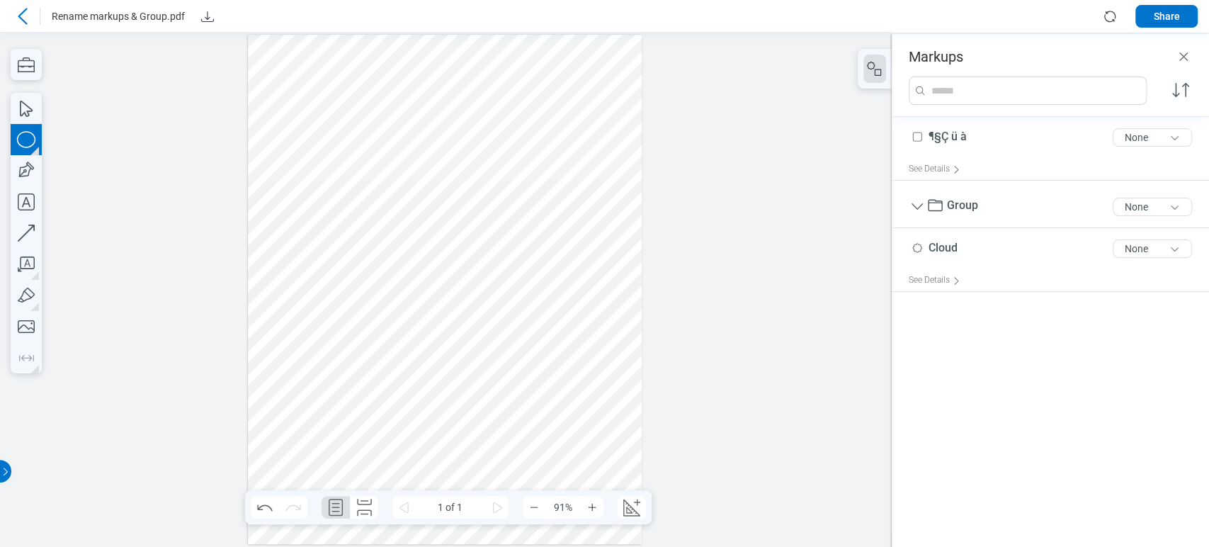
click at [400, 377] on div at bounding box center [445, 290] width 394 height 510
drag, startPoint x: 436, startPoint y: 354, endPoint x: 305, endPoint y: 298, distance: 141.9
click at [305, 298] on div at bounding box center [445, 290] width 394 height 510
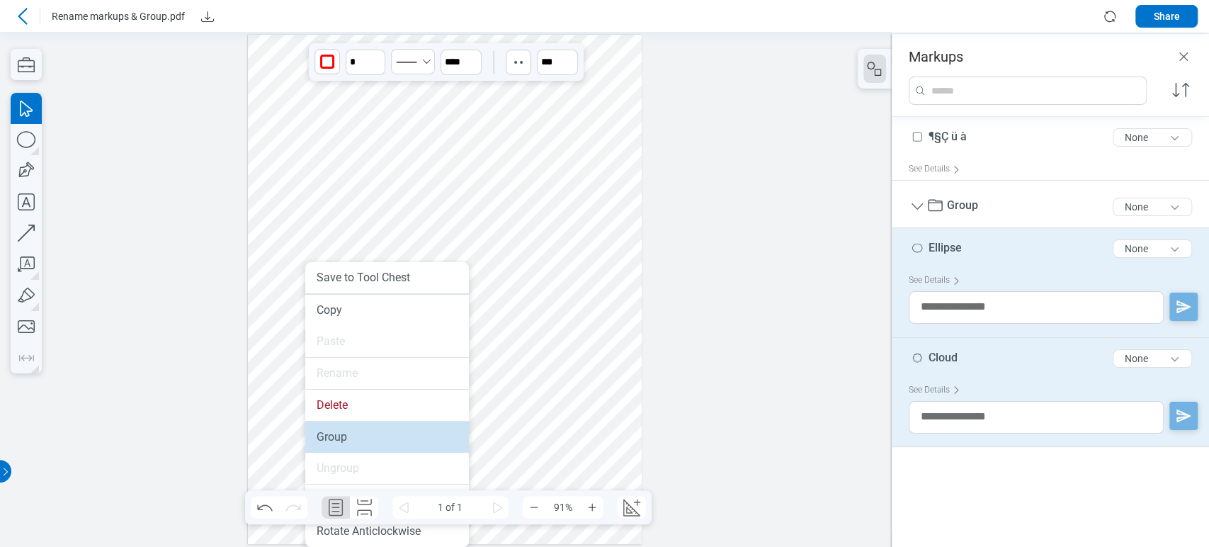
drag, startPoint x: 354, startPoint y: 426, endPoint x: 350, endPoint y: 400, distance: 26.4
click at [354, 426] on li "Group" at bounding box center [387, 437] width 164 height 31
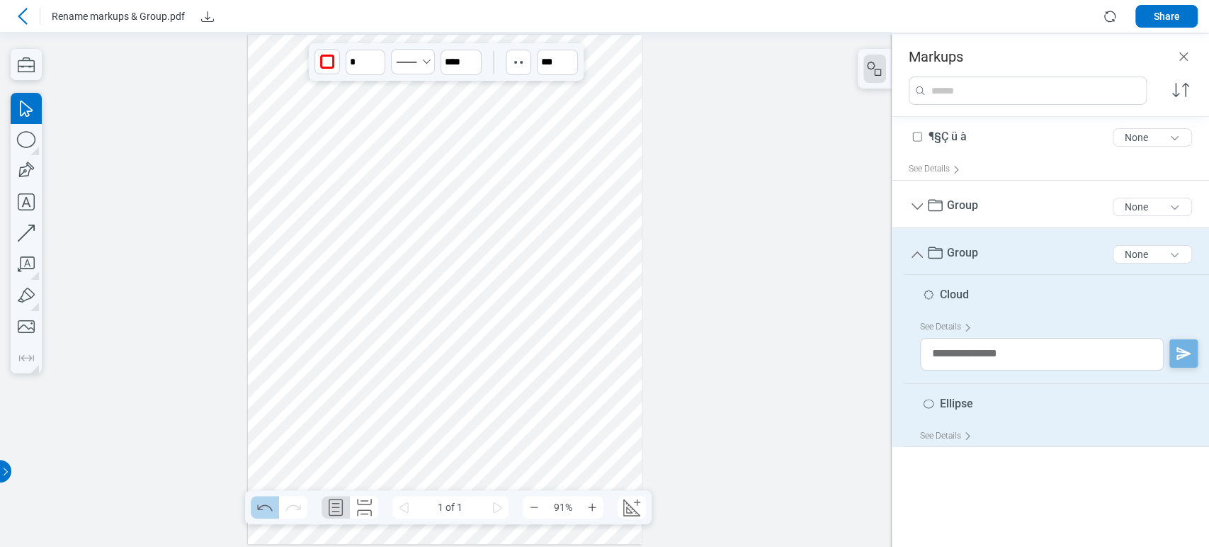
click at [251, 508] on button "Undo" at bounding box center [265, 507] width 28 height 23
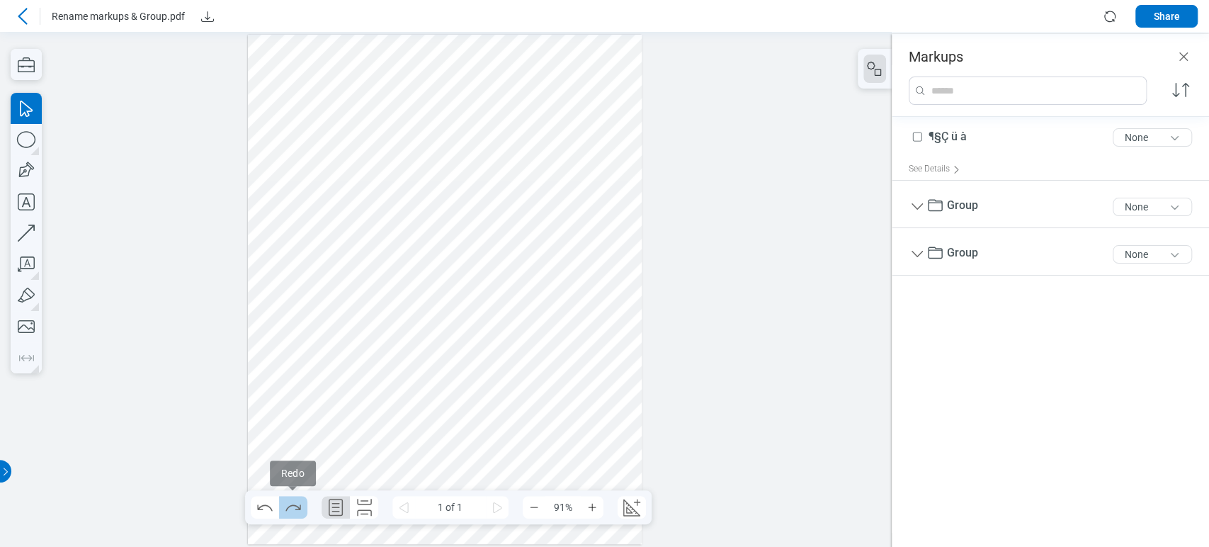
click at [285, 507] on icon "Redo" at bounding box center [293, 507] width 23 height 23
click at [266, 510] on icon "Undo" at bounding box center [265, 507] width 23 height 23
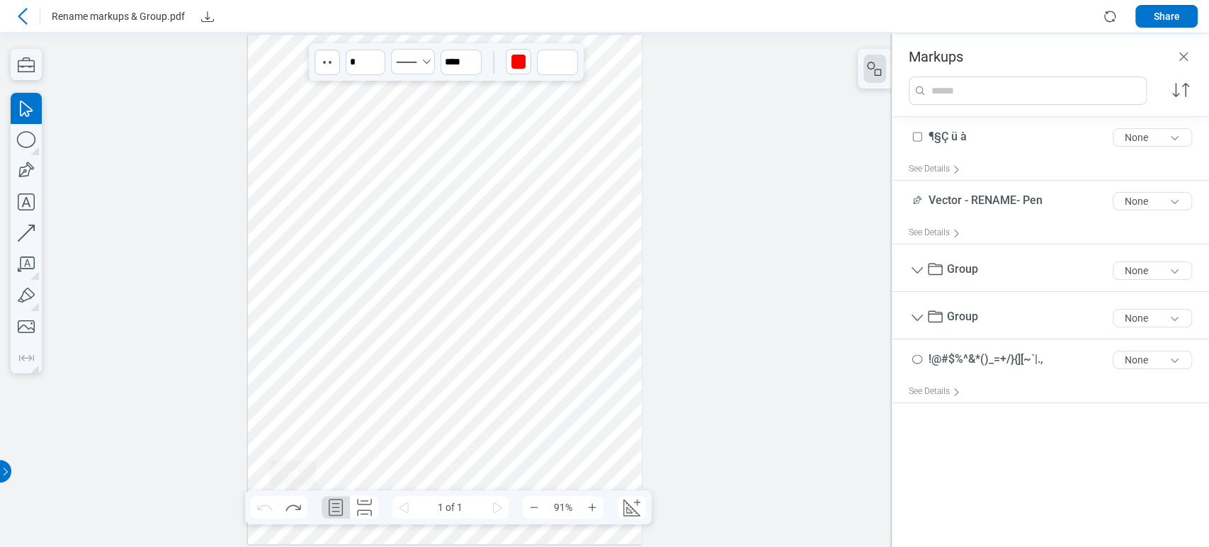
drag, startPoint x: 299, startPoint y: 509, endPoint x: 261, endPoint y: 507, distance: 37.6
click at [299, 509] on icon "Redo" at bounding box center [292, 507] width 15 height 6
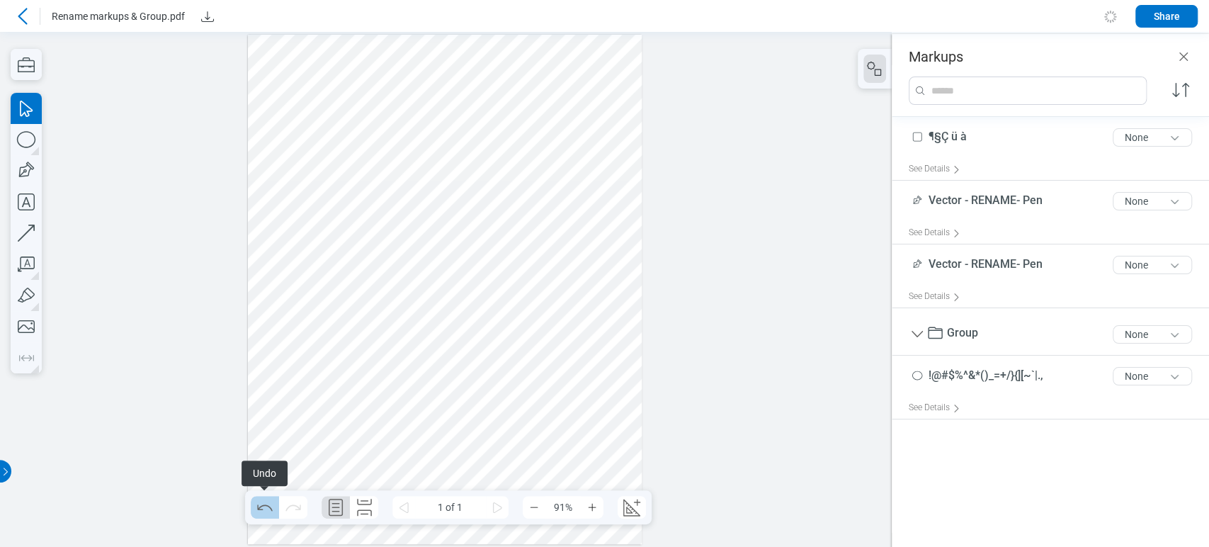
click at [261, 507] on icon "Undo" at bounding box center [265, 507] width 23 height 23
